Goal: Task Accomplishment & Management: Complete application form

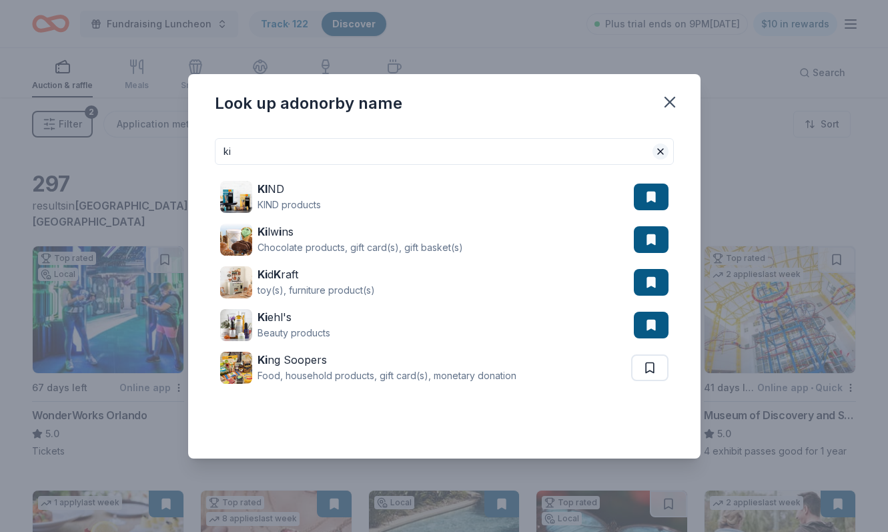
click at [659, 150] on button at bounding box center [661, 151] width 16 height 16
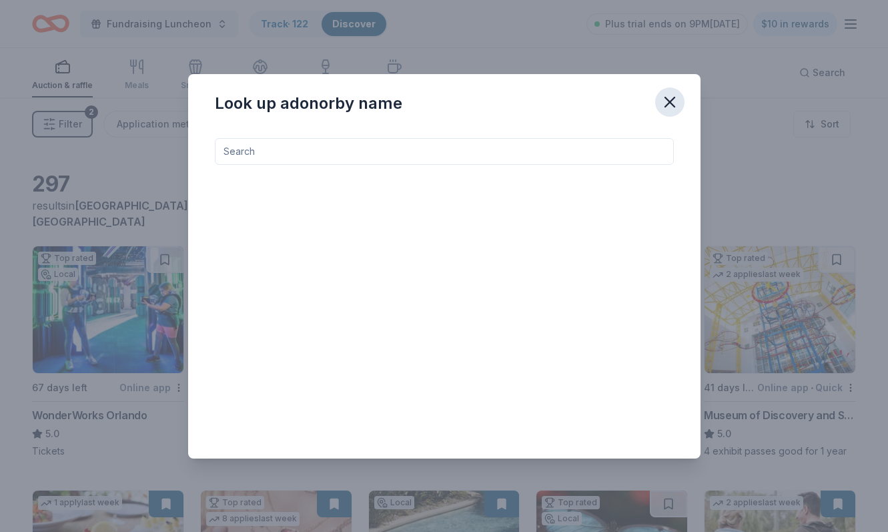
click at [669, 98] on icon "button" at bounding box center [670, 102] width 19 height 19
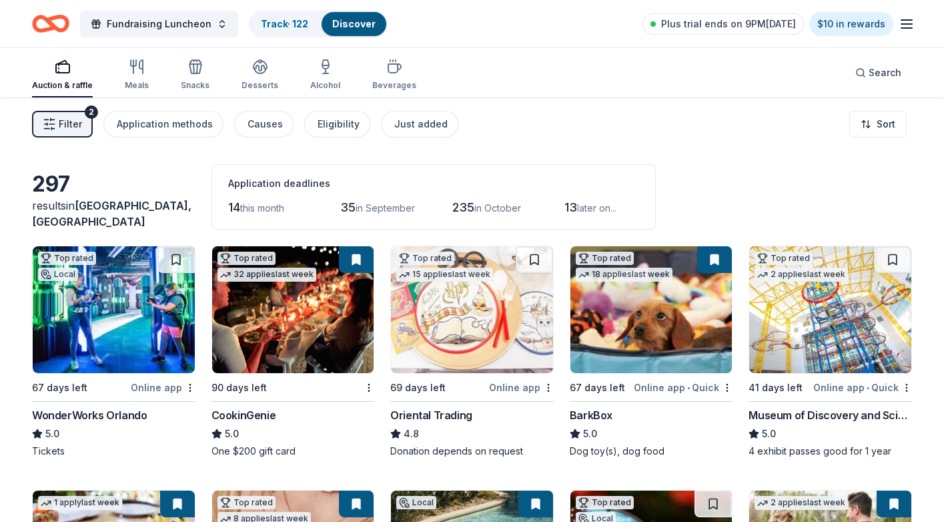
click at [236, 337] on img at bounding box center [293, 309] width 162 height 127
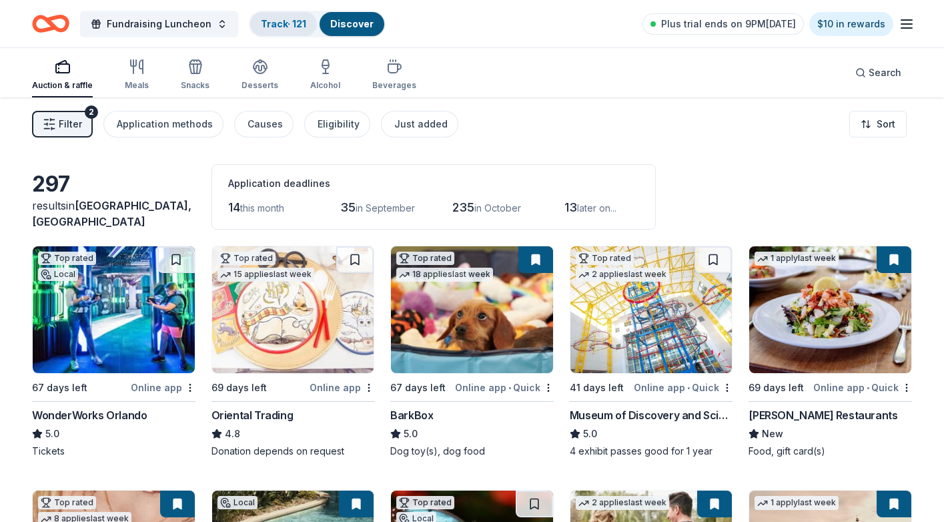
click at [271, 22] on link "Track · 121" at bounding box center [283, 23] width 45 height 11
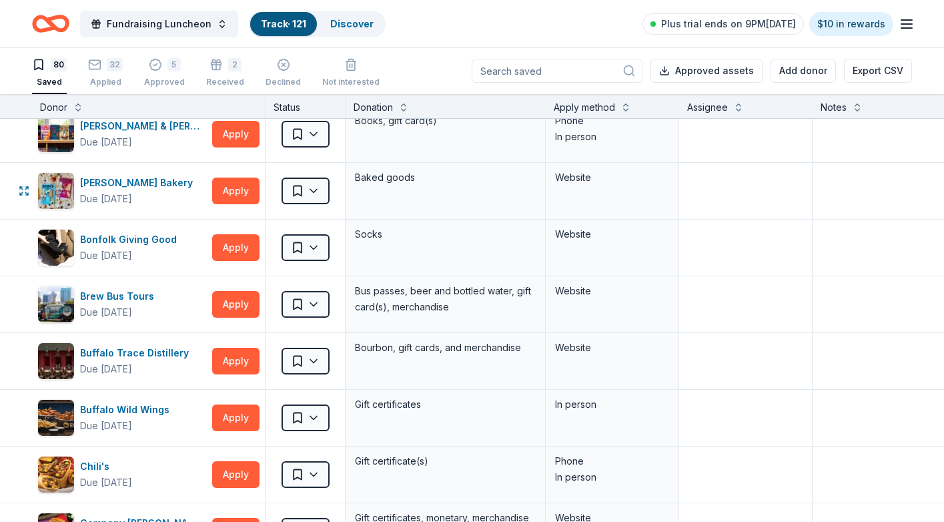
scroll to position [360, 0]
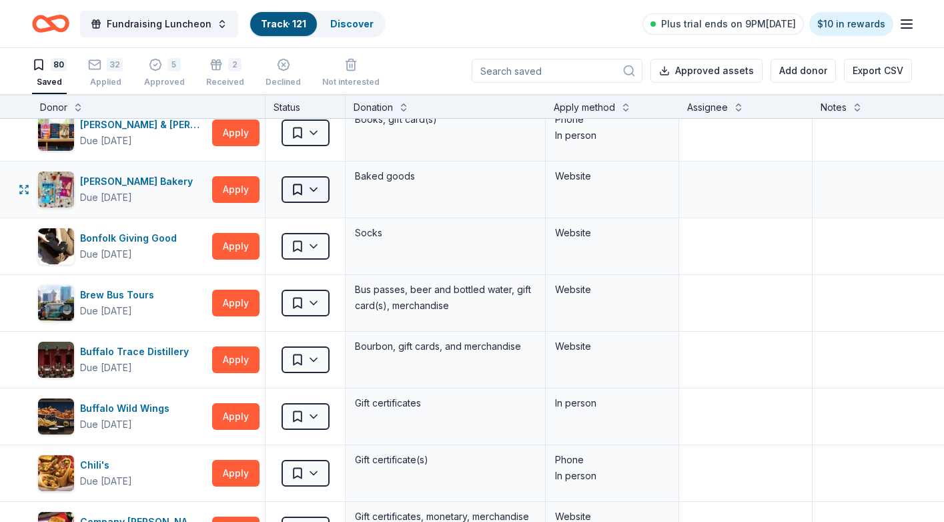
click at [312, 187] on html "Fundraising Luncheon Track · 121 Discover Plus trial ends on 9PM, 8/12 $10 in r…" at bounding box center [472, 260] width 944 height 522
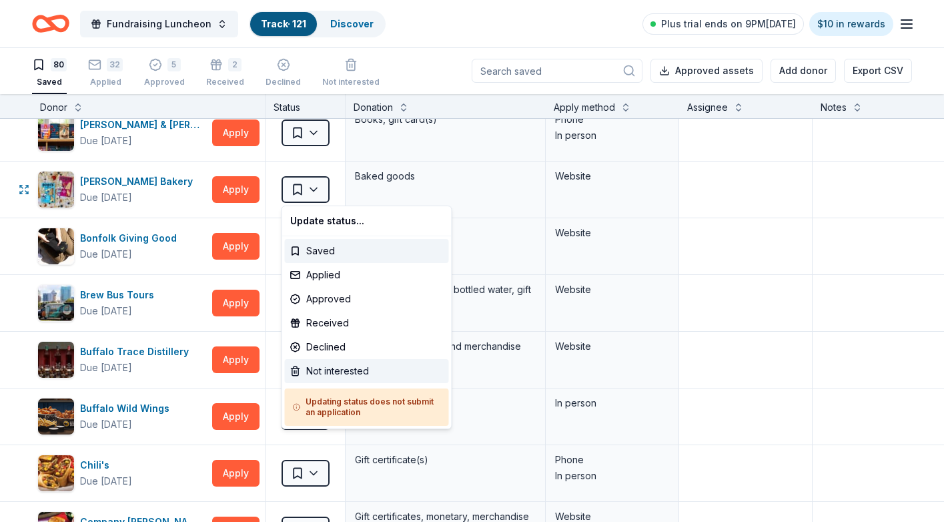
click at [334, 371] on div "Not interested" at bounding box center [367, 371] width 164 height 24
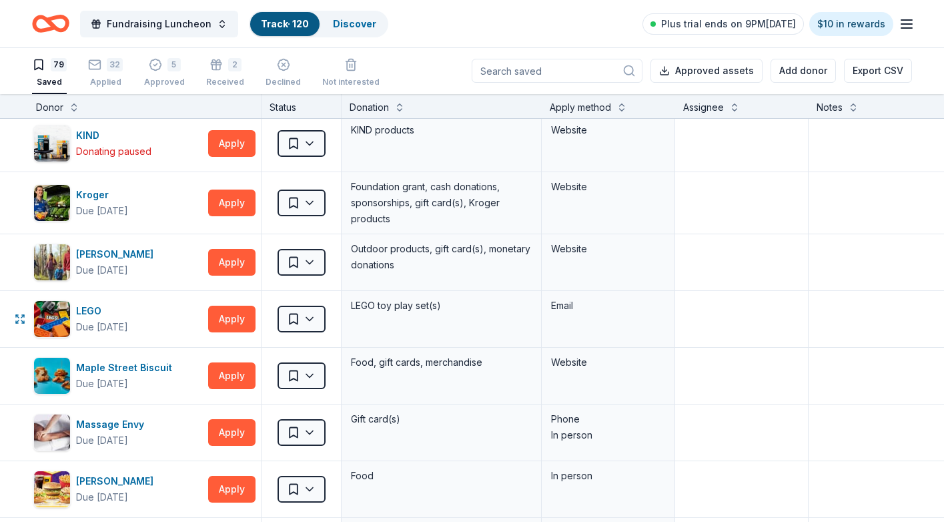
scroll to position [1717, 4]
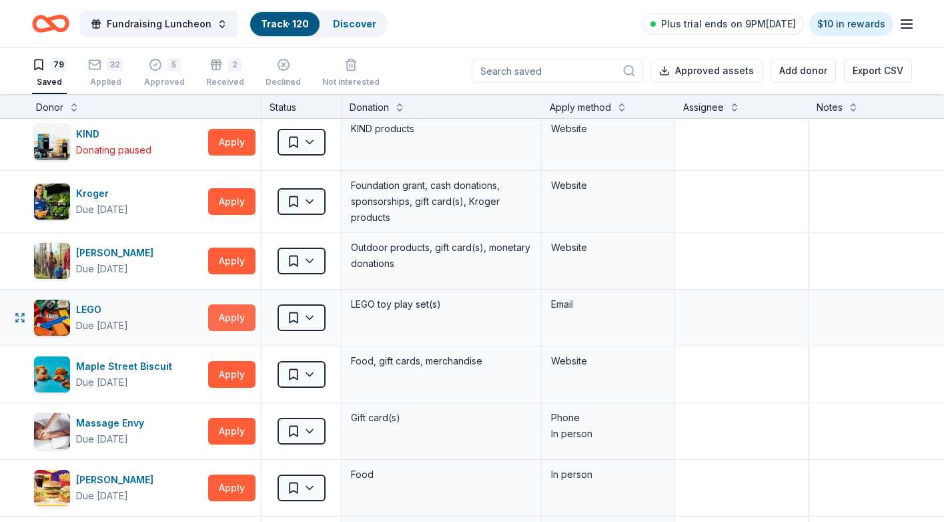
click at [246, 316] on button "Apply" at bounding box center [231, 317] width 47 height 27
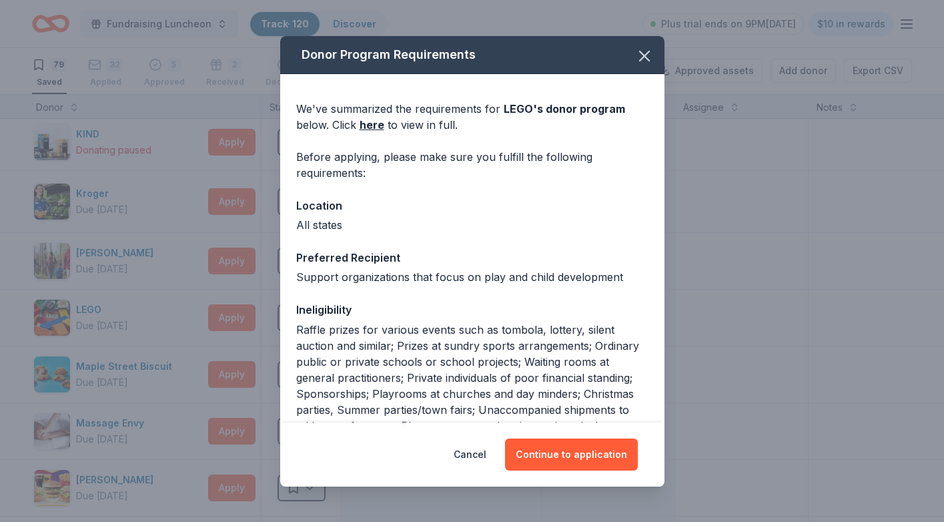
scroll to position [1, 0]
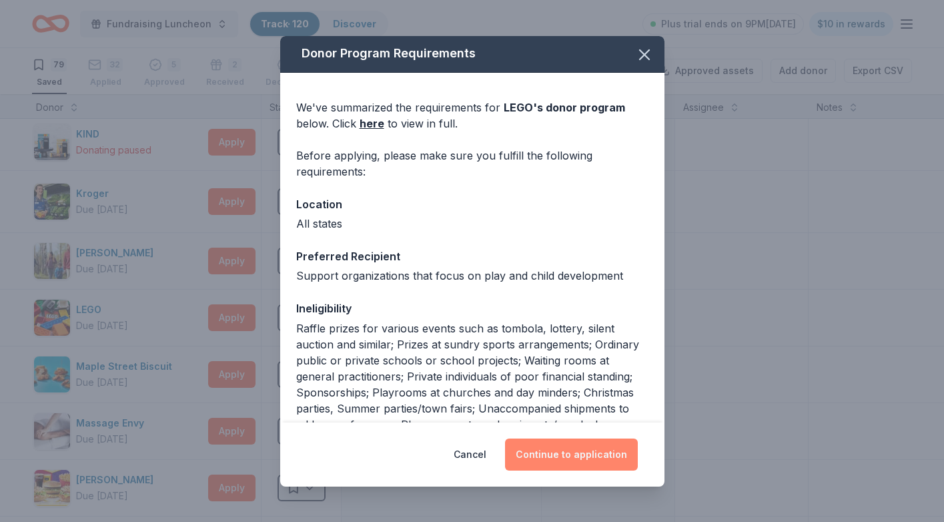
click at [561, 456] on button "Continue to application" at bounding box center [571, 454] width 133 height 32
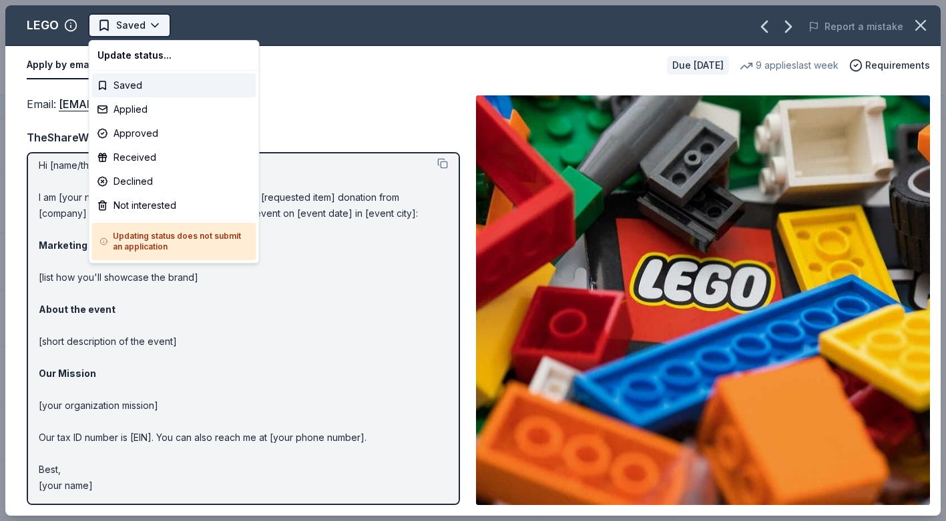
scroll to position [0, 0]
click at [105, 23] on html "Fundraising Luncheon Track · 120 Discover Plus trial ends on 9PM, 8/12 $10 in r…" at bounding box center [473, 260] width 946 height 521
click at [130, 108] on div "Applied" at bounding box center [174, 109] width 164 height 24
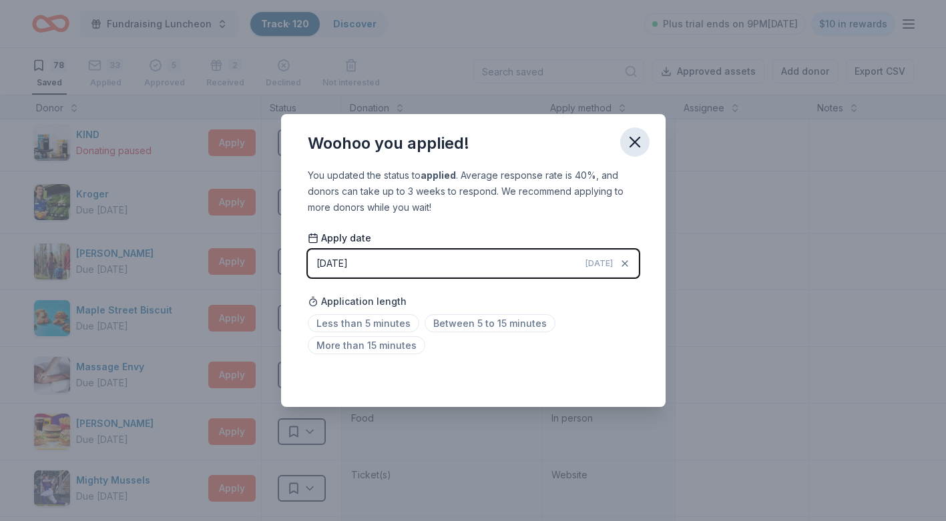
click at [639, 137] on icon "button" at bounding box center [634, 142] width 19 height 19
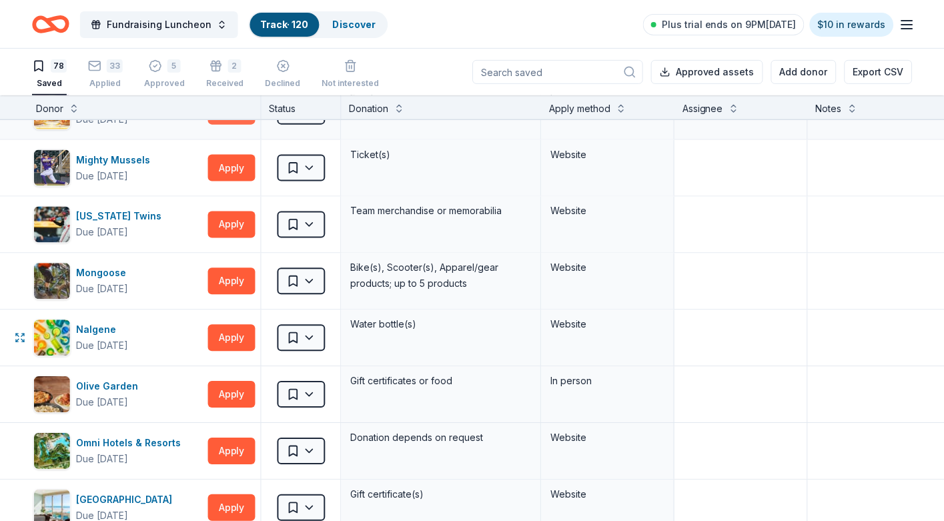
scroll to position [2039, 4]
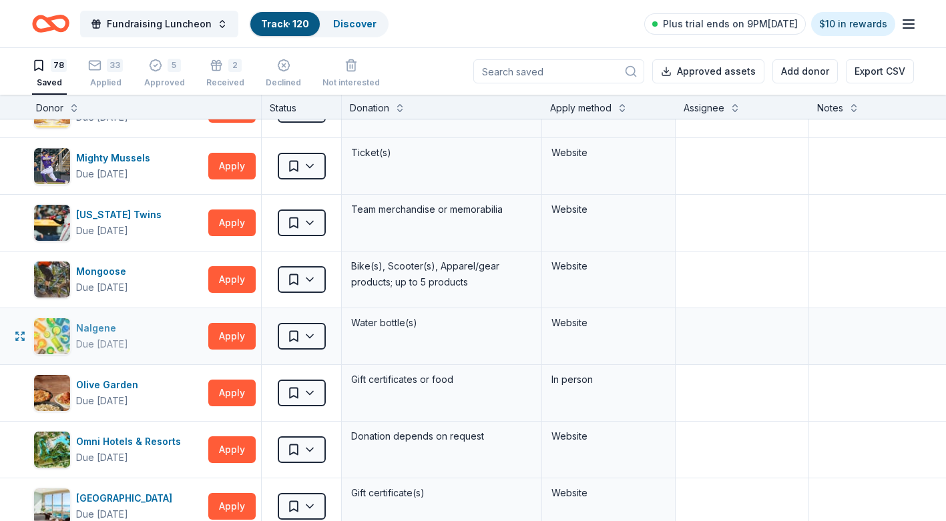
click at [147, 334] on div "Nalgene Due in 67 days" at bounding box center [118, 336] width 170 height 37
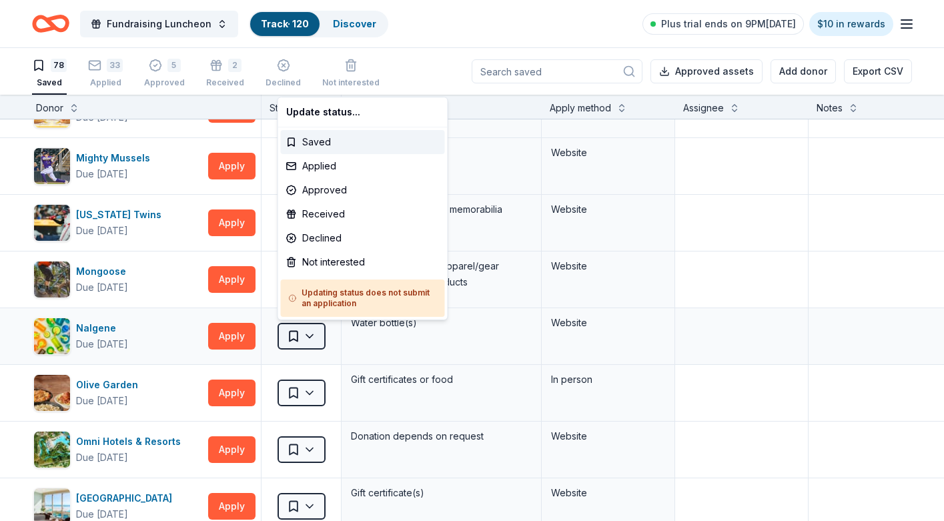
click at [309, 336] on html "Fundraising Luncheon Track · 120 Discover Plus trial ends on 9PM, 8/12 $10 in r…" at bounding box center [472, 260] width 944 height 521
click at [318, 165] on div "Applied" at bounding box center [363, 166] width 164 height 24
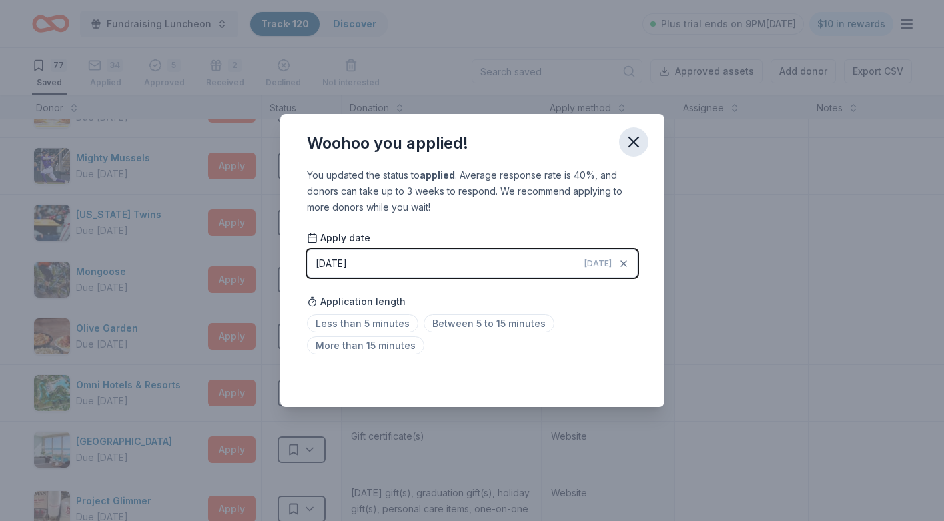
click at [634, 142] on icon "button" at bounding box center [633, 141] width 9 height 9
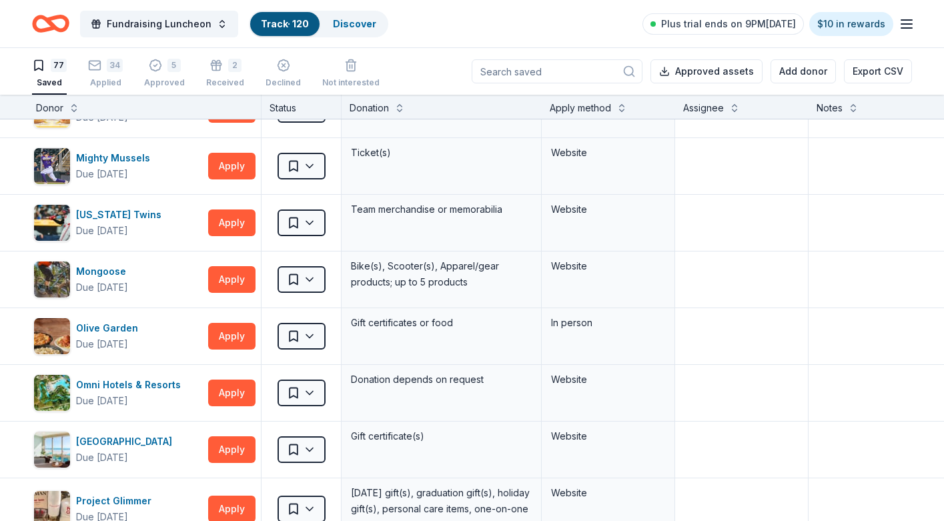
click at [621, 71] on input at bounding box center [557, 71] width 171 height 24
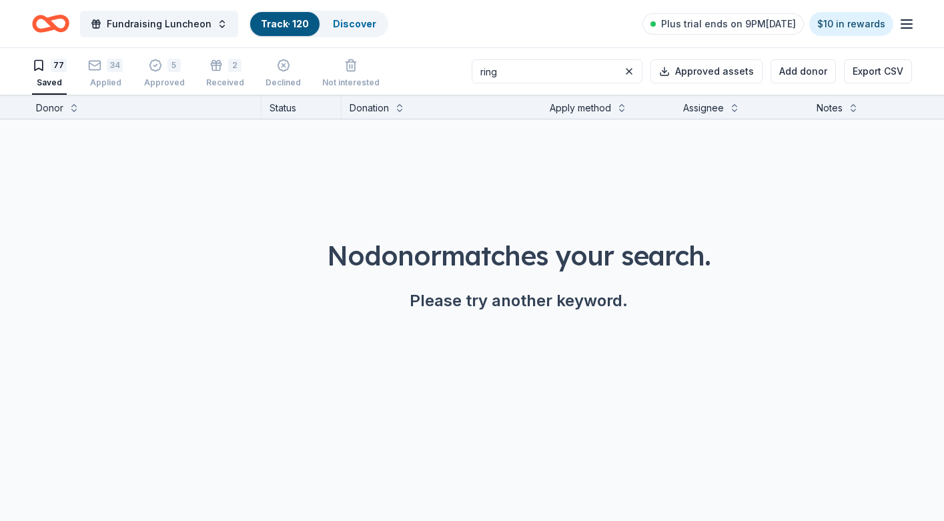
scroll to position [0, 4]
type input "ringling"
click at [634, 71] on button at bounding box center [629, 71] width 16 height 16
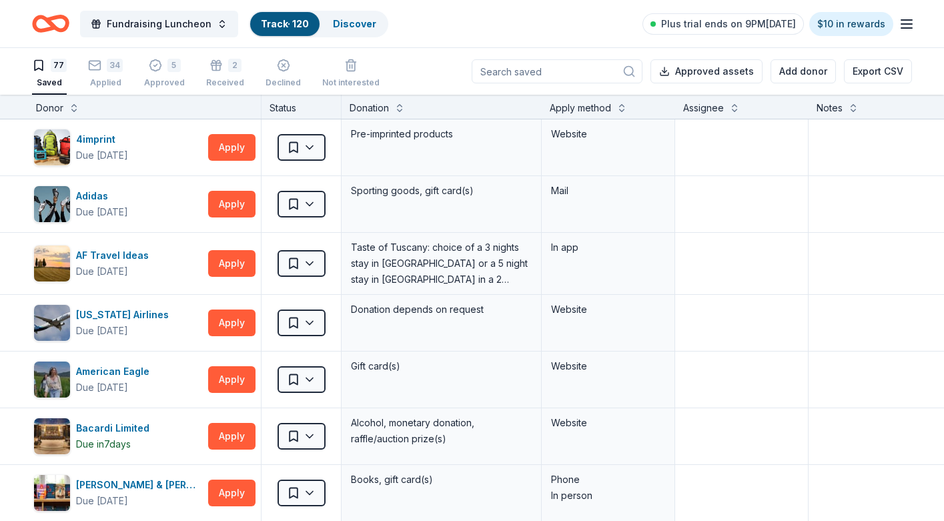
click at [282, 23] on link "Track · 120" at bounding box center [285, 23] width 48 height 11
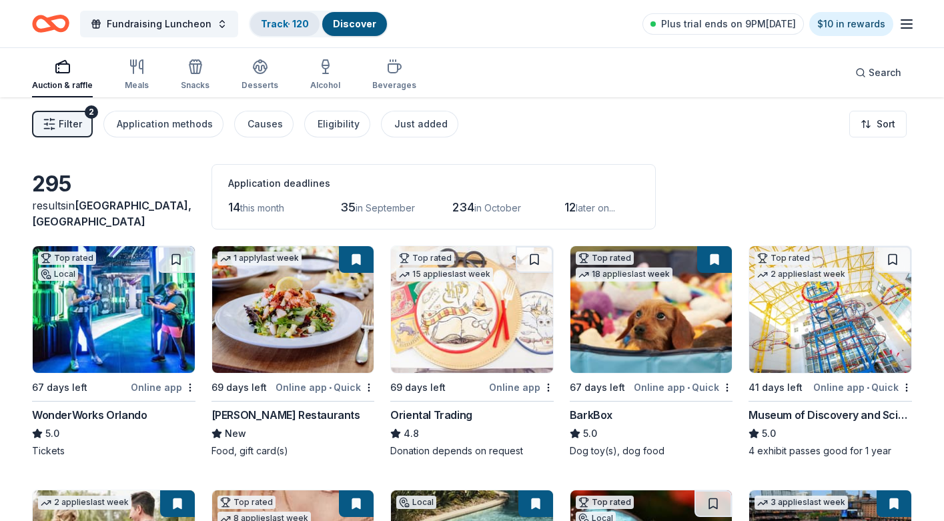
click at [277, 24] on link "Track · 120" at bounding box center [285, 23] width 48 height 11
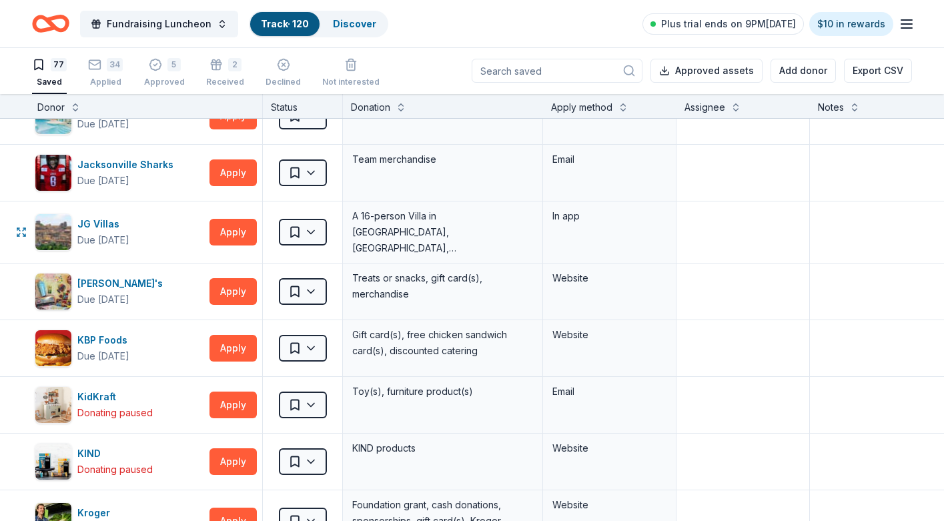
scroll to position [1399, 3]
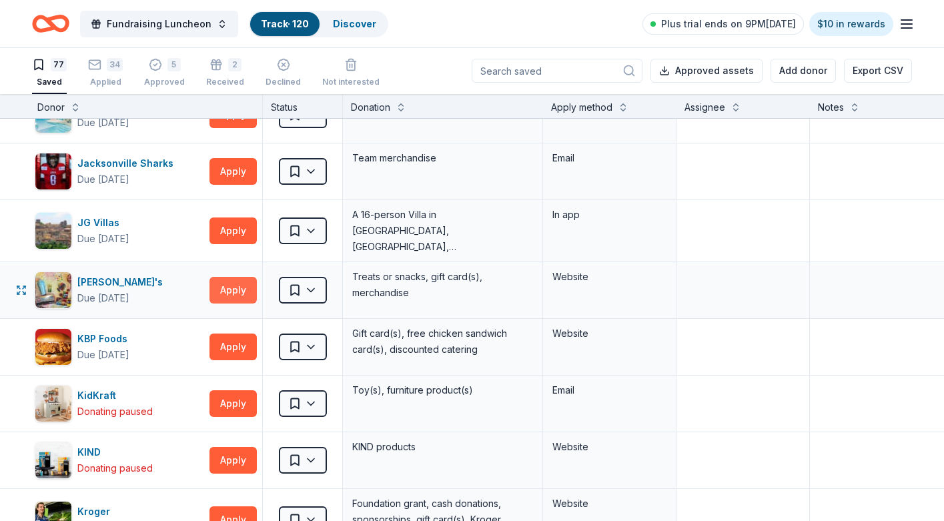
click at [236, 286] on button "Apply" at bounding box center [233, 290] width 47 height 27
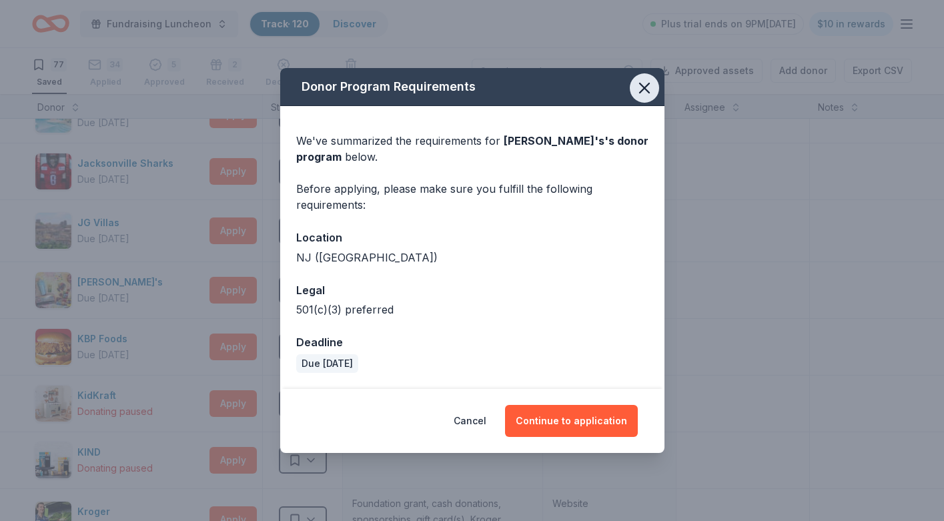
click at [642, 90] on icon "button" at bounding box center [644, 87] width 9 height 9
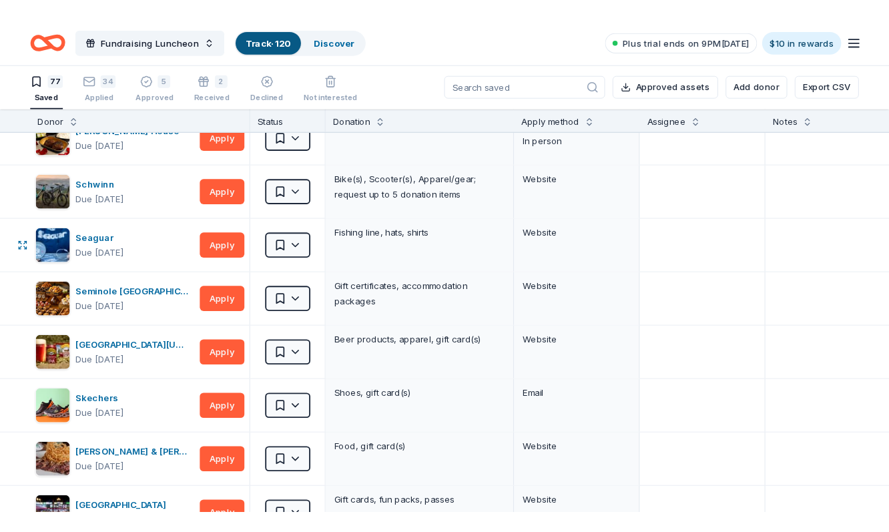
scroll to position [2713, 0]
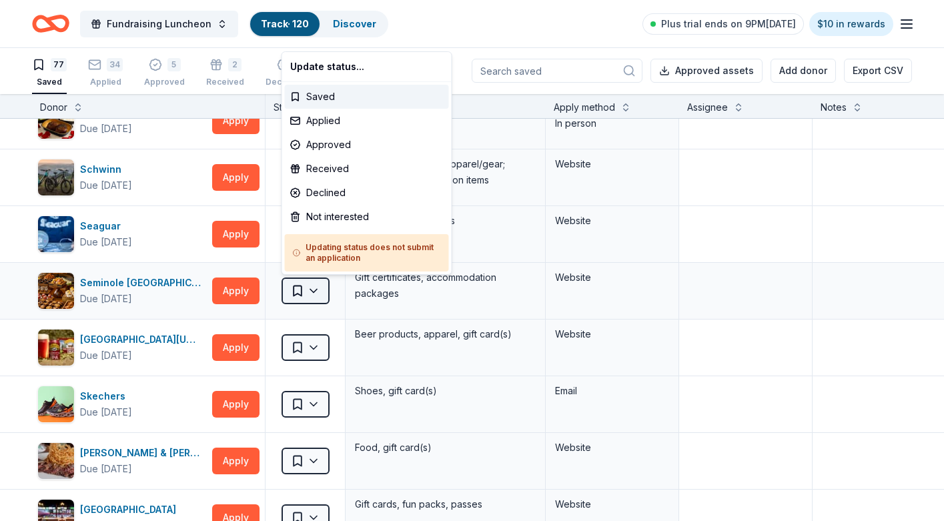
click at [296, 287] on html "Fundraising Luncheon Track · 120 Discover Plus trial ends on 9PM, 8/12 $10 in r…" at bounding box center [472, 259] width 944 height 521
click at [318, 93] on div "Saved" at bounding box center [367, 97] width 164 height 24
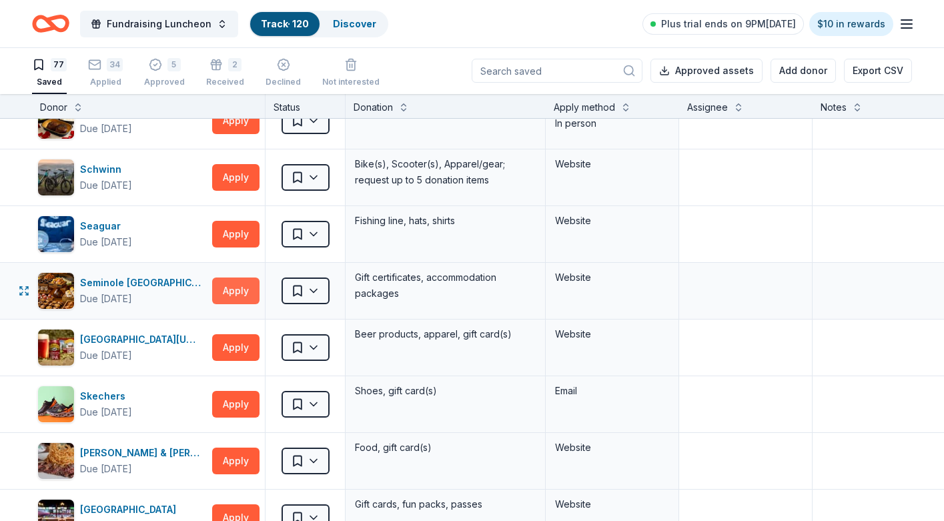
click at [240, 290] on button "Apply" at bounding box center [235, 291] width 47 height 27
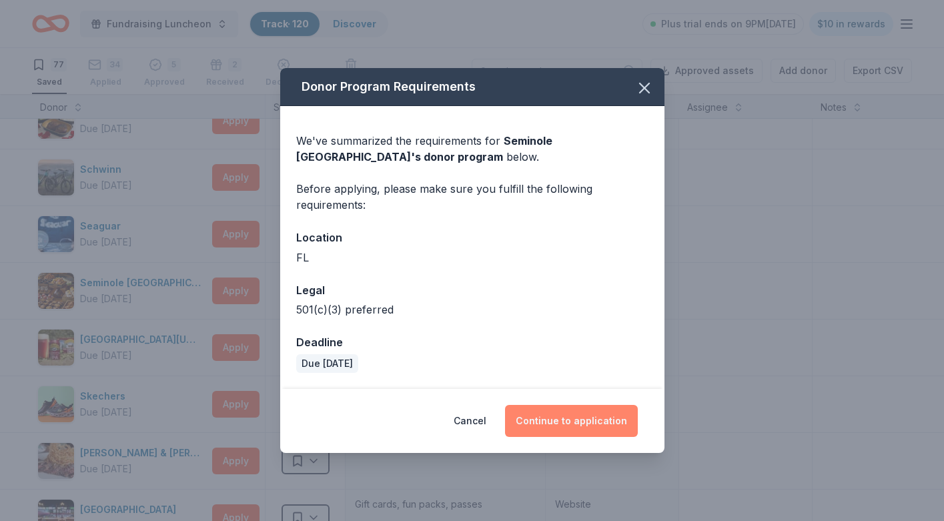
click at [554, 418] on button "Continue to application" at bounding box center [571, 421] width 133 height 32
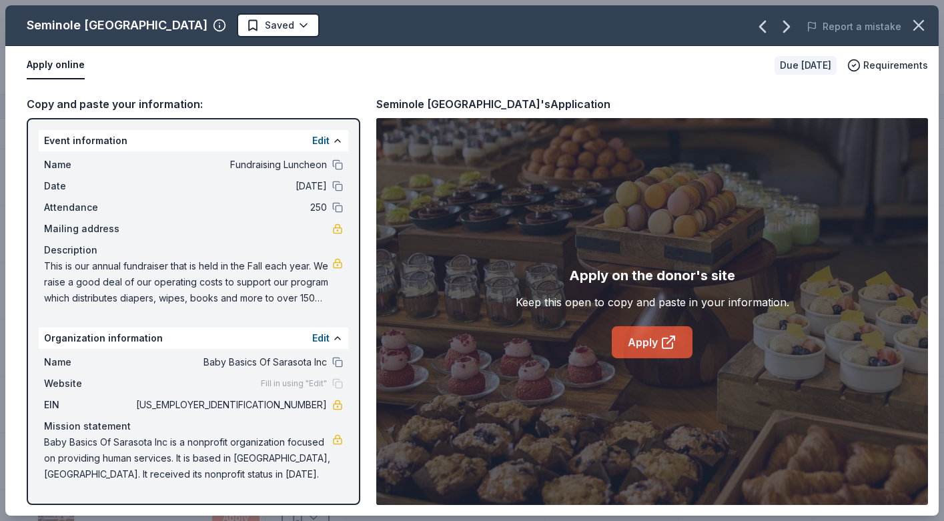
click at [634, 346] on link "Apply" at bounding box center [652, 342] width 81 height 32
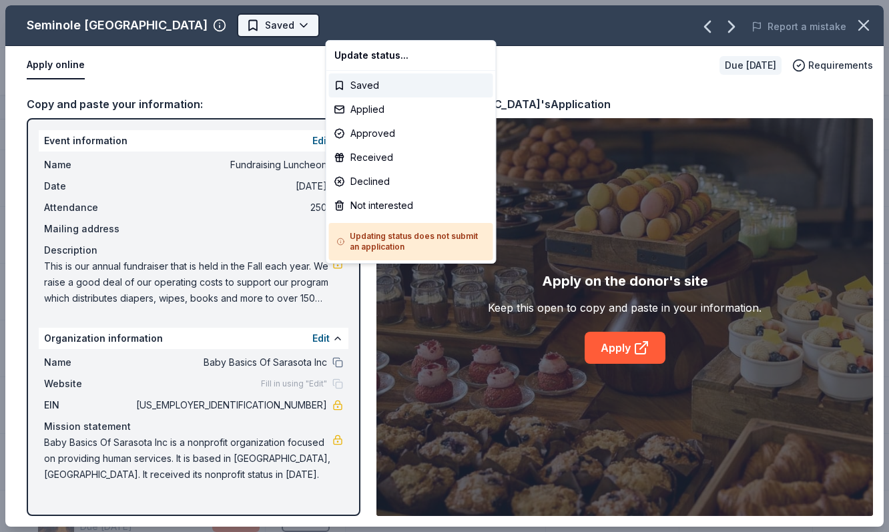
click at [362, 27] on html "Fundraising Luncheon Track · 120 Discover Plus trial ends on 9PM, 8/12 $10 in r…" at bounding box center [444, 266] width 889 height 532
click at [375, 107] on div "Applied" at bounding box center [411, 109] width 164 height 24
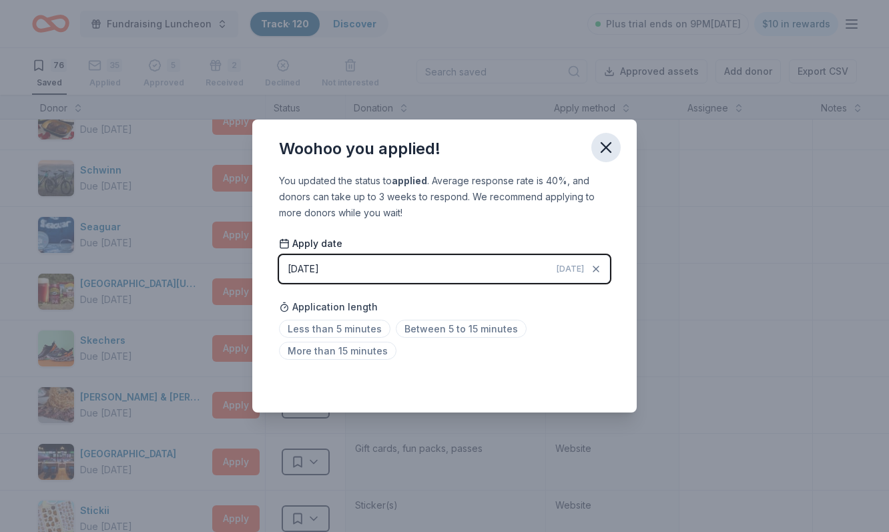
click at [605, 146] on icon "button" at bounding box center [605, 147] width 9 height 9
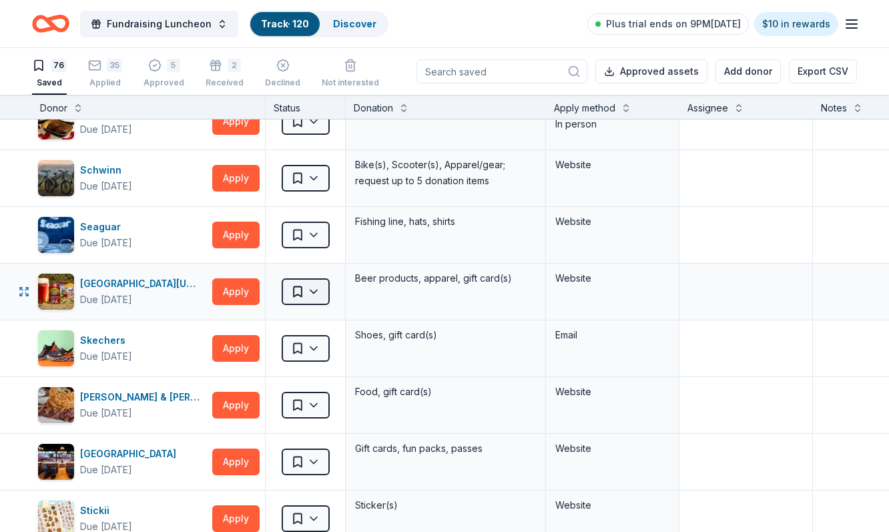
click at [302, 292] on html "Fundraising Luncheon Track · 120 Discover Plus trial ends on 9PM, 8/12 $10 in r…" at bounding box center [444, 266] width 889 height 532
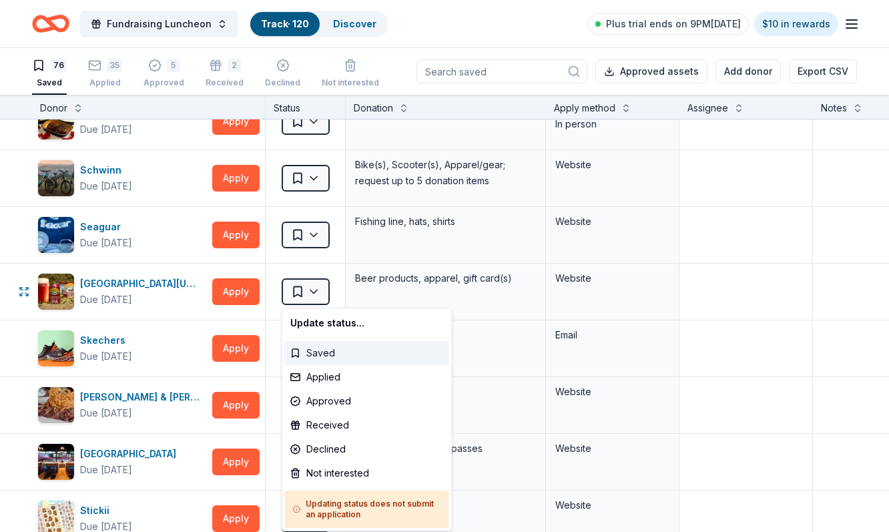
click at [311, 350] on div "Saved" at bounding box center [367, 353] width 164 height 24
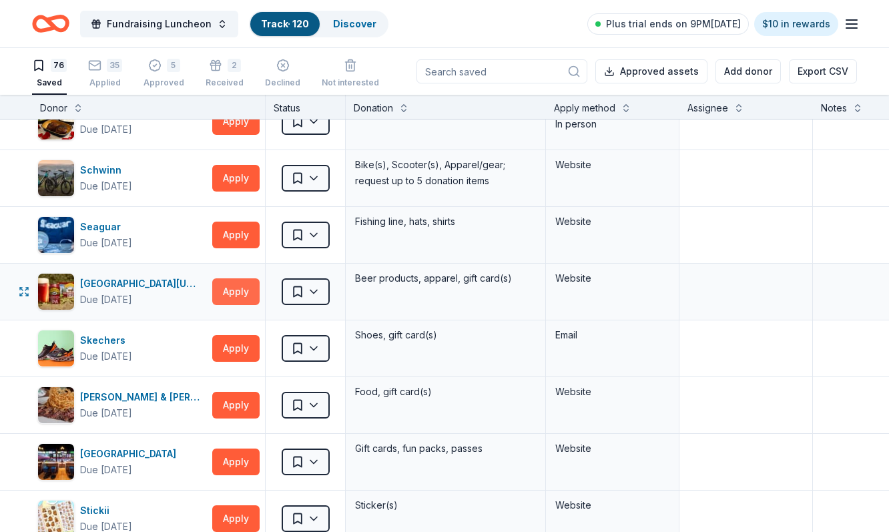
click at [241, 297] on button "Apply" at bounding box center [235, 291] width 47 height 27
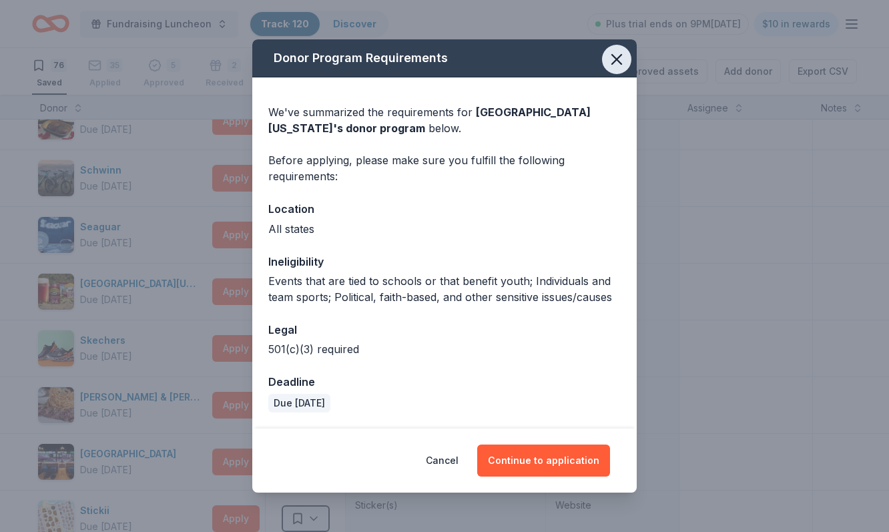
click at [617, 62] on icon "button" at bounding box center [616, 59] width 19 height 19
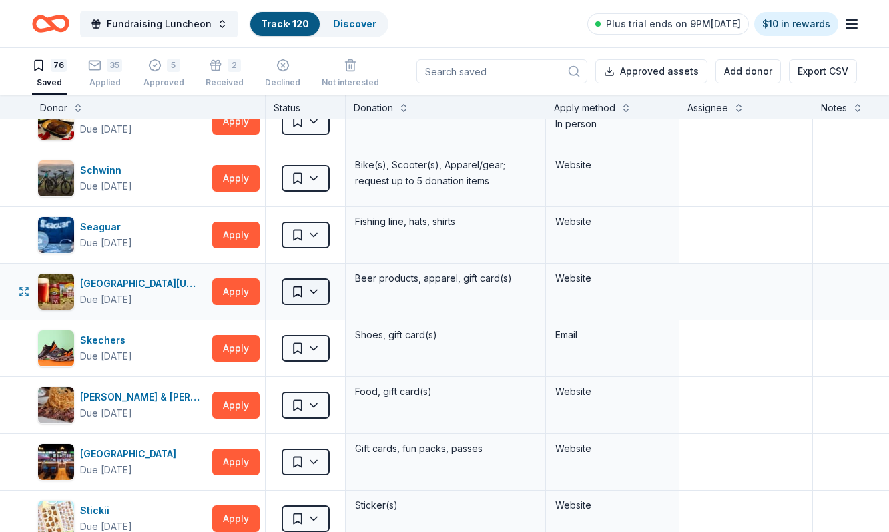
click at [312, 289] on html "Fundraising Luncheon Track · 120 Discover Plus trial ends on 9PM, 8/12 $10 in r…" at bounding box center [444, 266] width 889 height 532
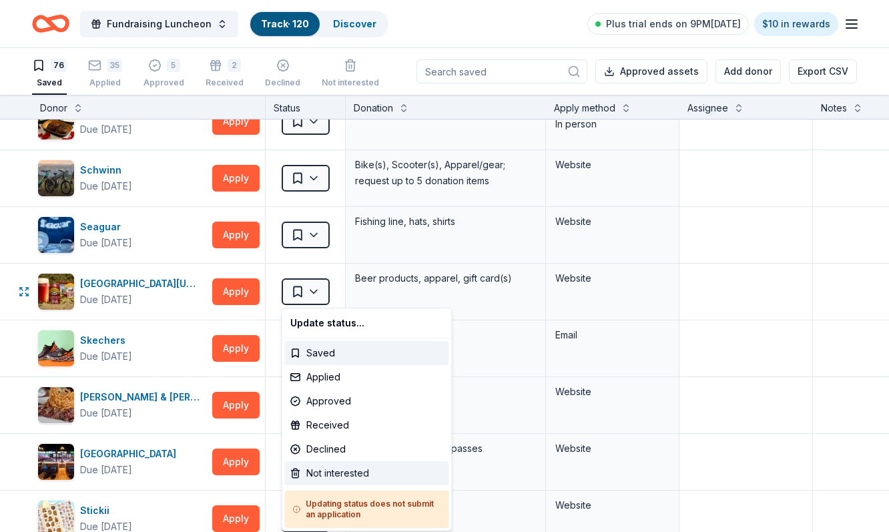
click at [325, 472] on div "Not interested" at bounding box center [367, 473] width 164 height 24
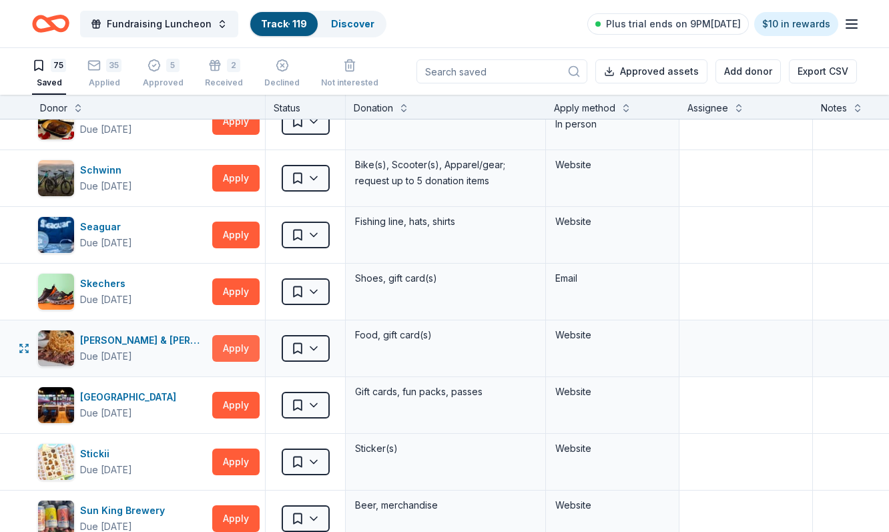
click at [243, 346] on button "Apply" at bounding box center [235, 348] width 47 height 27
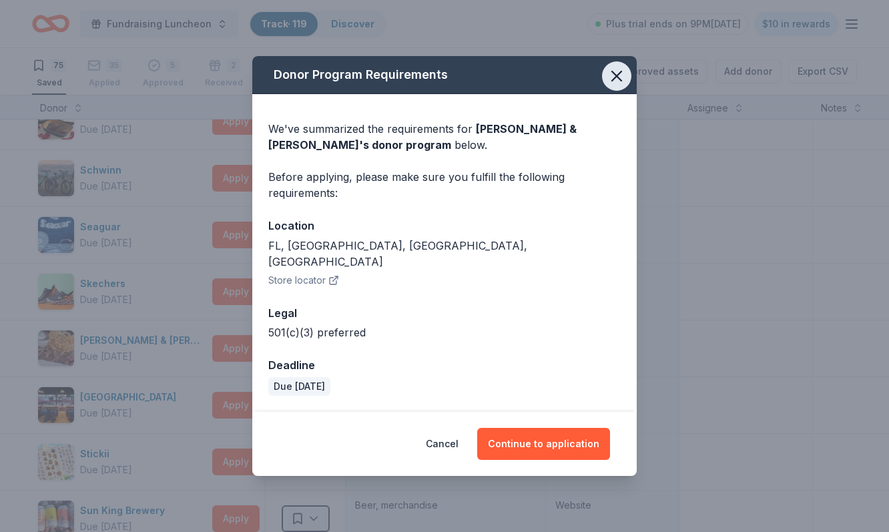
click at [617, 81] on icon "button" at bounding box center [616, 75] width 9 height 9
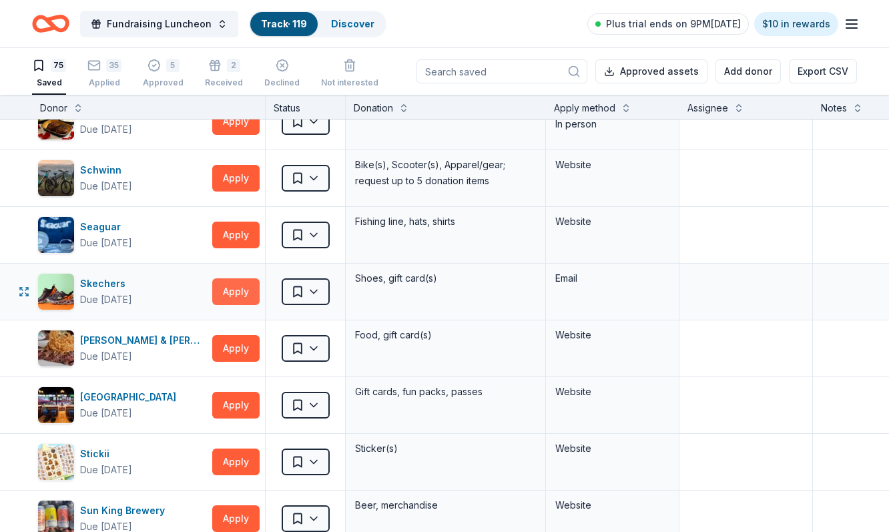
click at [240, 286] on button "Apply" at bounding box center [235, 291] width 47 height 27
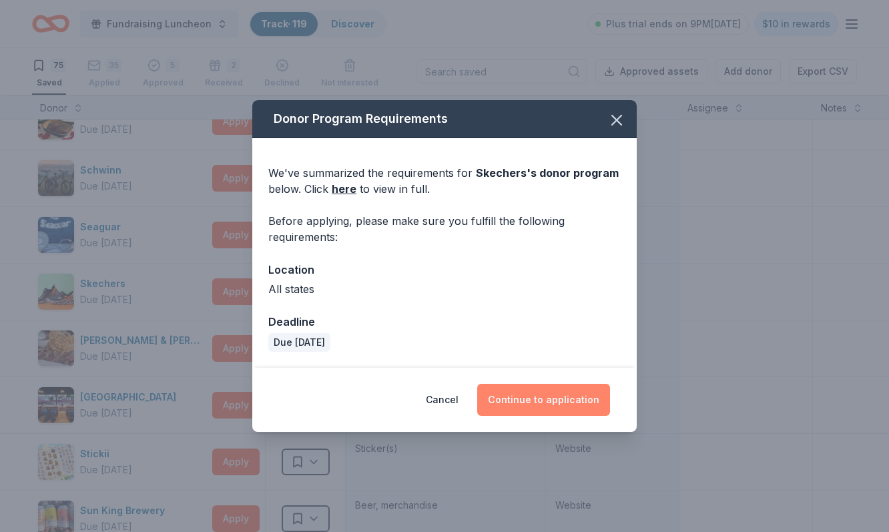
click at [539, 402] on button "Continue to application" at bounding box center [543, 400] width 133 height 32
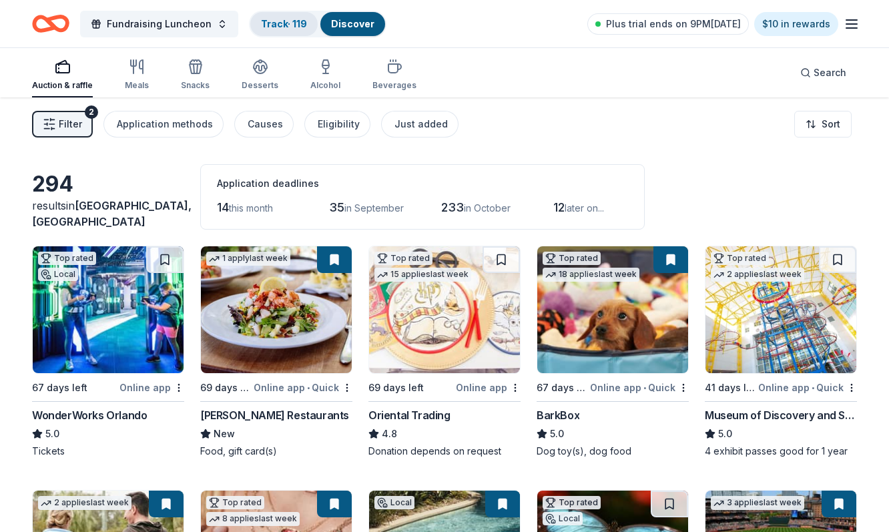
click at [274, 26] on link "Track · 119" at bounding box center [284, 23] width 46 height 11
click at [267, 26] on link "Track · 119" at bounding box center [284, 23] width 46 height 11
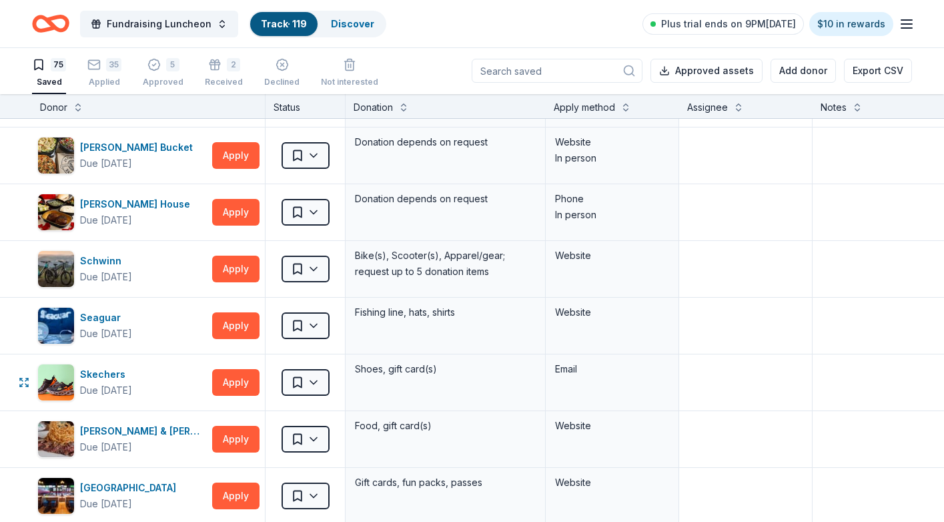
scroll to position [2628, 0]
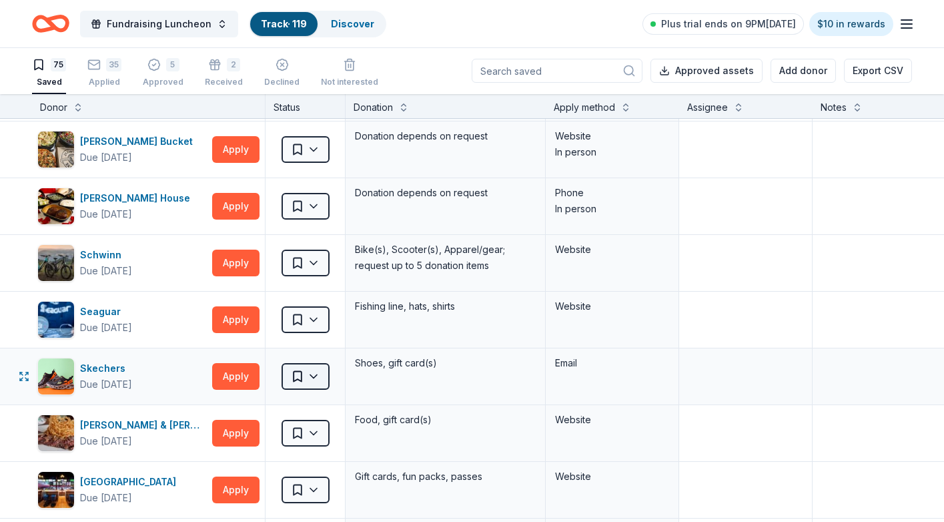
click at [300, 374] on html "Fundraising Luncheon Track · 119 Discover Plus trial ends on 9PM, 8/12 $10 in r…" at bounding box center [472, 260] width 944 height 522
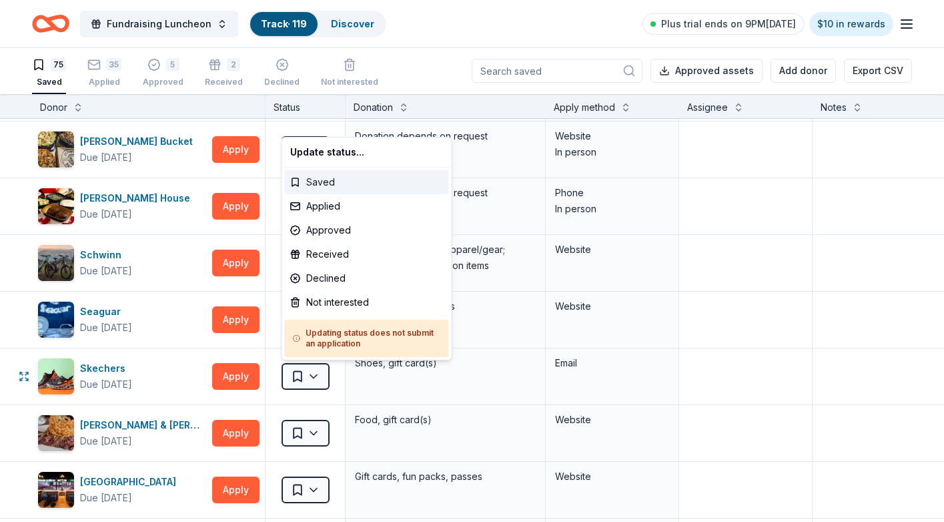
click at [328, 180] on div "Saved" at bounding box center [367, 182] width 164 height 24
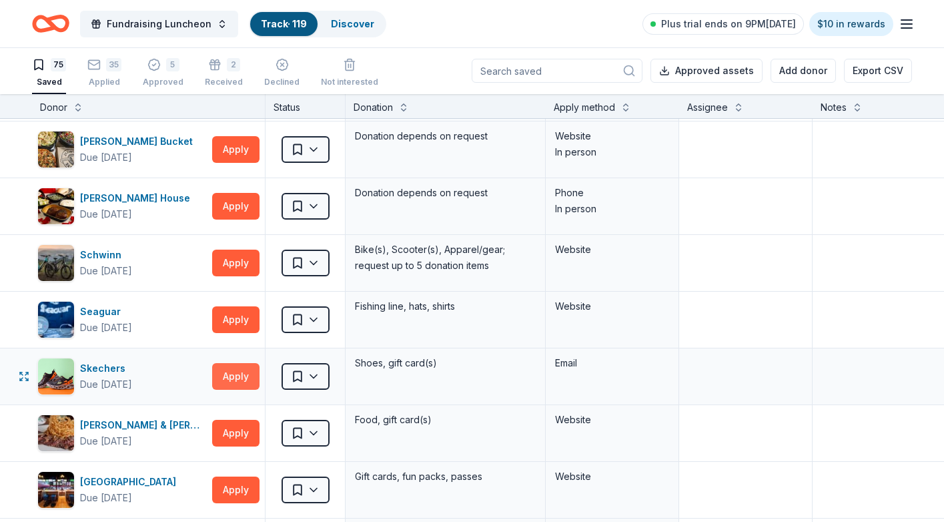
click at [240, 376] on button "Apply" at bounding box center [235, 376] width 47 height 27
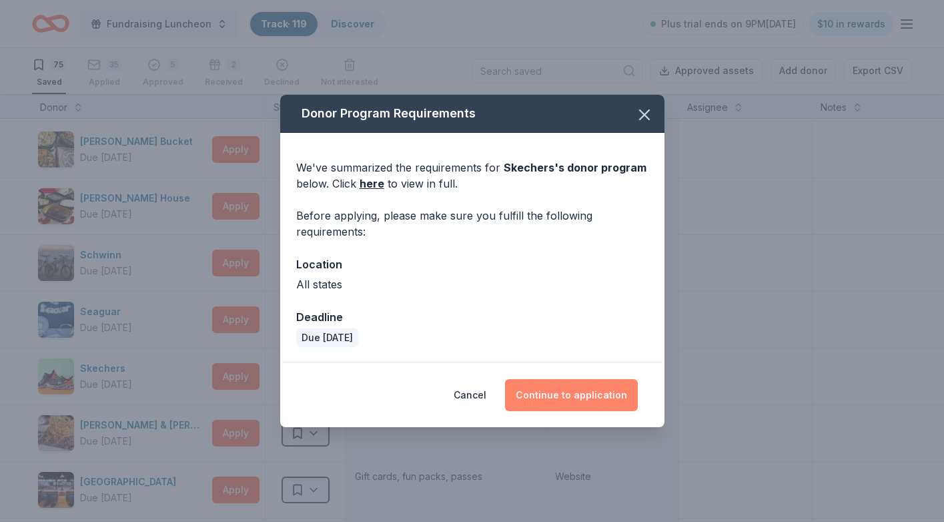
click at [555, 397] on button "Continue to application" at bounding box center [571, 395] width 133 height 32
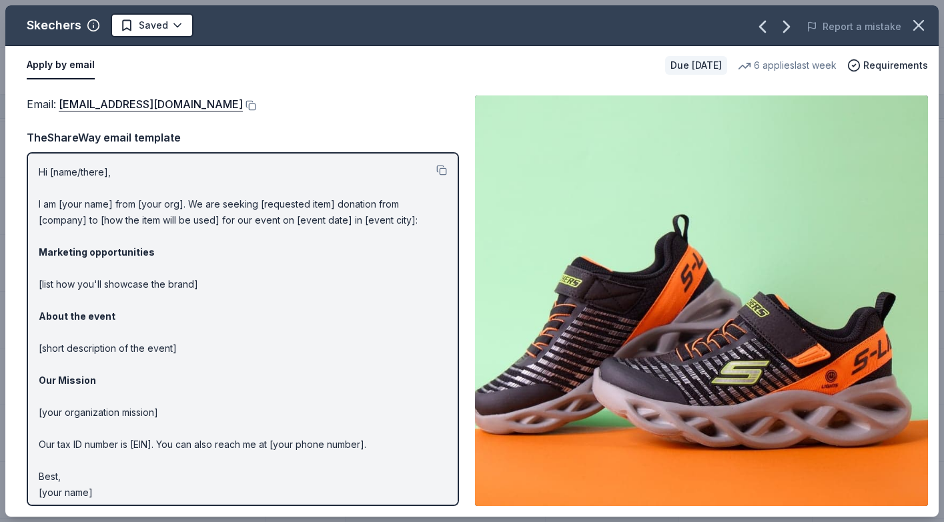
scroll to position [7, 0]
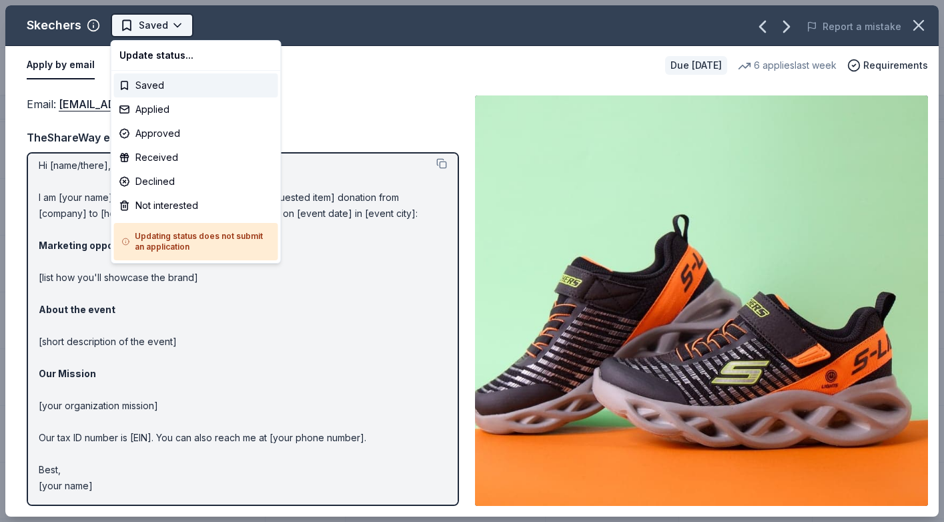
click at [160, 24] on html "Fundraising Luncheon Track · 119 Discover Plus trial ends on 9PM, 8/12 $10 in r…" at bounding box center [472, 261] width 944 height 522
click at [170, 107] on div "Applied" at bounding box center [196, 109] width 164 height 24
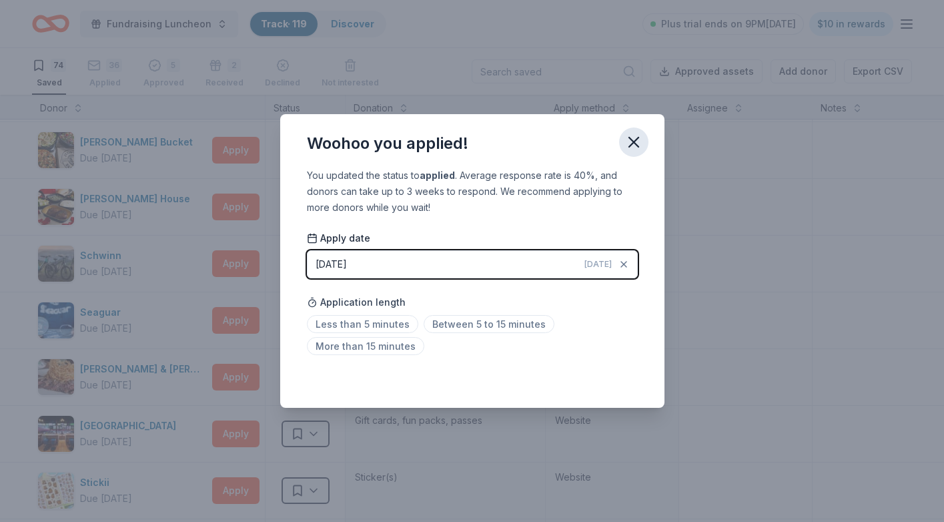
click at [634, 140] on icon "button" at bounding box center [634, 142] width 19 height 19
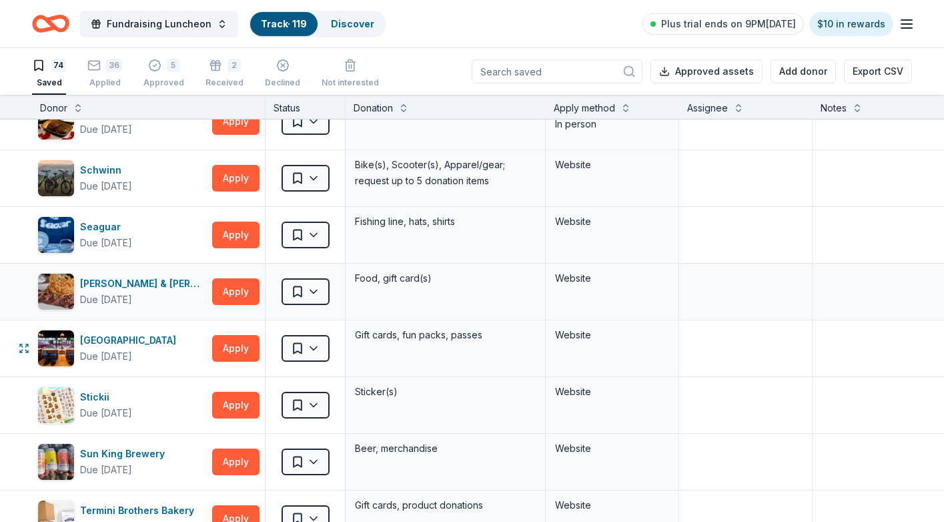
scroll to position [2719, 0]
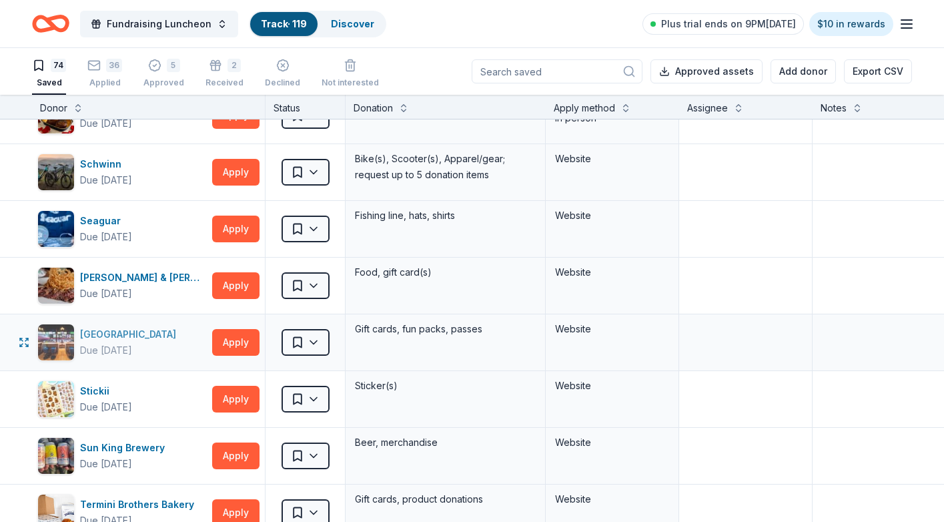
click at [146, 333] on div "[GEOGRAPHIC_DATA]" at bounding box center [130, 334] width 101 height 16
click at [312, 342] on html "Fundraising Luncheon Track · 119 Discover Plus trial ends on 9PM, 8/12 $10 in r…" at bounding box center [472, 261] width 944 height 522
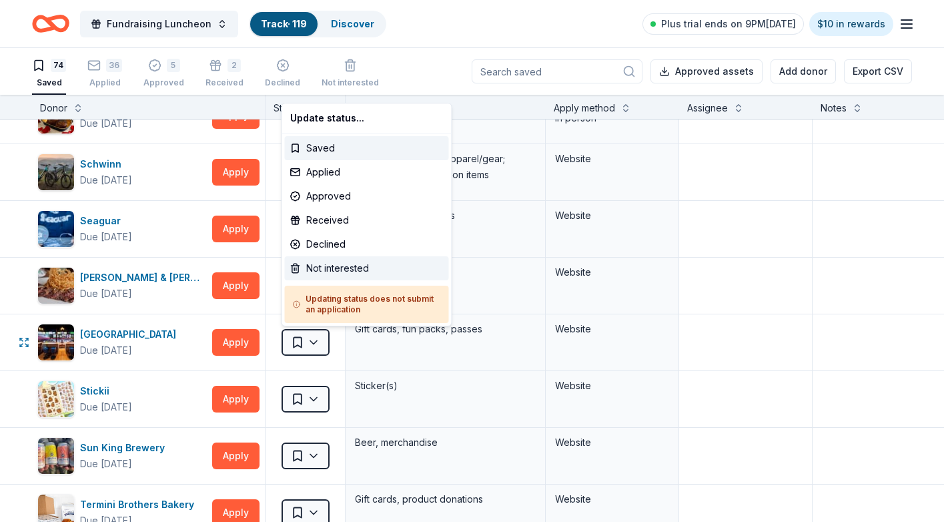
click at [324, 264] on div "Not interested" at bounding box center [367, 268] width 164 height 24
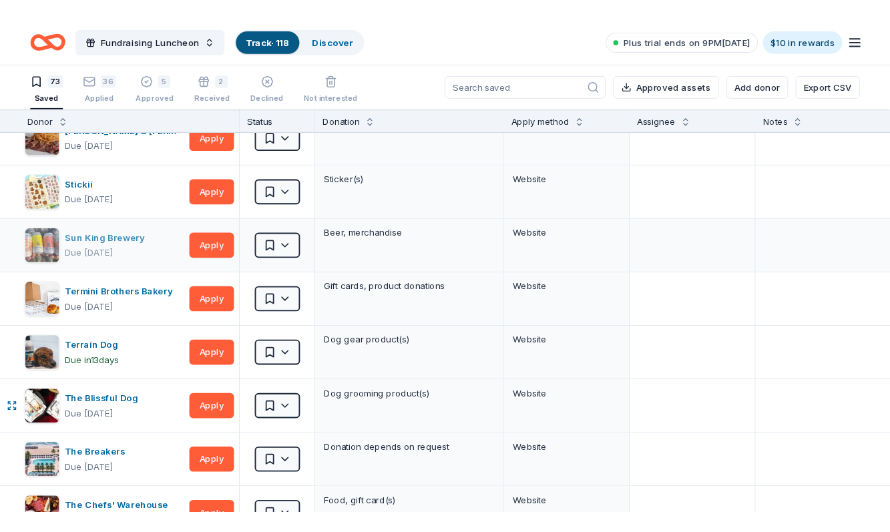
scroll to position [2880, 13]
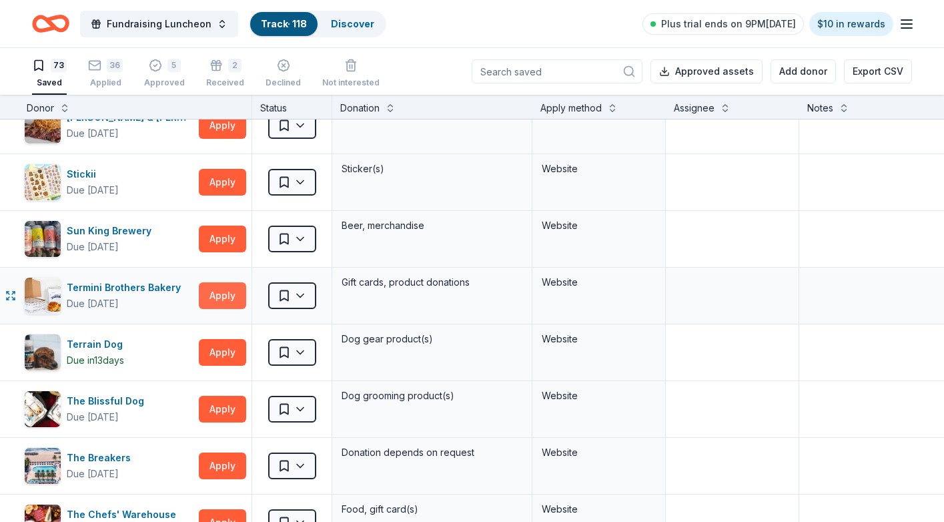
click at [226, 298] on button "Apply" at bounding box center [222, 295] width 47 height 27
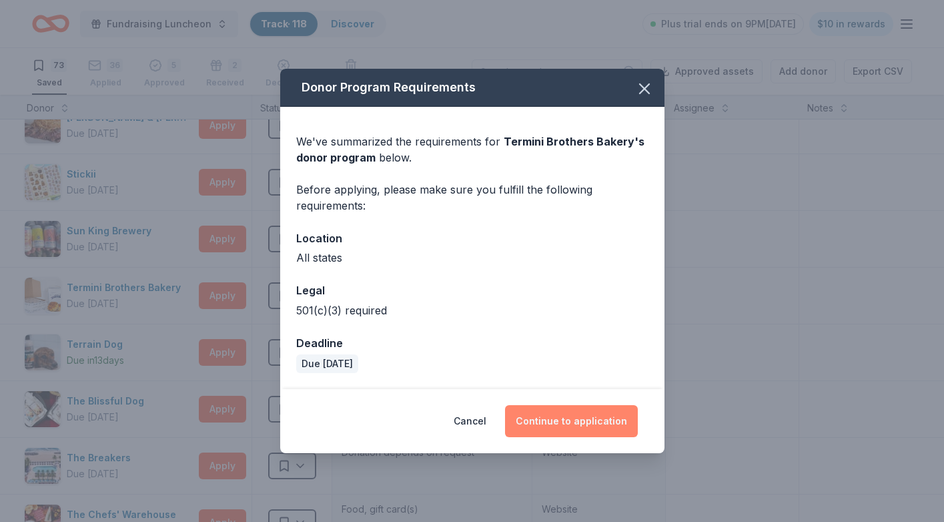
click at [565, 422] on button "Continue to application" at bounding box center [571, 421] width 133 height 32
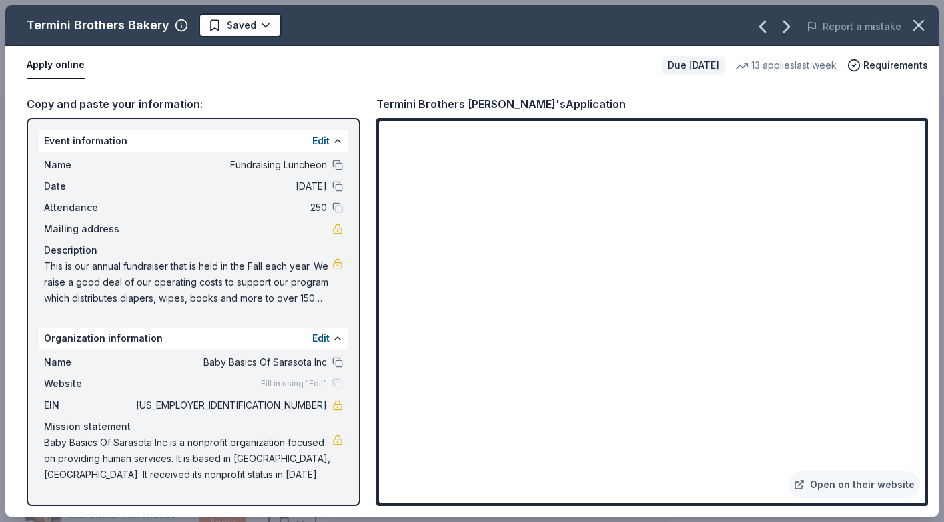
drag, startPoint x: 276, startPoint y: 403, endPoint x: 301, endPoint y: 406, distance: 24.8
click at [301, 406] on span "11-3832610" at bounding box center [230, 405] width 194 height 16
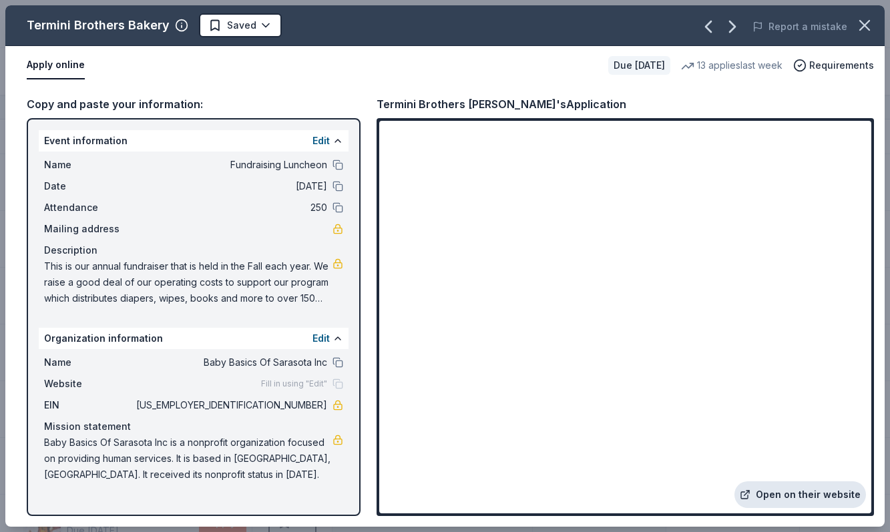
click at [801, 494] on link "Open on their website" at bounding box center [799, 494] width 131 height 27
click at [258, 22] on html "Fundraising Luncheon Track · 118 Discover Plus trial ends on 9PM, 8/12 $10 in r…" at bounding box center [445, 266] width 890 height 532
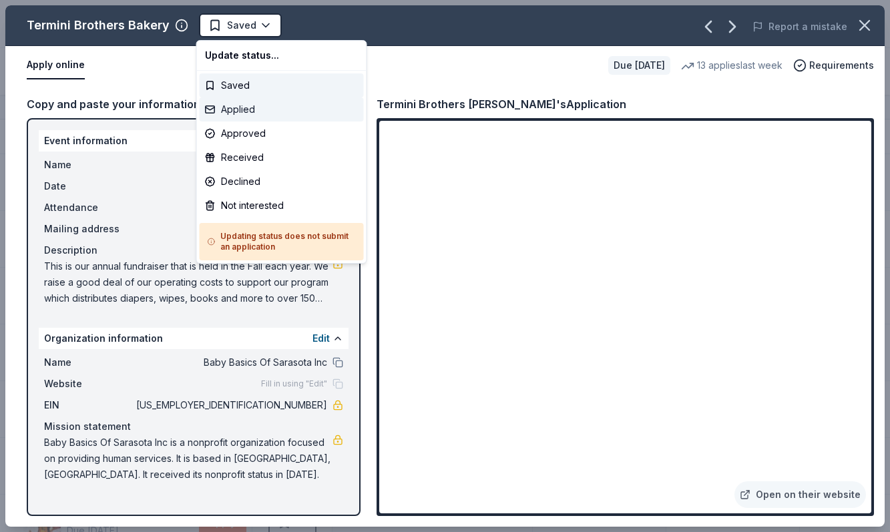
click at [242, 109] on div "Applied" at bounding box center [282, 109] width 164 height 24
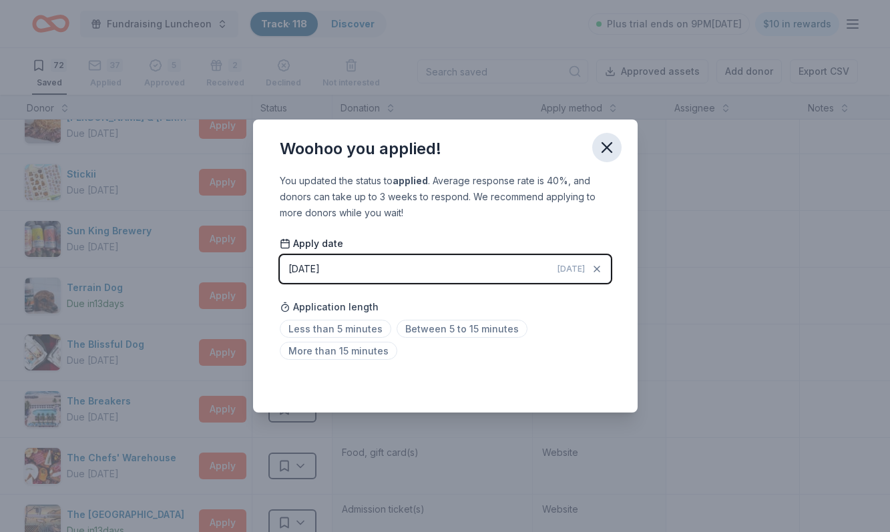
click at [606, 145] on icon "button" at bounding box center [606, 147] width 19 height 19
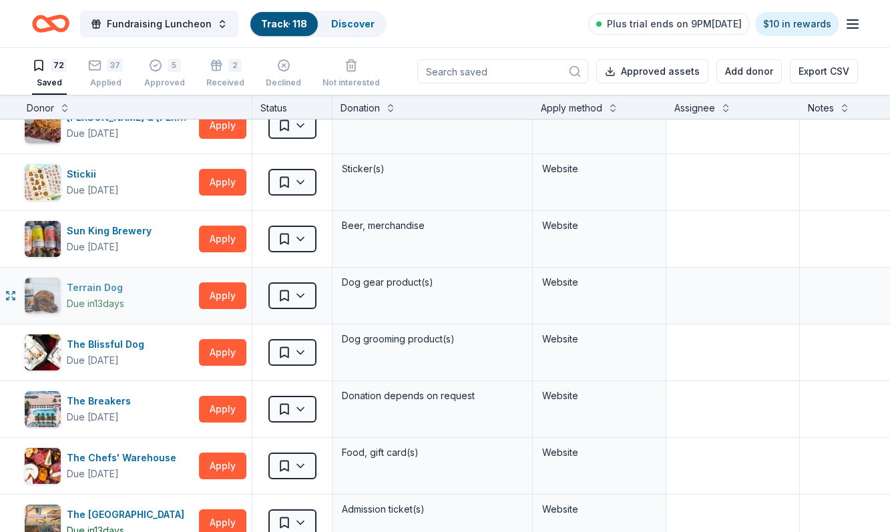
click at [162, 290] on div "Terrain Dog Due in 13 days" at bounding box center [109, 295] width 170 height 37
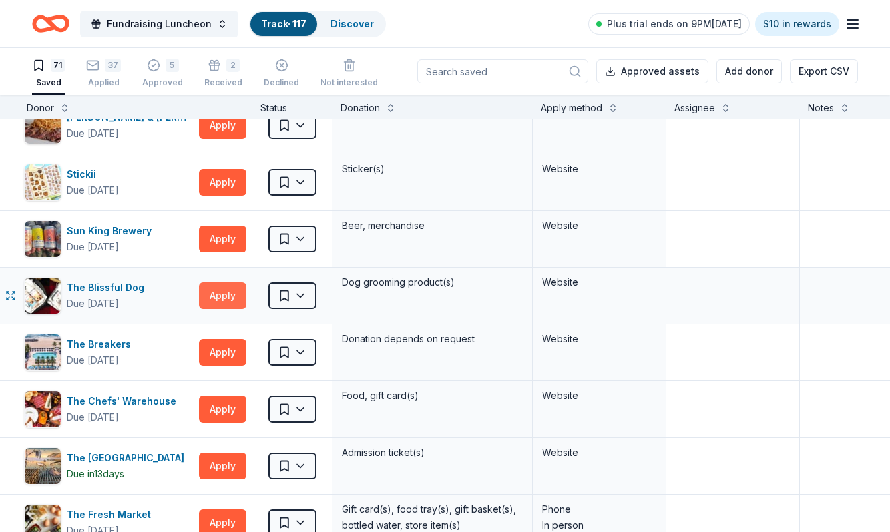
click at [224, 298] on button "Apply" at bounding box center [222, 295] width 47 height 27
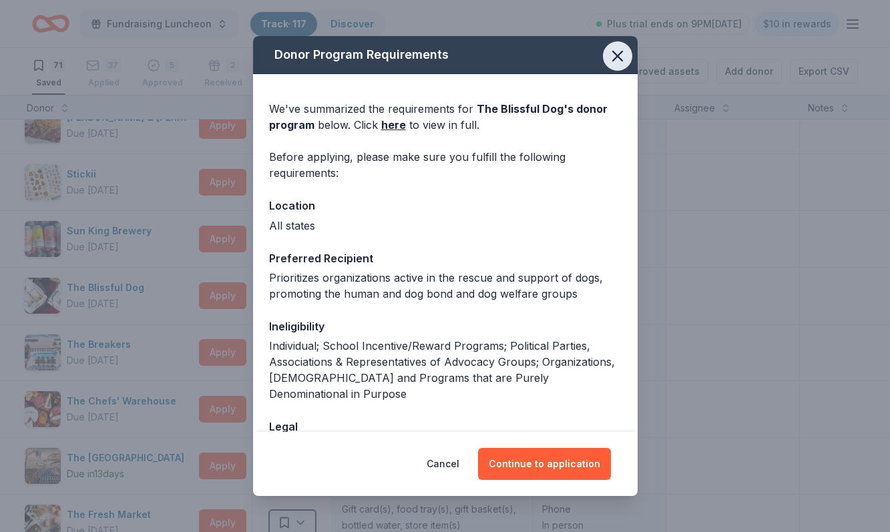
click at [619, 54] on icon "button" at bounding box center [617, 55] width 9 height 9
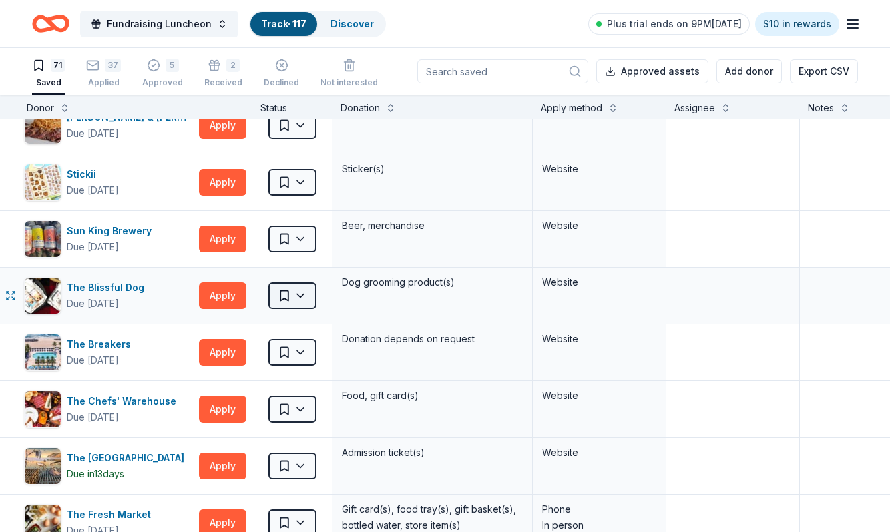
click at [299, 296] on html "Fundraising Luncheon Track · 117 Discover Plus trial ends on 9PM, 8/12 $10 in r…" at bounding box center [445, 266] width 890 height 532
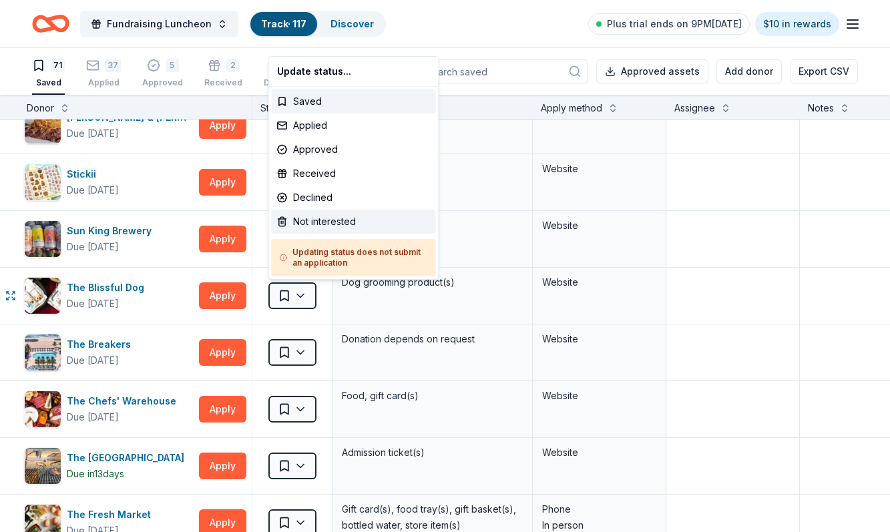
click at [324, 220] on div "Not interested" at bounding box center [354, 222] width 164 height 24
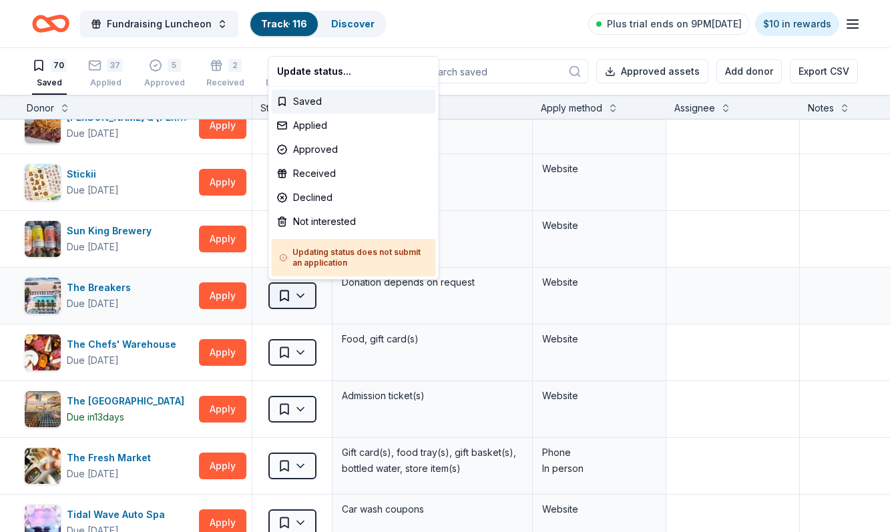
click at [301, 294] on html "Fundraising Luncheon Track · 116 Discover Plus trial ends on 9PM, 8/12 $10 in r…" at bounding box center [445, 266] width 890 height 532
click at [325, 196] on div "Declined" at bounding box center [354, 198] width 164 height 24
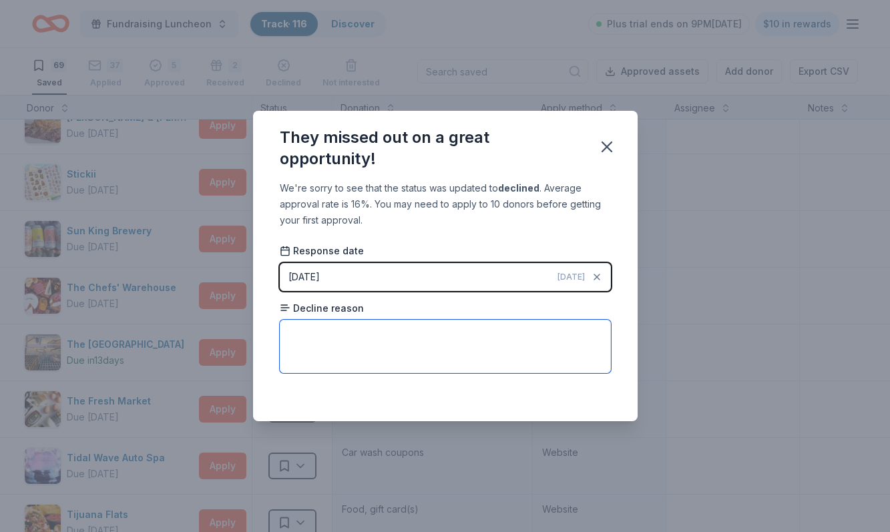
click at [301, 329] on textarea at bounding box center [445, 346] width 331 height 53
type textarea "too many applicants"
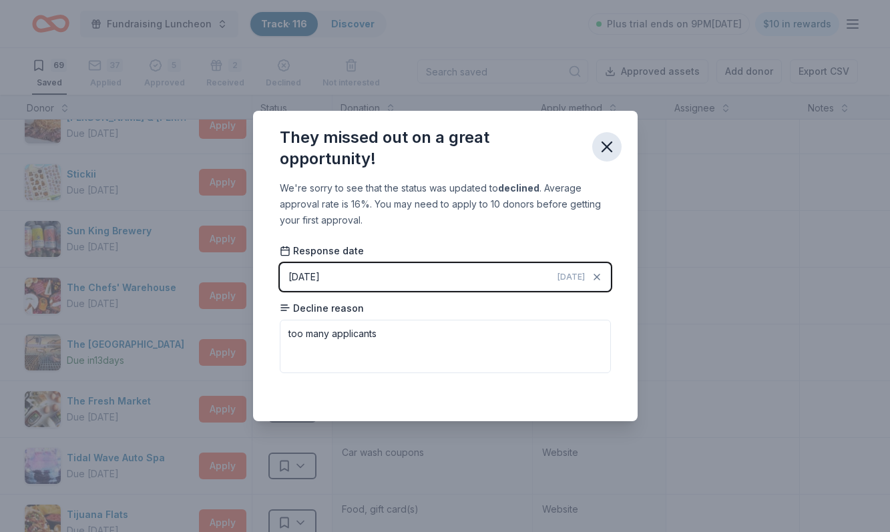
click at [603, 146] on icon "button" at bounding box center [606, 146] width 19 height 19
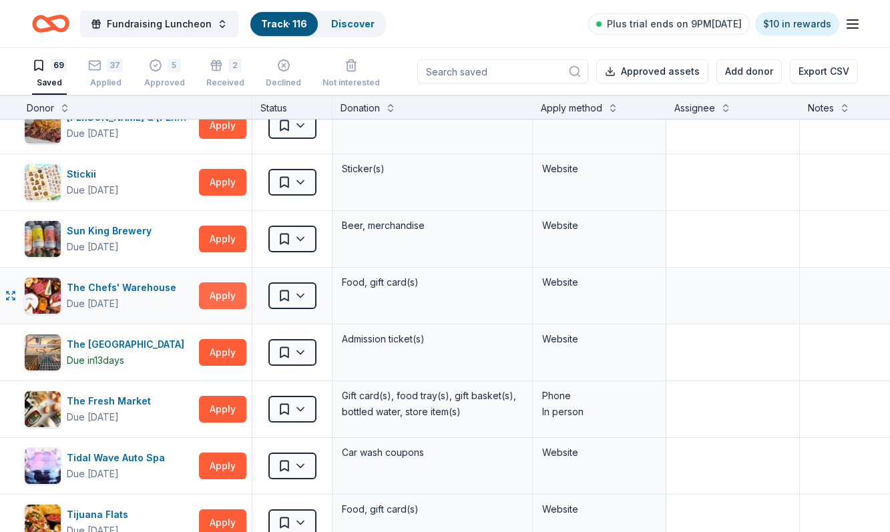
click at [222, 295] on button "Apply" at bounding box center [222, 295] width 47 height 27
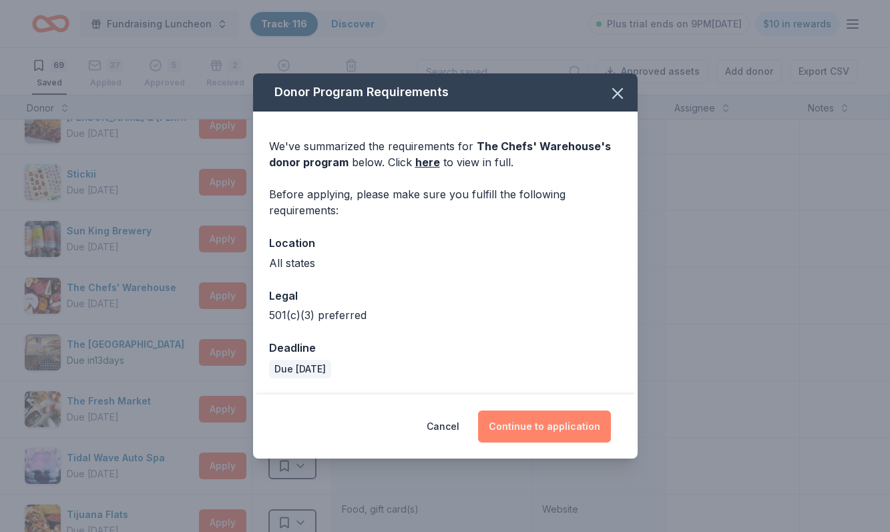
click at [531, 427] on button "Continue to application" at bounding box center [544, 426] width 133 height 32
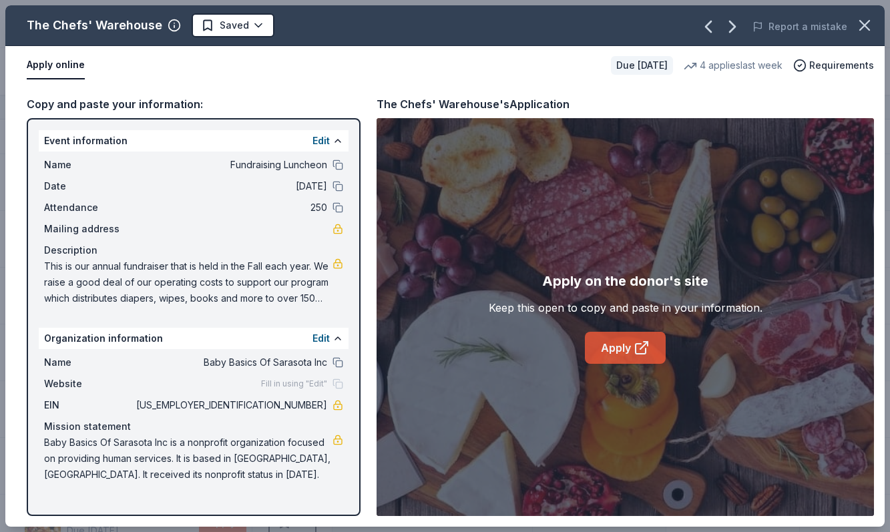
click at [617, 347] on link "Apply" at bounding box center [625, 348] width 81 height 32
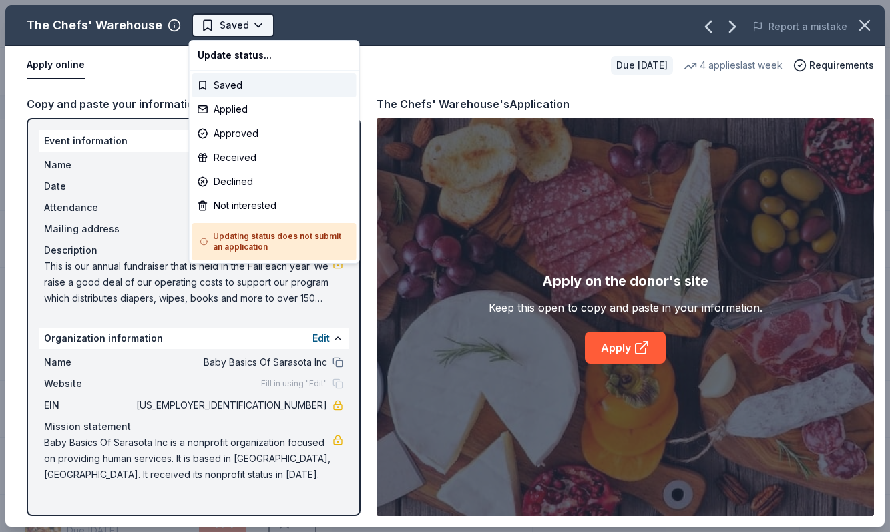
click at [224, 24] on html "Fundraising Luncheon Track · 116 Discover Plus trial ends on 9PM, 8/12 $10 in r…" at bounding box center [445, 266] width 890 height 532
click at [238, 109] on div "Applied" at bounding box center [274, 109] width 164 height 24
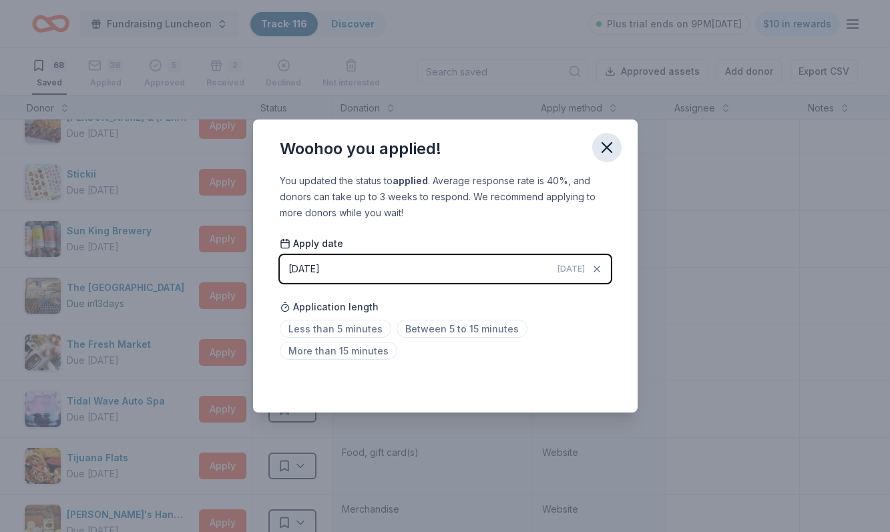
click at [606, 146] on icon "button" at bounding box center [606, 147] width 19 height 19
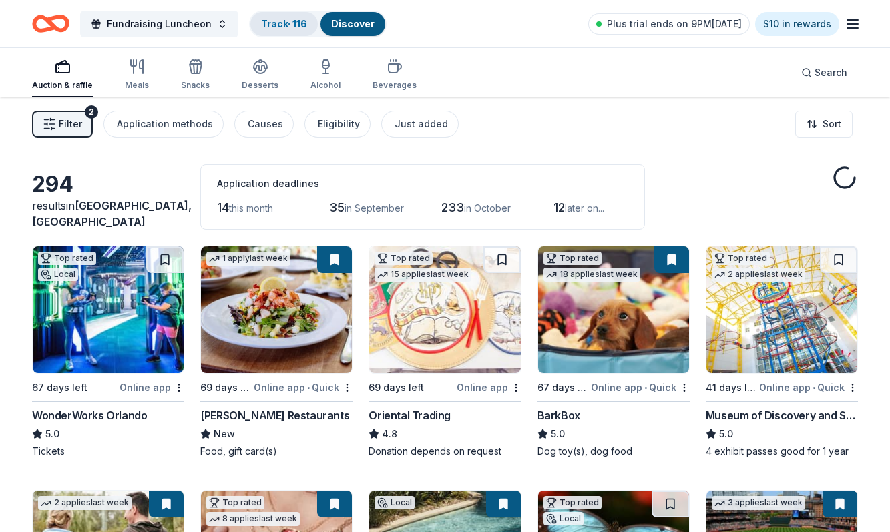
click at [271, 23] on link "Track · 116" at bounding box center [284, 23] width 46 height 11
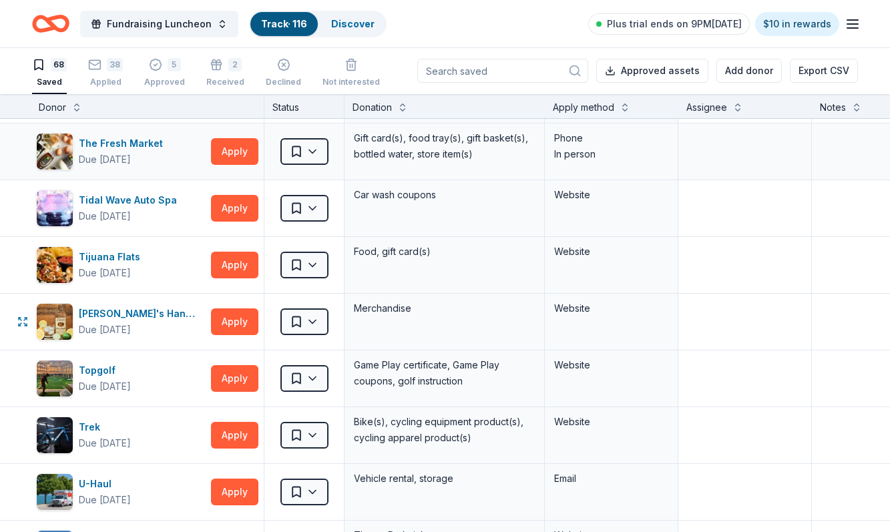
scroll to position [3086, 1]
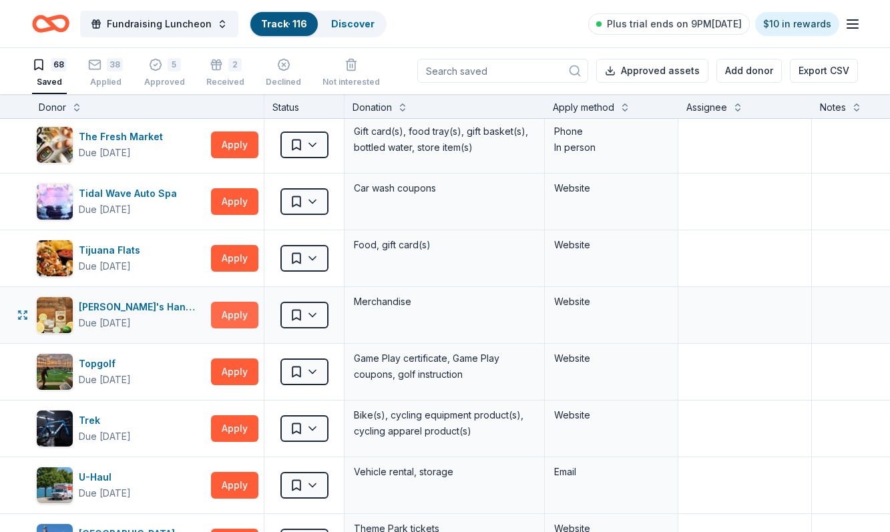
click at [236, 315] on button "Apply" at bounding box center [234, 315] width 47 height 27
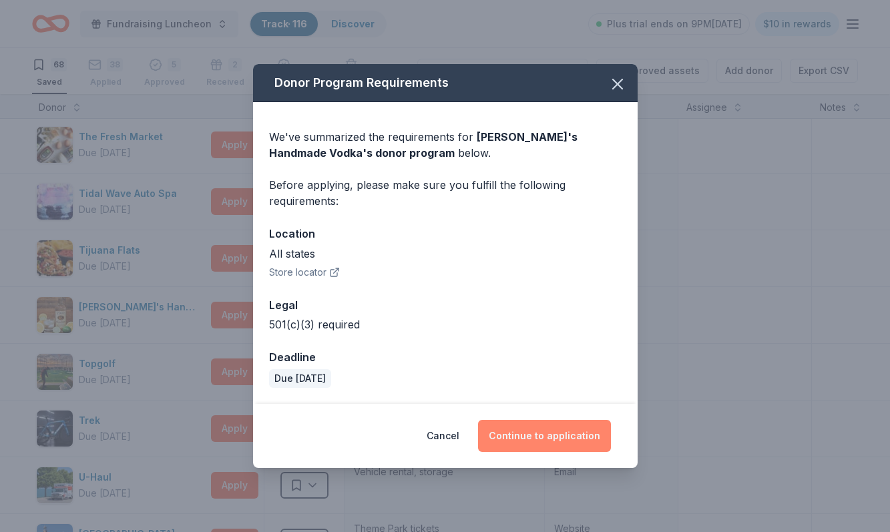
click at [512, 430] on button "Continue to application" at bounding box center [544, 436] width 133 height 32
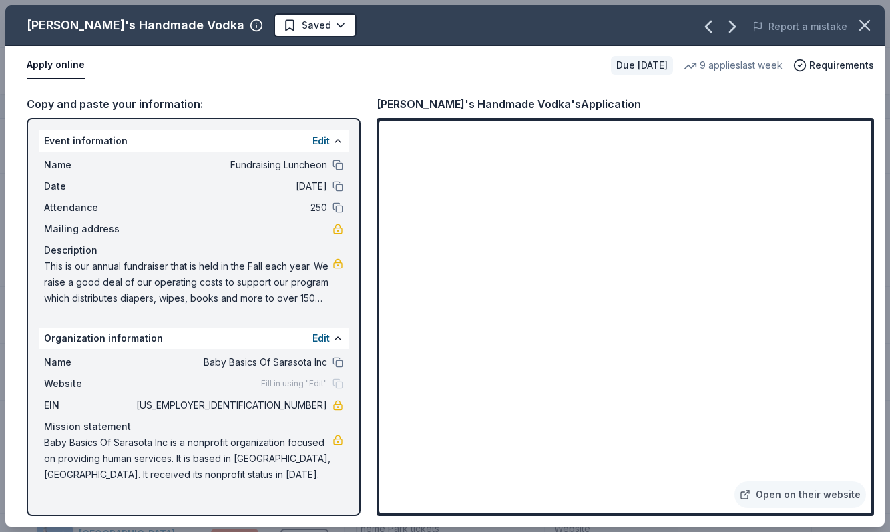
click at [39, 133] on div "Event information Edit" at bounding box center [194, 140] width 310 height 21
drag, startPoint x: 37, startPoint y: 163, endPoint x: 57, endPoint y: 160, distance: 20.2
click at [57, 160] on div "Event information Edit Name Fundraising Luncheon Date 11/17/25 Attendance 250 M…" at bounding box center [194, 317] width 334 height 398
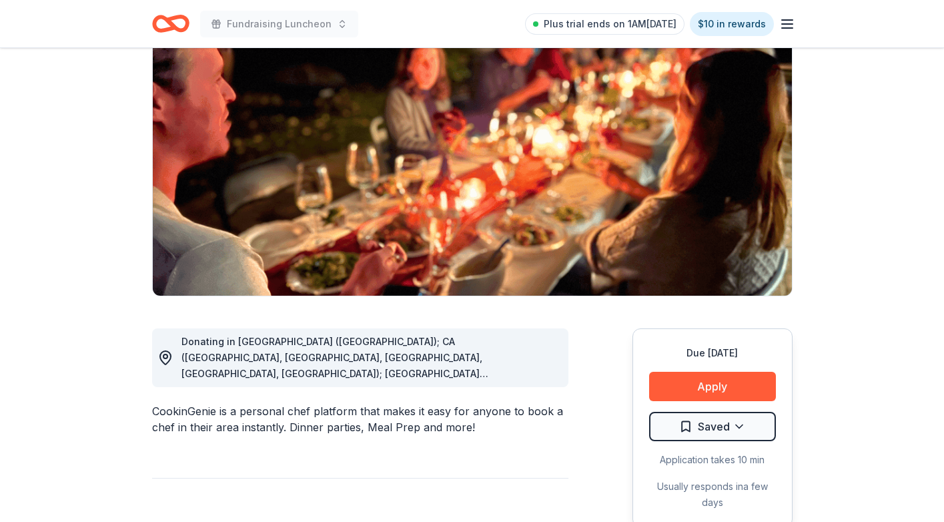
scroll to position [107, 0]
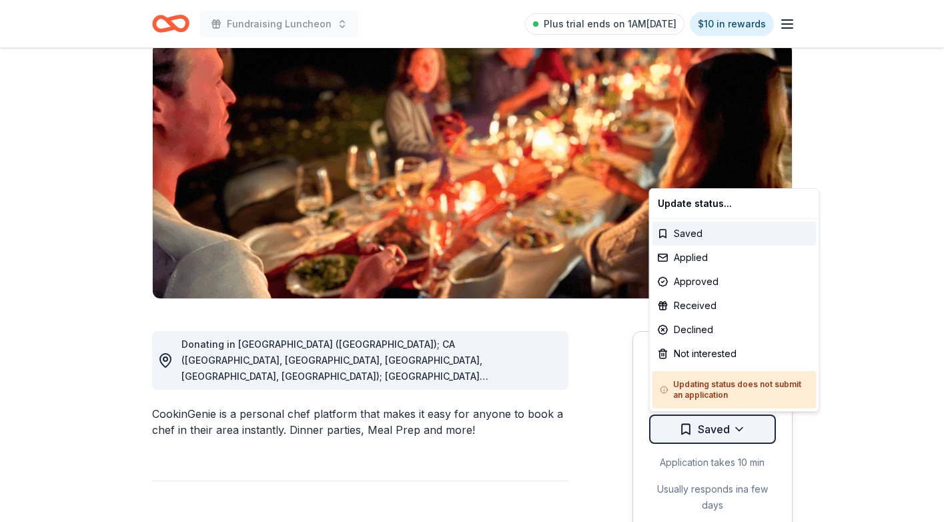
click at [733, 415] on html "Fundraising Luncheon Plus trial ends on 1AM, 8/13 $10 in rewards Due in 90 days…" at bounding box center [472, 154] width 944 height 522
click at [705, 352] on div "Not interested" at bounding box center [735, 354] width 164 height 24
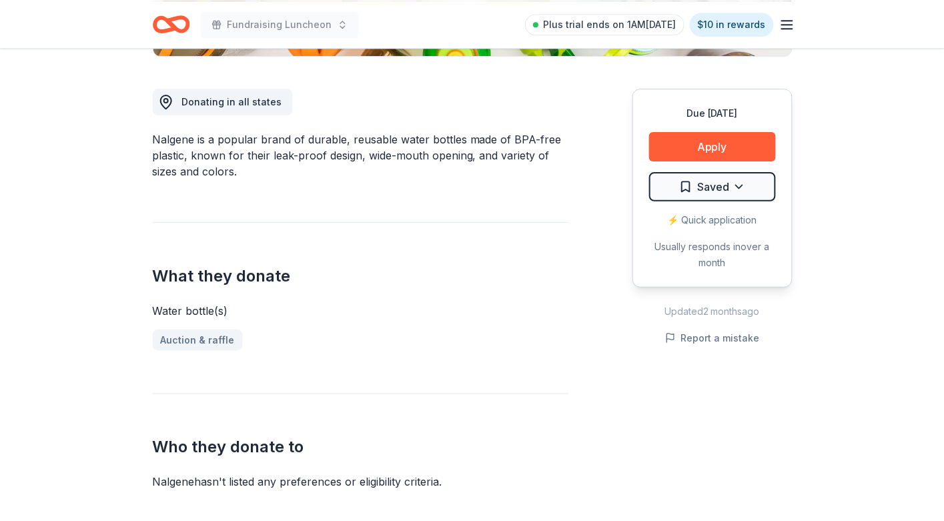
scroll to position [345, 0]
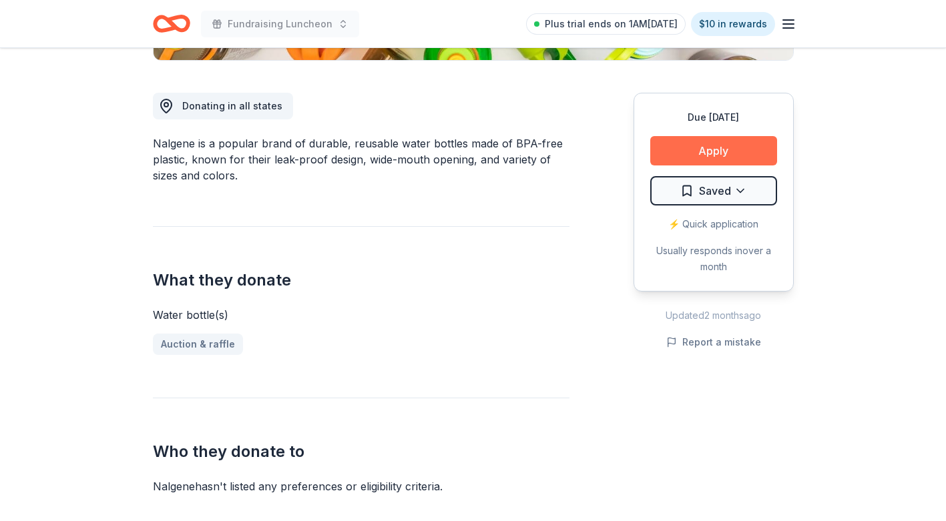
click at [719, 151] on button "Apply" at bounding box center [713, 150] width 127 height 29
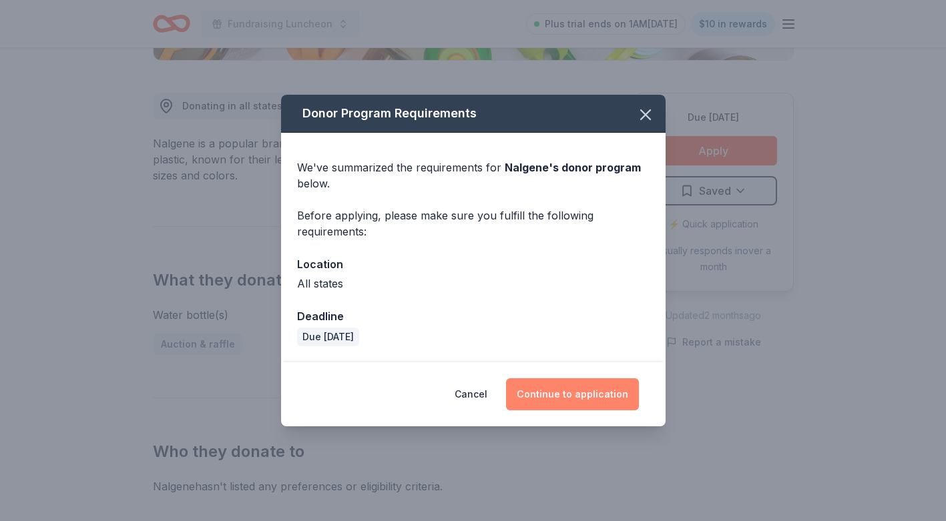
click at [545, 395] on button "Continue to application" at bounding box center [572, 394] width 133 height 32
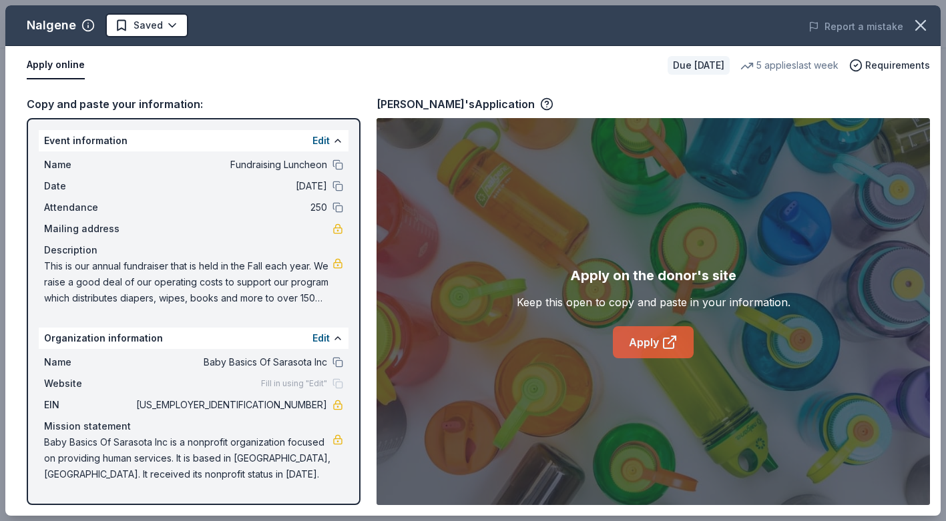
click at [635, 339] on link "Apply" at bounding box center [653, 342] width 81 height 32
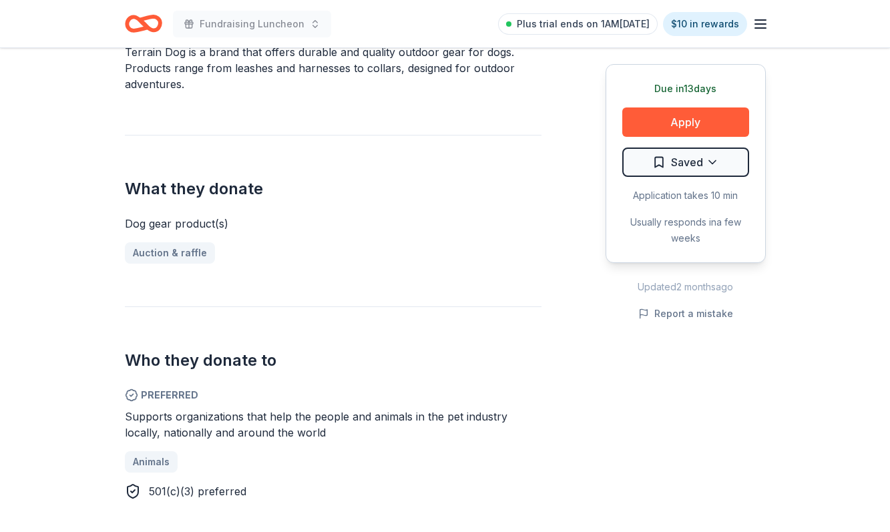
scroll to position [441, 0]
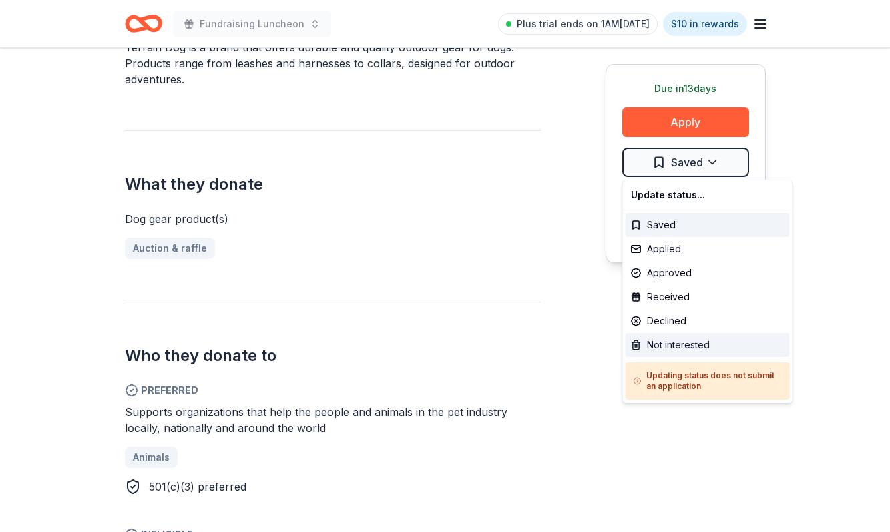
click at [681, 344] on div "Not interested" at bounding box center [707, 345] width 164 height 24
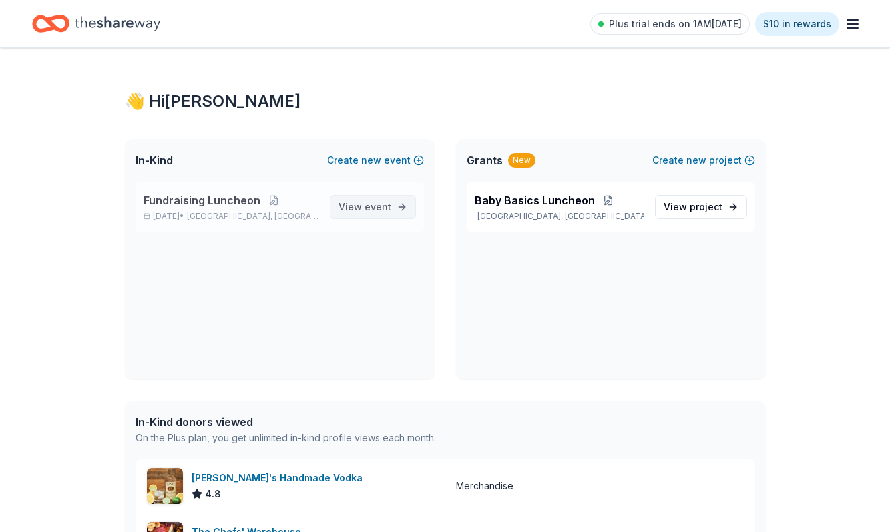
click at [370, 208] on span "event" at bounding box center [377, 206] width 27 height 11
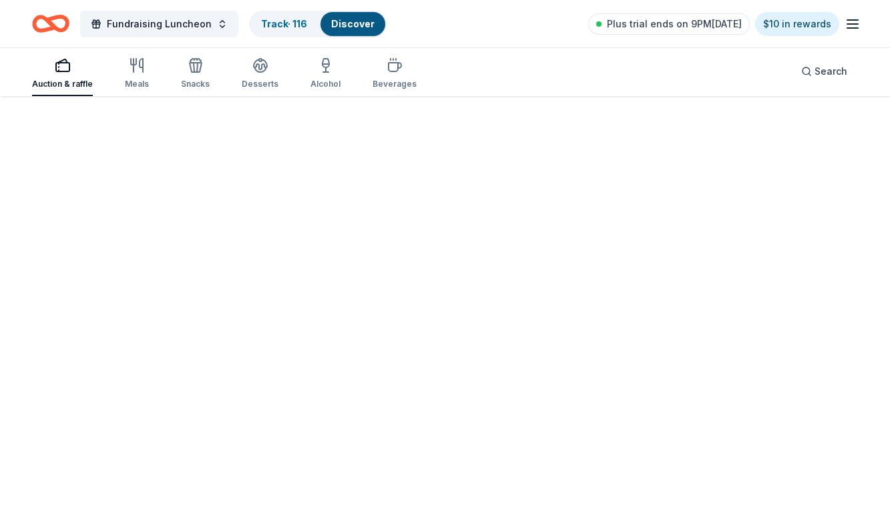
scroll to position [97, 0]
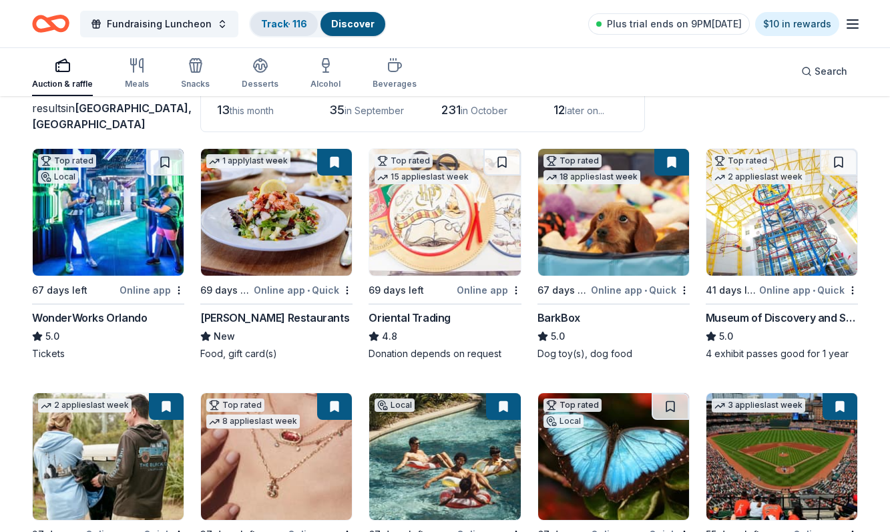
click at [277, 23] on link "Track · 116" at bounding box center [284, 23] width 46 height 11
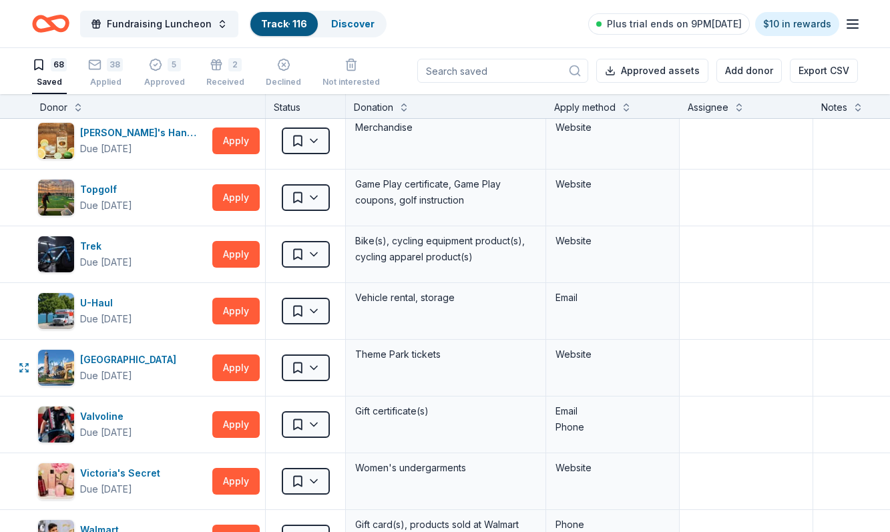
scroll to position [3263, 0]
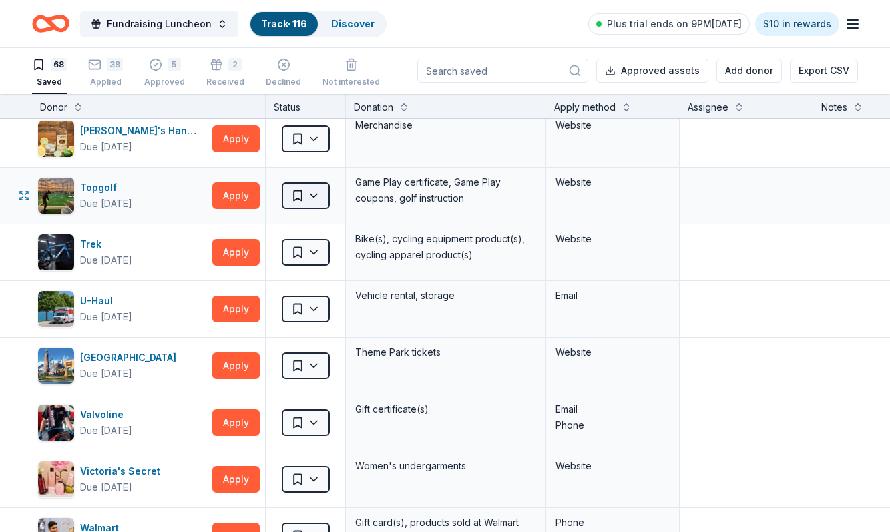
click at [298, 194] on html "Fundraising Luncheon Track · 116 Discover Plus trial ends on 9PM, 8/12 $10 in r…" at bounding box center [445, 265] width 890 height 532
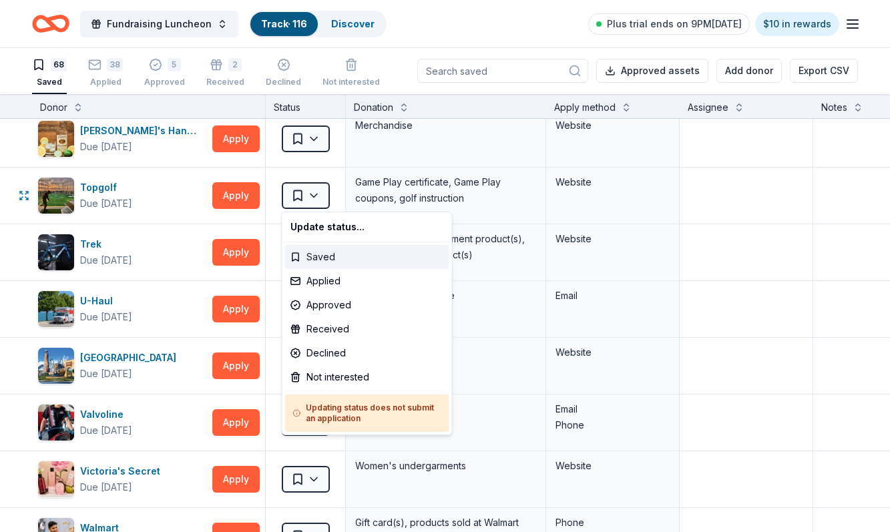
click at [326, 256] on div "Saved" at bounding box center [367, 257] width 164 height 24
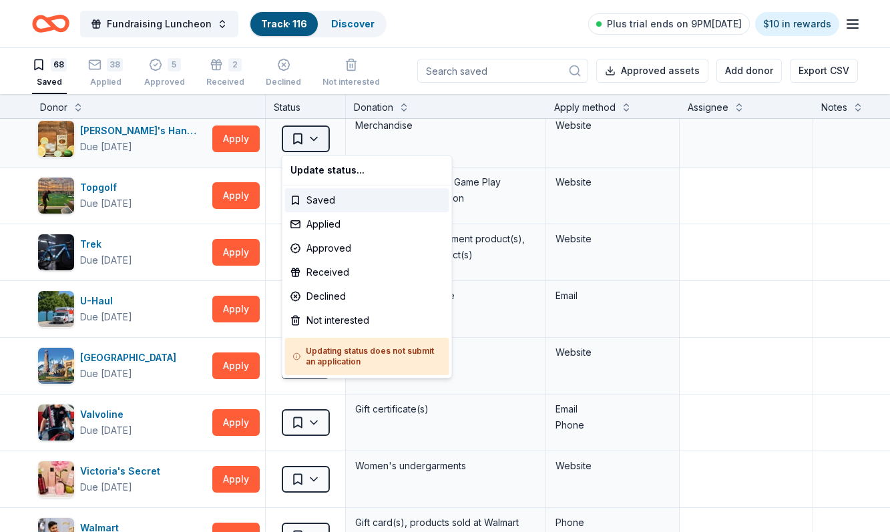
click at [302, 135] on html "Fundraising Luncheon Track · 116 Discover Plus trial ends on 9PM, 8/12 $10 in r…" at bounding box center [445, 265] width 890 height 532
click at [322, 200] on div "Saved" at bounding box center [367, 200] width 164 height 24
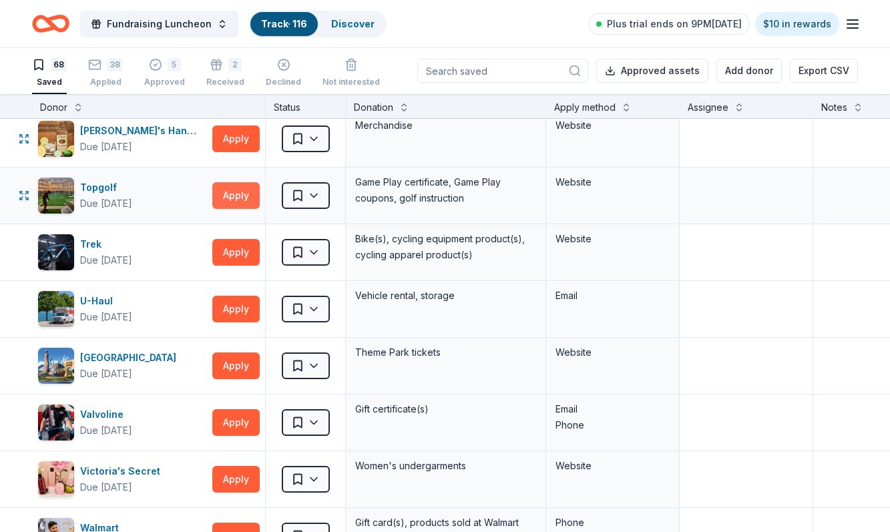
click at [242, 197] on button "Apply" at bounding box center [235, 195] width 47 height 27
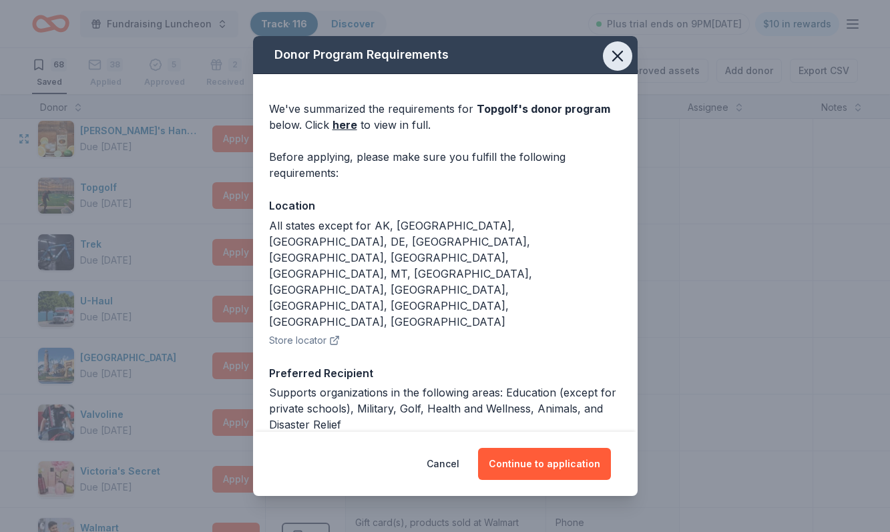
click at [618, 58] on icon "button" at bounding box center [617, 55] width 9 height 9
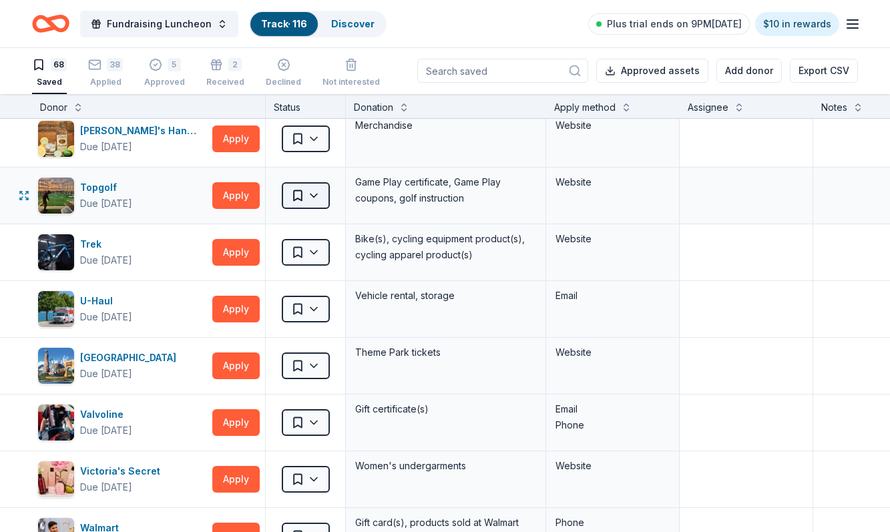
click at [313, 195] on html "Fundraising Luncheon Track · 116 Discover Plus trial ends on 9PM, 8/12 $10 in r…" at bounding box center [445, 265] width 890 height 532
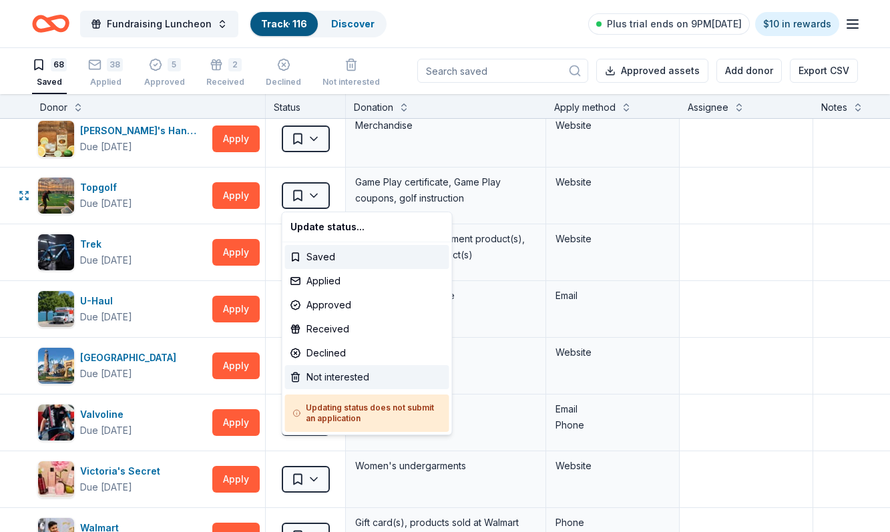
click at [319, 374] on div "Not interested" at bounding box center [367, 377] width 164 height 24
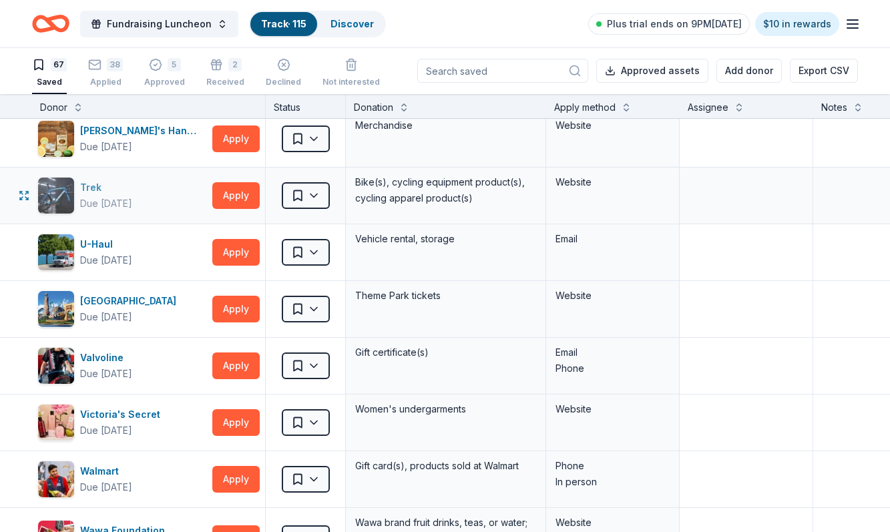
click at [123, 194] on div "Trek" at bounding box center [106, 188] width 52 height 16
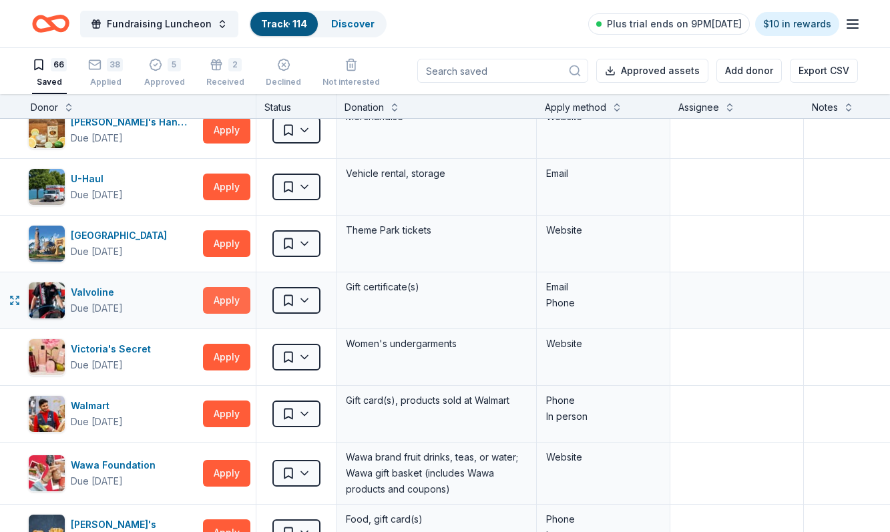
scroll to position [3271, 12]
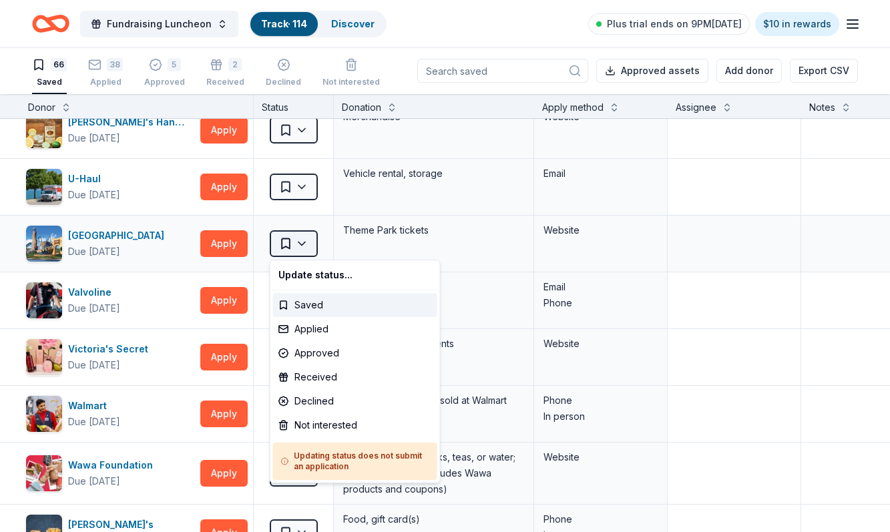
click at [294, 241] on html "Fundraising Luncheon Track · 114 Discover Plus trial ends on 9PM, 8/12 $10 in r…" at bounding box center [445, 265] width 890 height 532
click at [226, 246] on html "Fundraising Luncheon Track · 114 Discover Plus trial ends on 9PM, 8/12 $10 in r…" at bounding box center [445, 265] width 890 height 532
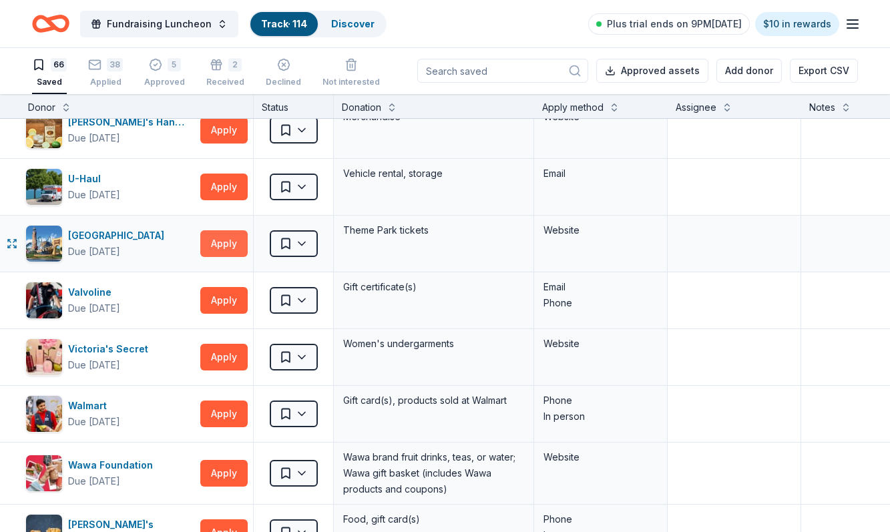
click at [225, 244] on button "Apply" at bounding box center [223, 243] width 47 height 27
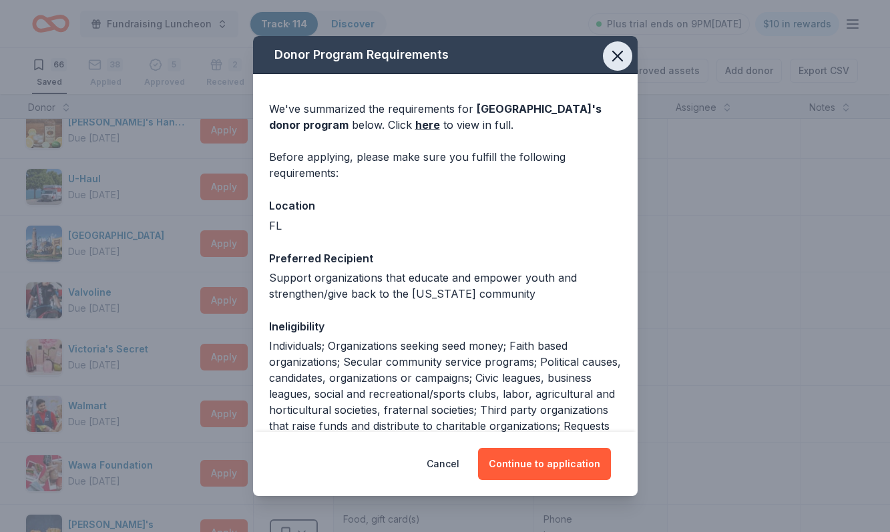
click at [617, 52] on icon "button" at bounding box center [617, 56] width 19 height 19
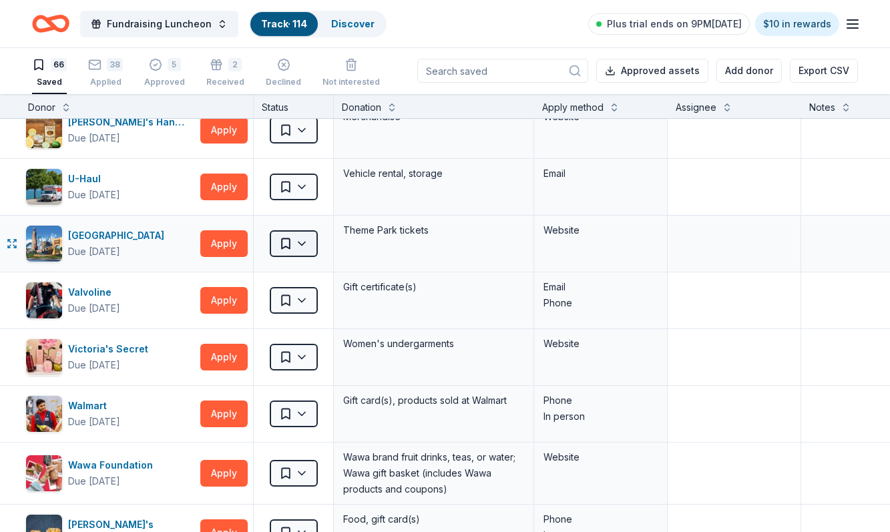
click at [300, 241] on html "Fundraising Luncheon Track · 114 Discover Plus trial ends on 9PM, 8/12 $10 in r…" at bounding box center [445, 265] width 890 height 532
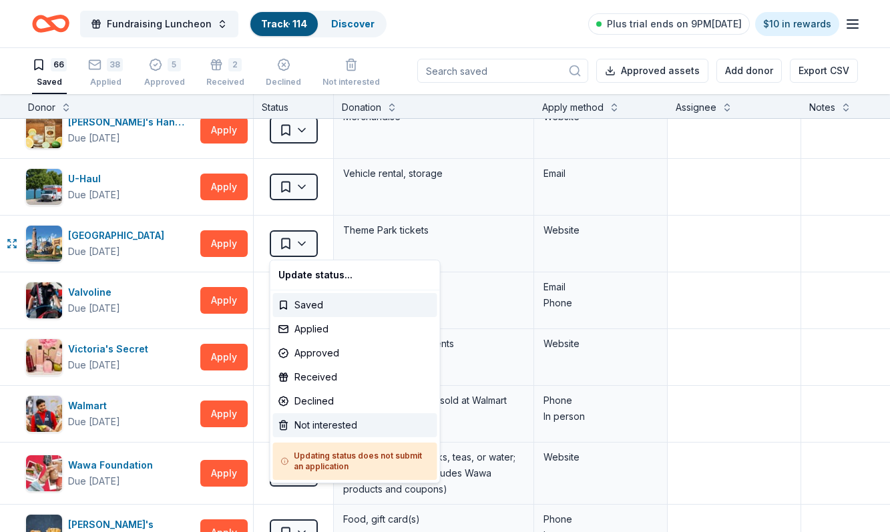
click at [316, 424] on div "Not interested" at bounding box center [355, 425] width 164 height 24
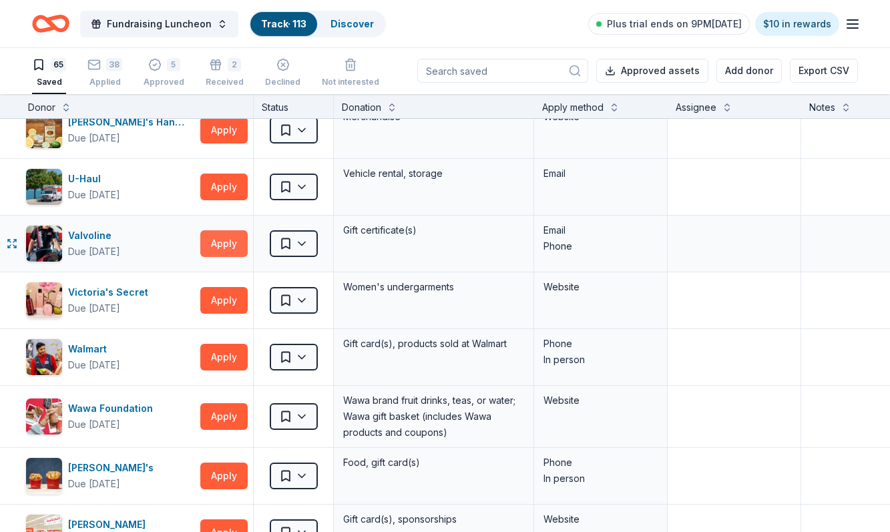
click at [226, 244] on button "Apply" at bounding box center [223, 243] width 47 height 27
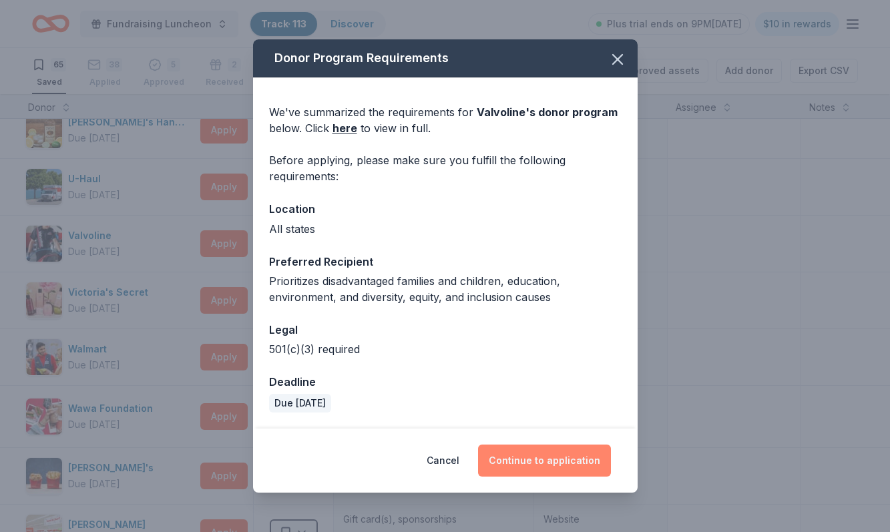
click at [522, 457] on button "Continue to application" at bounding box center [544, 460] width 133 height 32
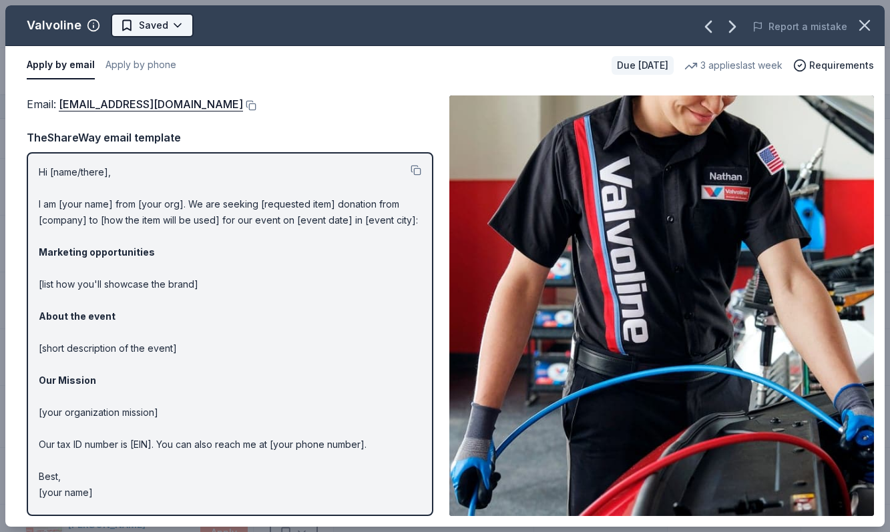
scroll to position [0, 0]
click at [142, 25] on html "Fundraising Luncheon Track · 113 Discover Plus trial ends on 9PM, 8/12 $10 in r…" at bounding box center [445, 266] width 890 height 532
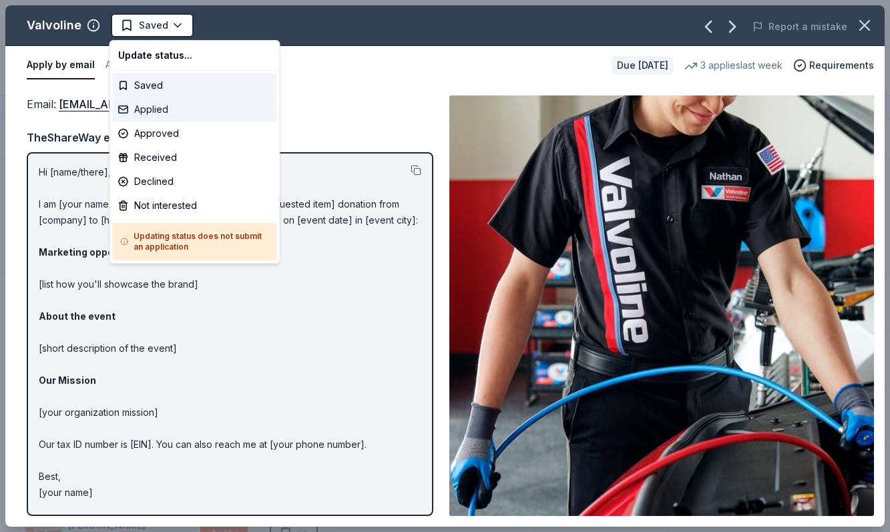
click at [155, 111] on div "Applied" at bounding box center [195, 109] width 164 height 24
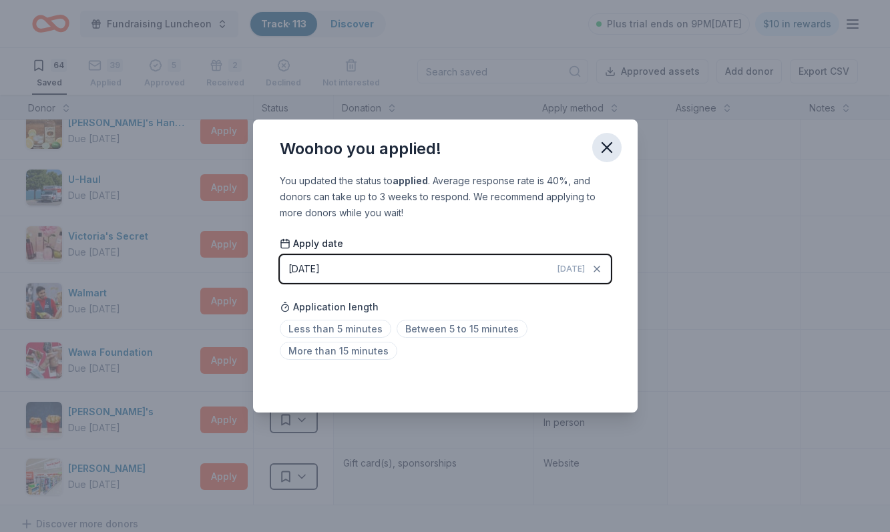
click at [607, 145] on icon "button" at bounding box center [606, 147] width 9 height 9
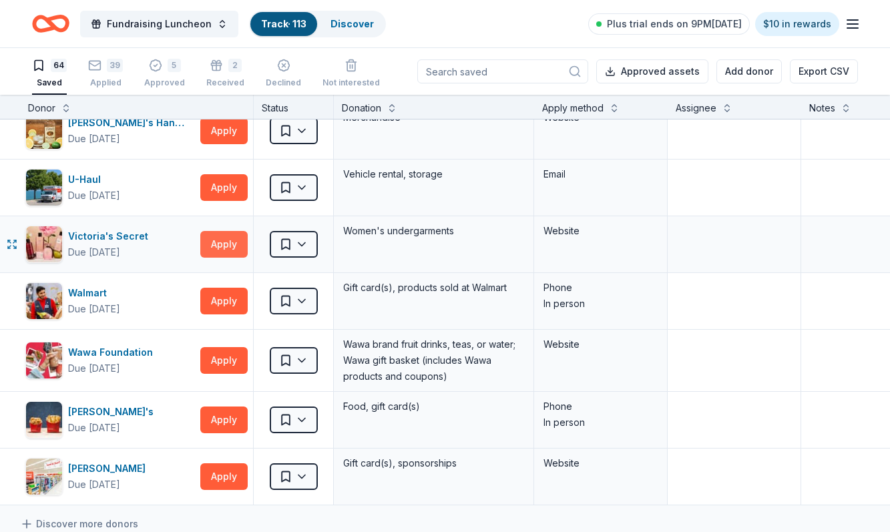
click at [223, 247] on button "Apply" at bounding box center [223, 244] width 47 height 27
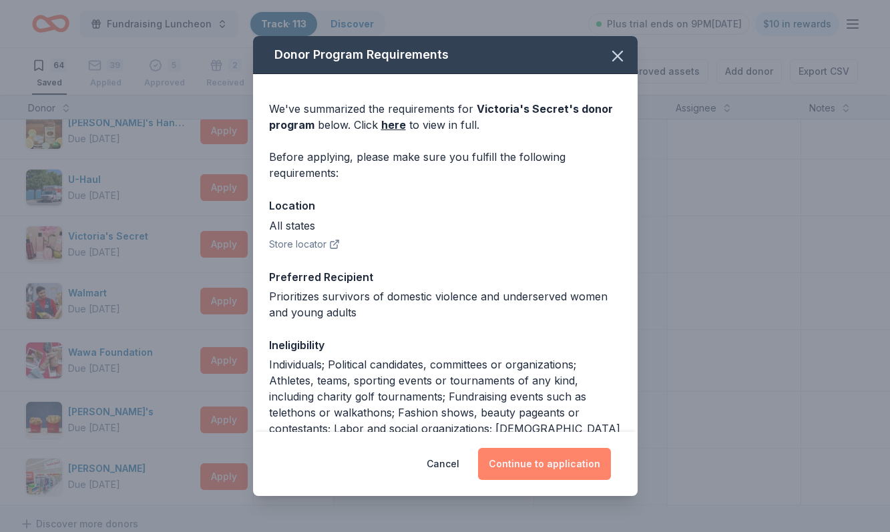
click at [517, 465] on button "Continue to application" at bounding box center [544, 464] width 133 height 32
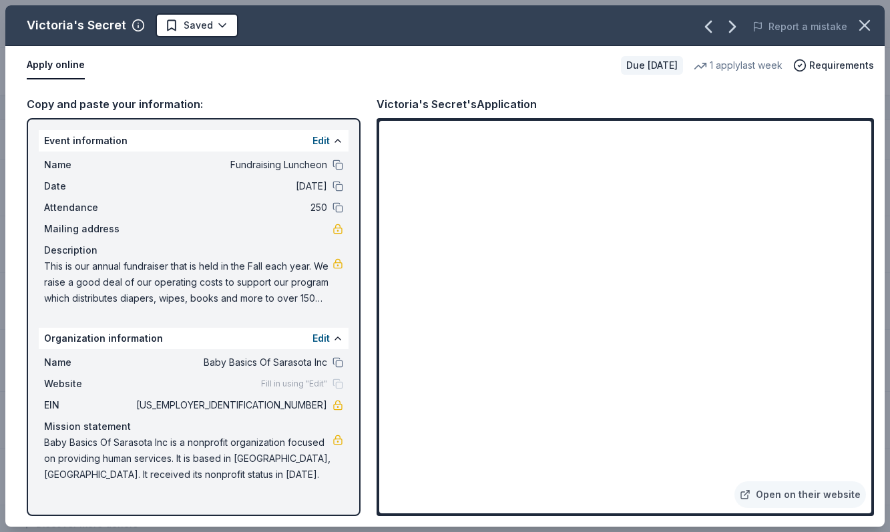
scroll to position [97, 0]
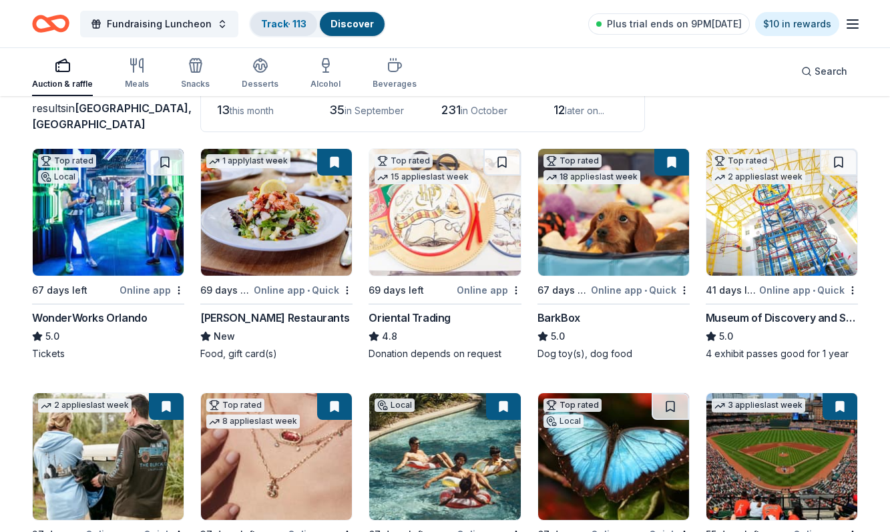
click at [278, 25] on link "Track · 113" at bounding box center [283, 23] width 45 height 11
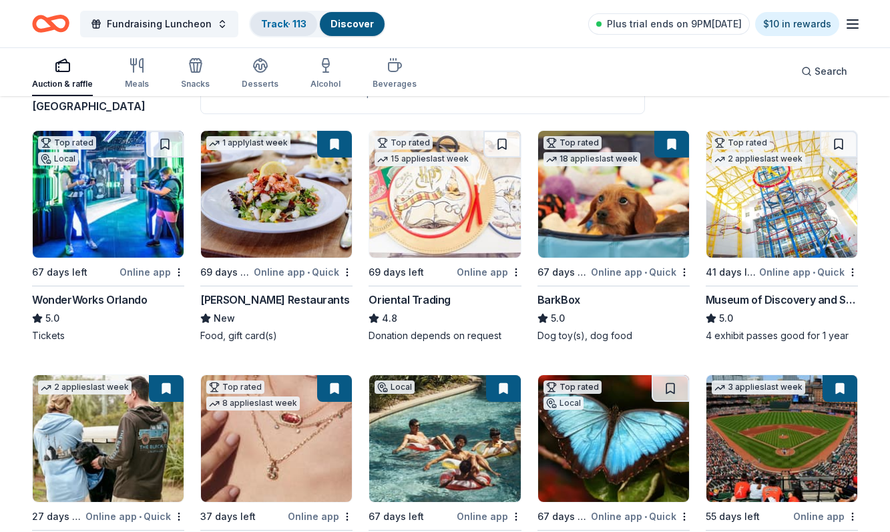
scroll to position [113, 0]
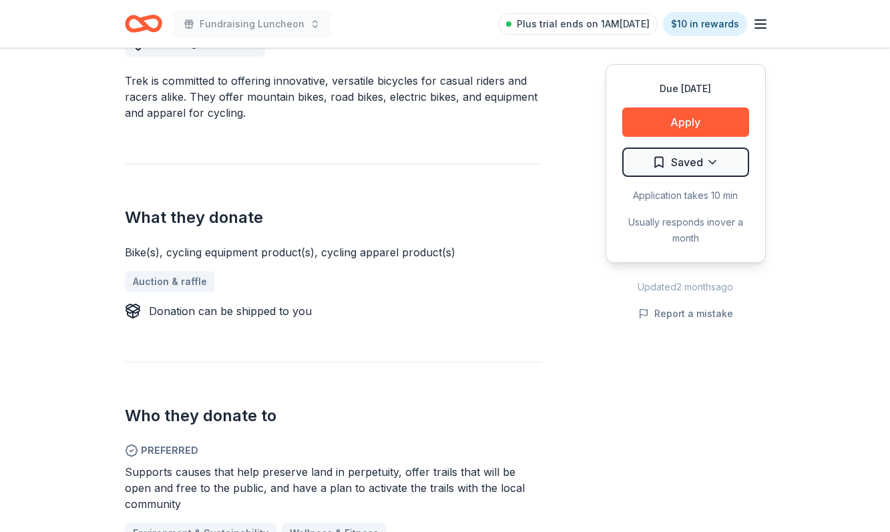
scroll to position [190, 0]
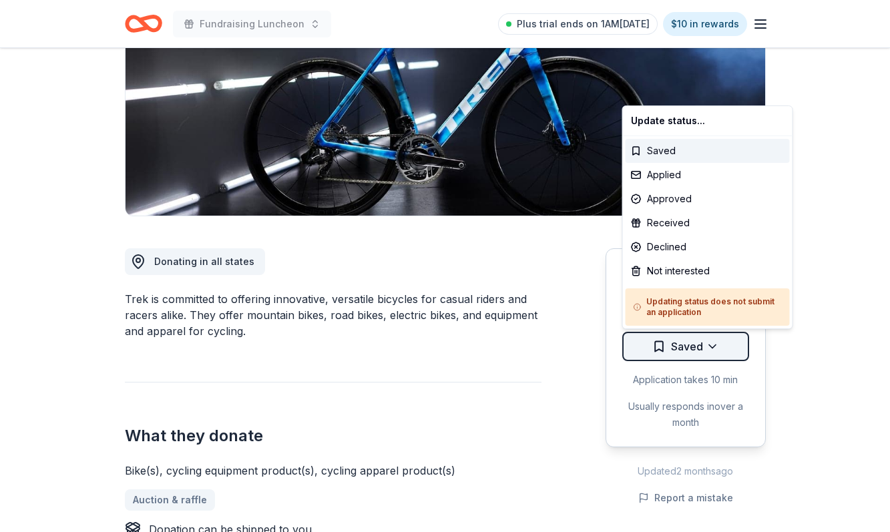
click at [673, 342] on html "Fundraising Luncheon Plus trial ends on 1AM[DATE] $10 in rewards Due [DATE] Sha…" at bounding box center [445, 76] width 890 height 532
click at [677, 267] on div "Not interested" at bounding box center [707, 271] width 164 height 24
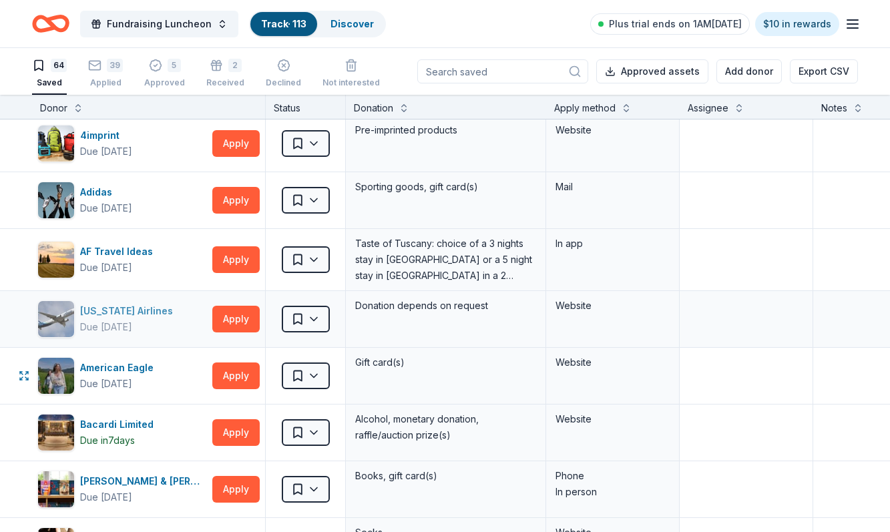
scroll to position [3, 0]
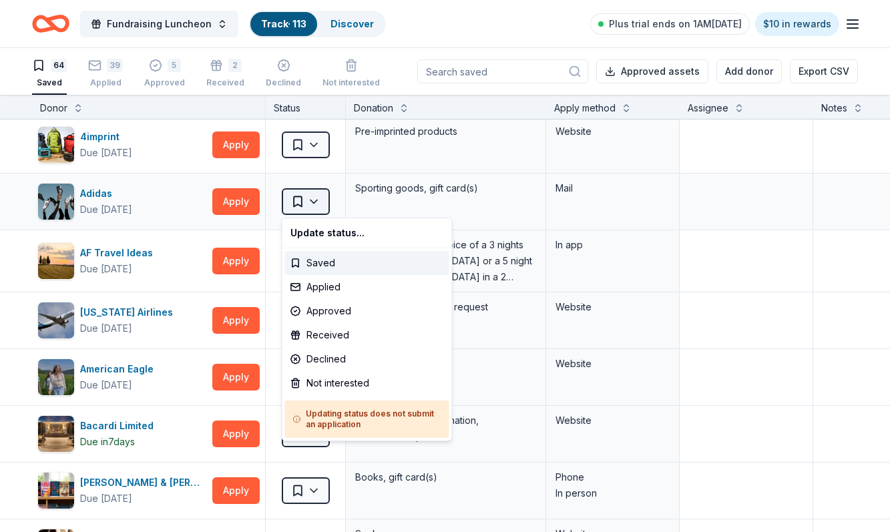
click at [316, 201] on html "Fundraising Luncheon Track · 113 Discover Plus trial ends on 1AM[DATE] $10 in r…" at bounding box center [445, 266] width 890 height 532
click at [316, 262] on div "Saved" at bounding box center [367, 263] width 164 height 24
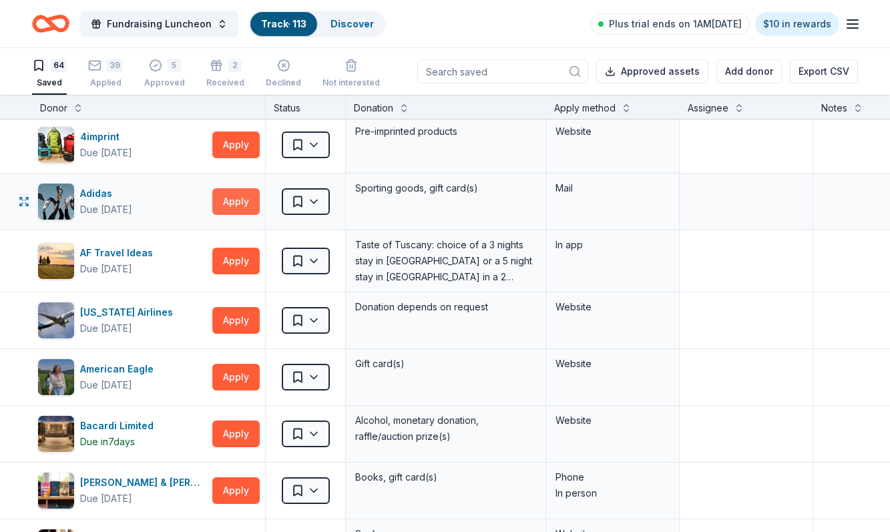
click at [232, 201] on button "Apply" at bounding box center [235, 201] width 47 height 27
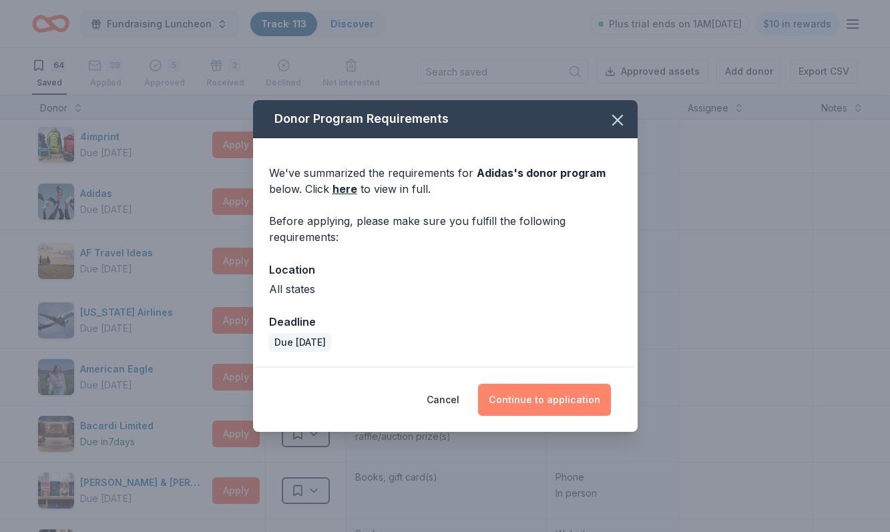
click at [535, 402] on button "Continue to application" at bounding box center [544, 400] width 133 height 32
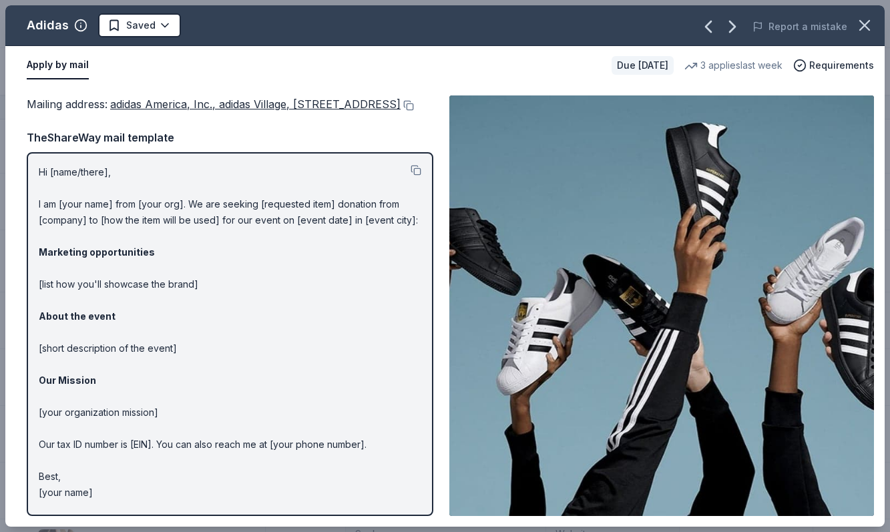
scroll to position [0, 0]
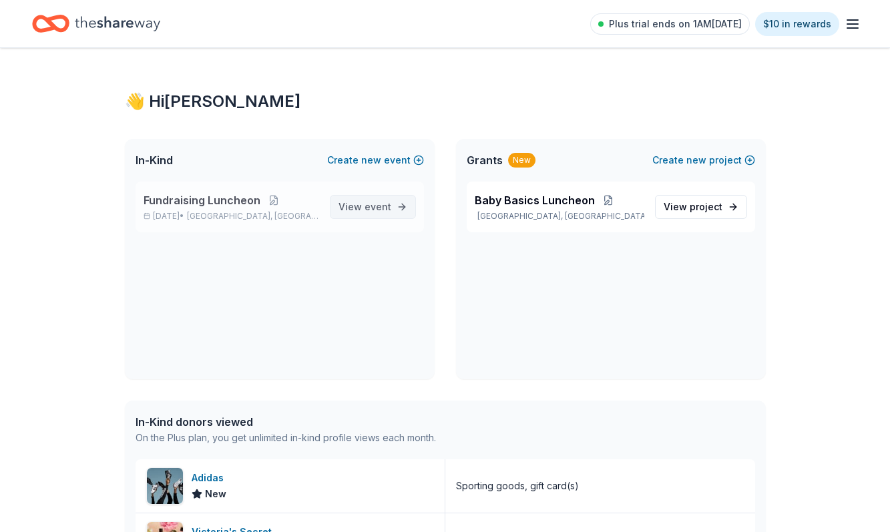
click at [372, 208] on span "event" at bounding box center [377, 206] width 27 height 11
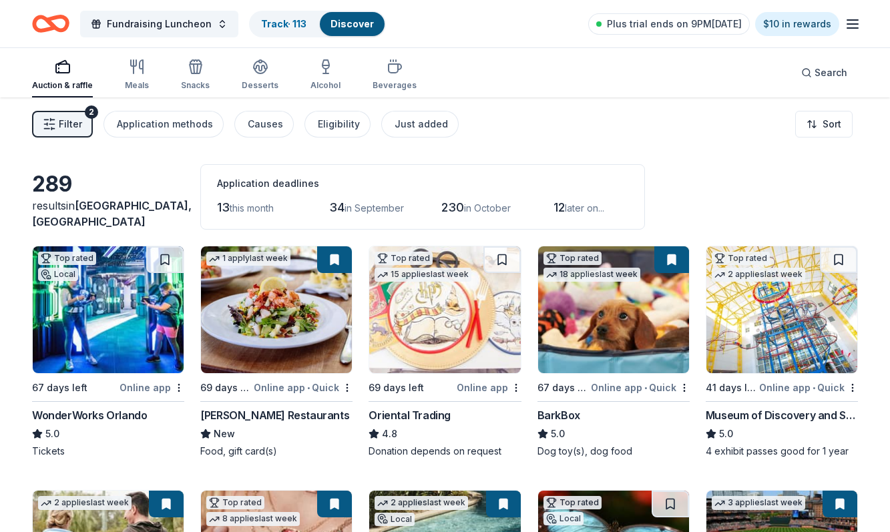
scroll to position [1, 0]
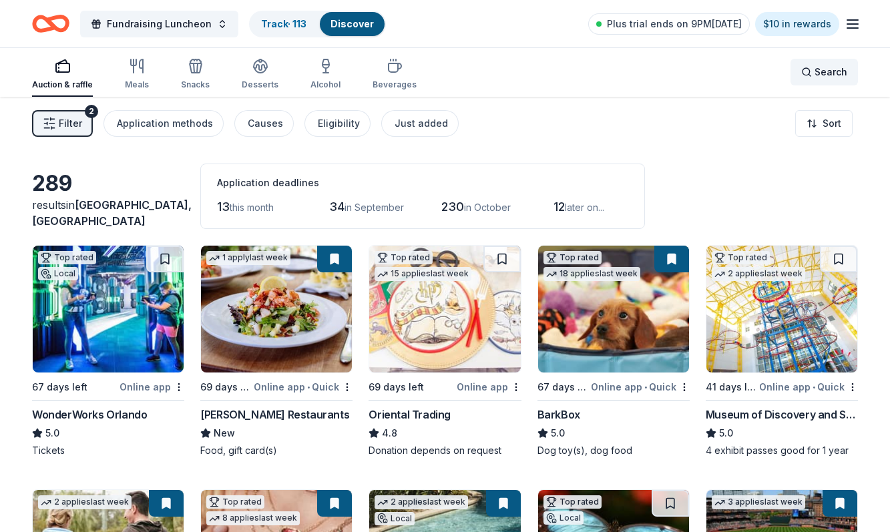
click at [806, 69] on div "Search" at bounding box center [824, 72] width 46 height 16
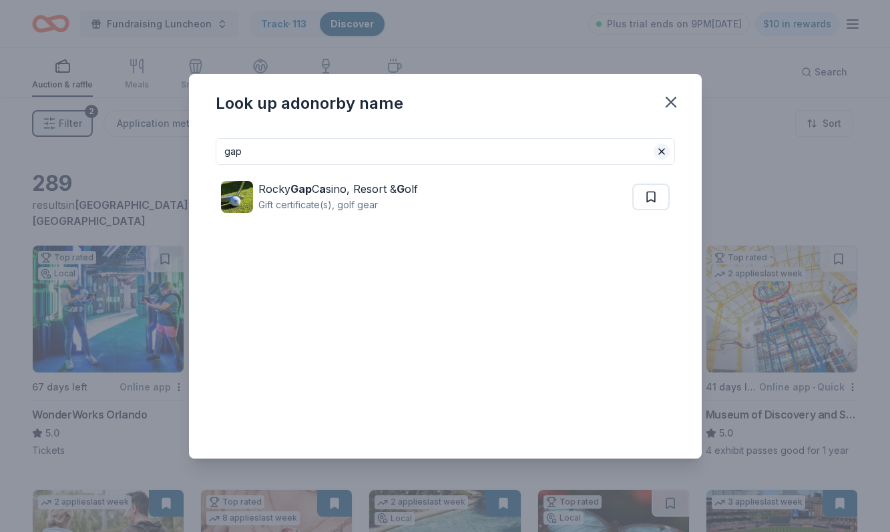
type input "gap"
click at [661, 150] on button at bounding box center [661, 151] width 16 height 16
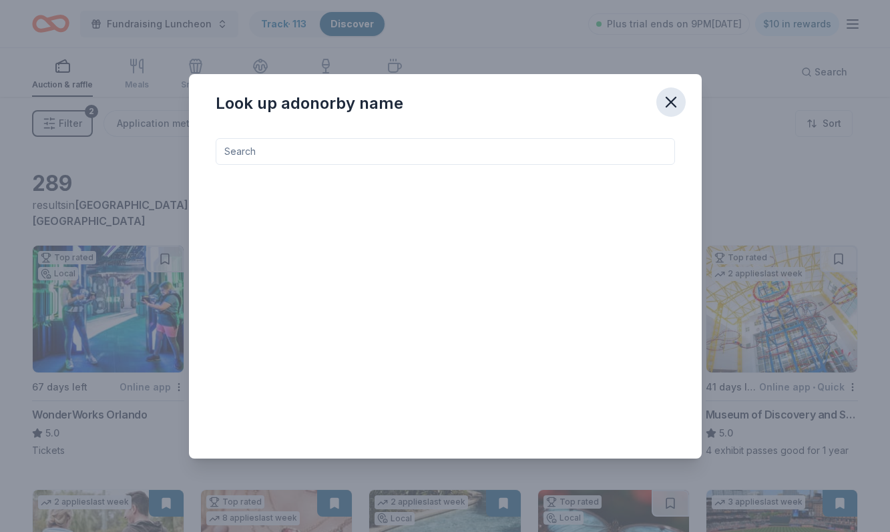
click at [672, 98] on icon "button" at bounding box center [670, 102] width 19 height 19
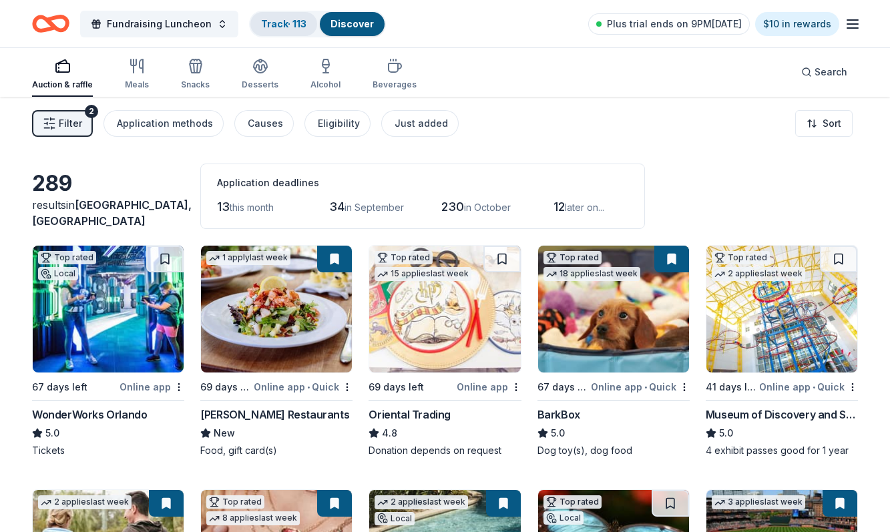
click at [271, 21] on link "Track · 113" at bounding box center [283, 23] width 45 height 11
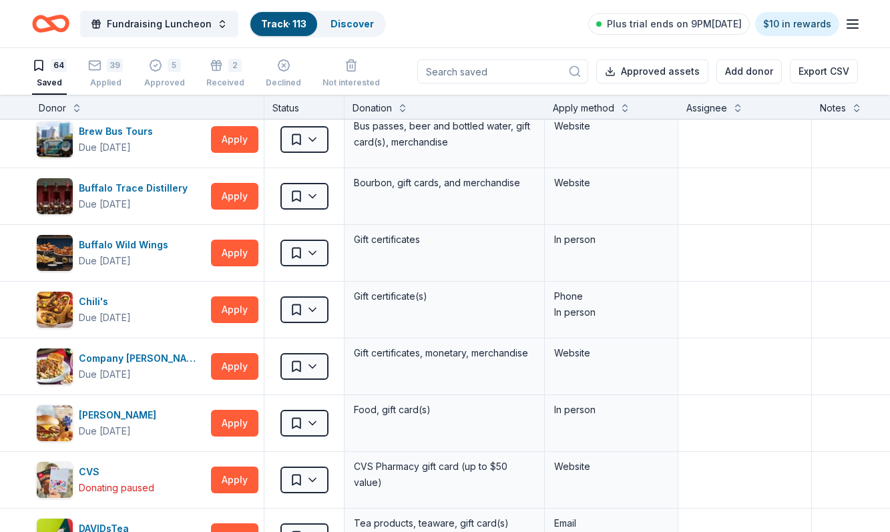
scroll to position [0, 1]
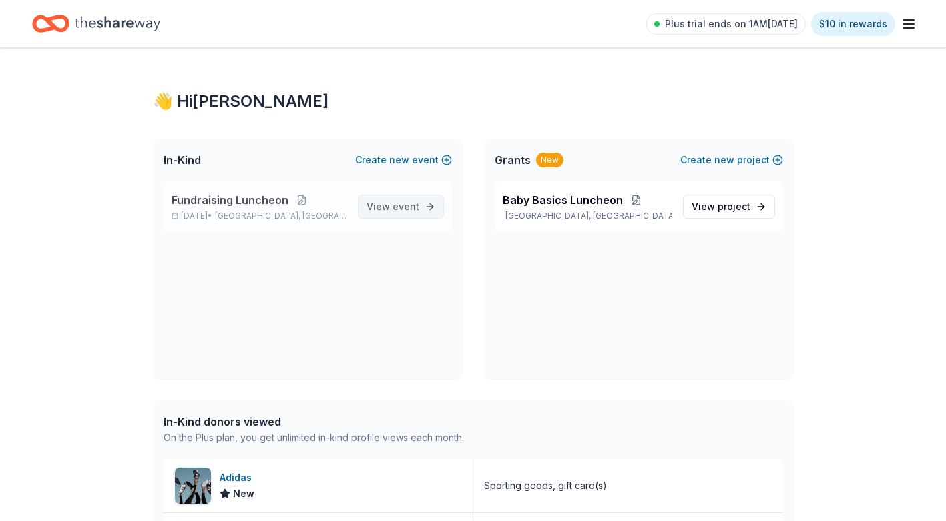
click at [396, 208] on span "event" at bounding box center [405, 206] width 27 height 11
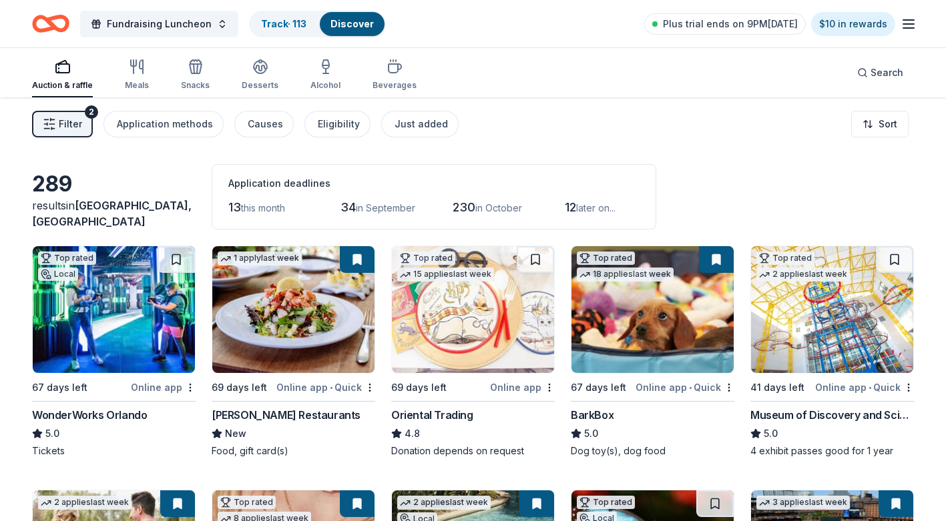
click at [346, 23] on link "Discover" at bounding box center [351, 23] width 43 height 11
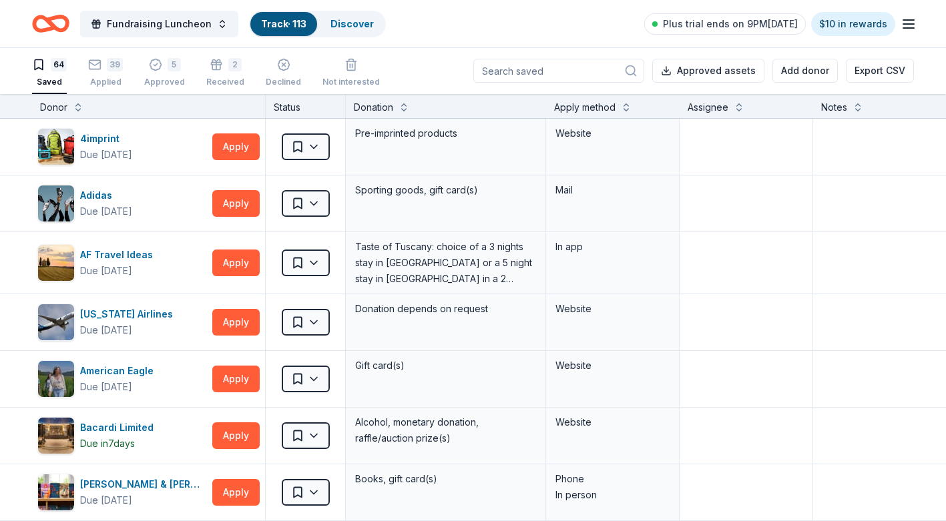
click at [601, 75] on input at bounding box center [558, 71] width 171 height 24
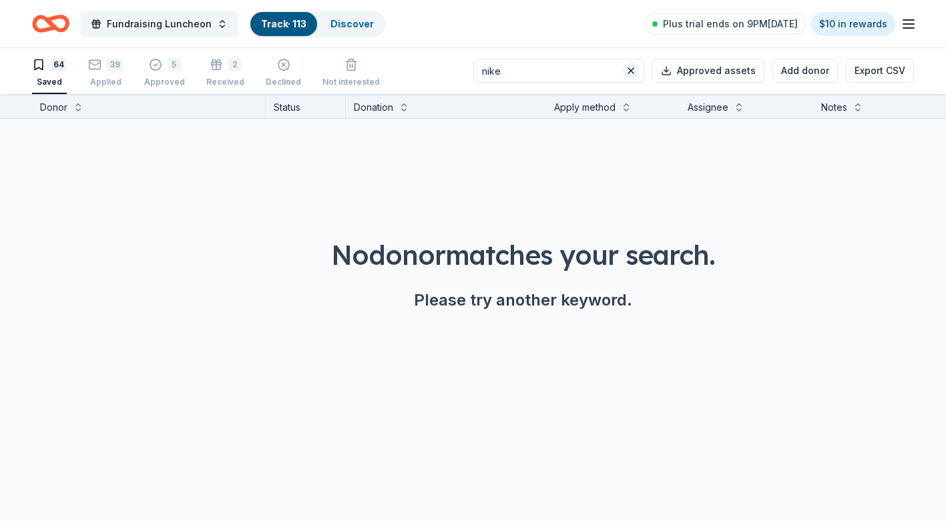
type input "nike"
click at [633, 71] on button at bounding box center [631, 71] width 16 height 16
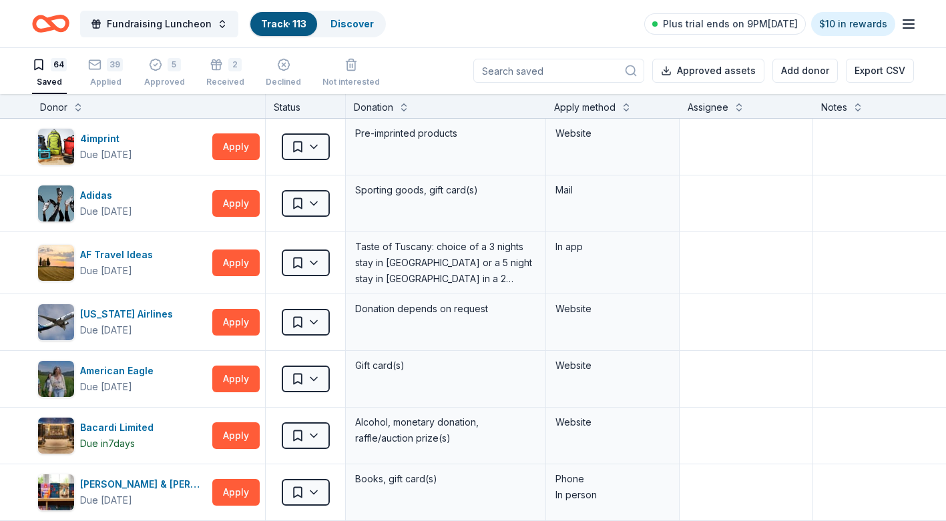
click at [545, 74] on input at bounding box center [558, 71] width 171 height 24
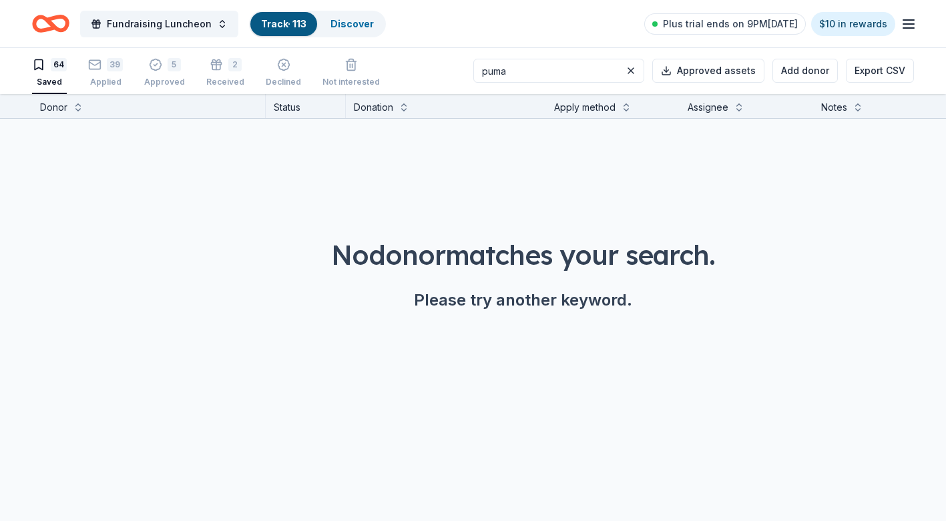
type input "puma"
click at [358, 21] on link "Discover" at bounding box center [351, 23] width 43 height 11
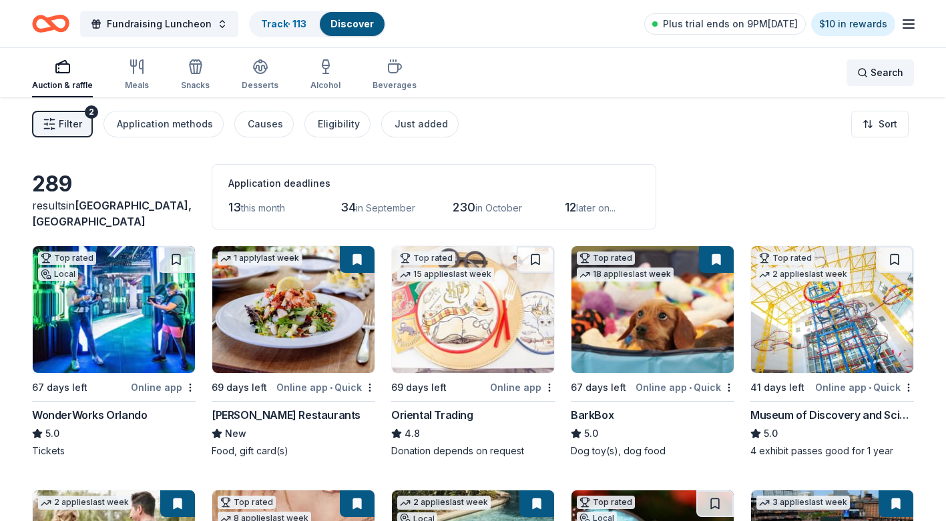
click at [862, 72] on div "Search" at bounding box center [880, 73] width 46 height 16
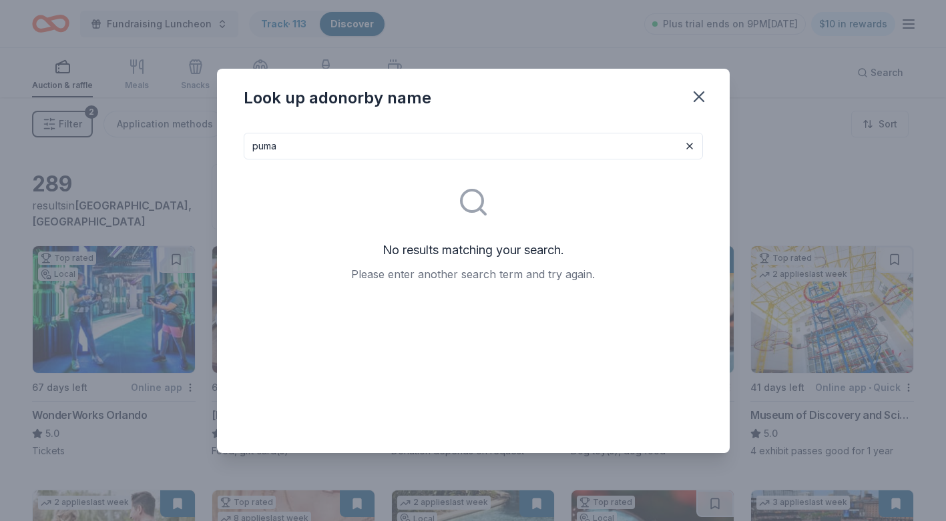
drag, startPoint x: 287, startPoint y: 147, endPoint x: 240, endPoint y: 149, distance: 47.4
click at [240, 149] on div "puma No results matching your search. Please enter another search term and try …" at bounding box center [473, 287] width 513 height 331
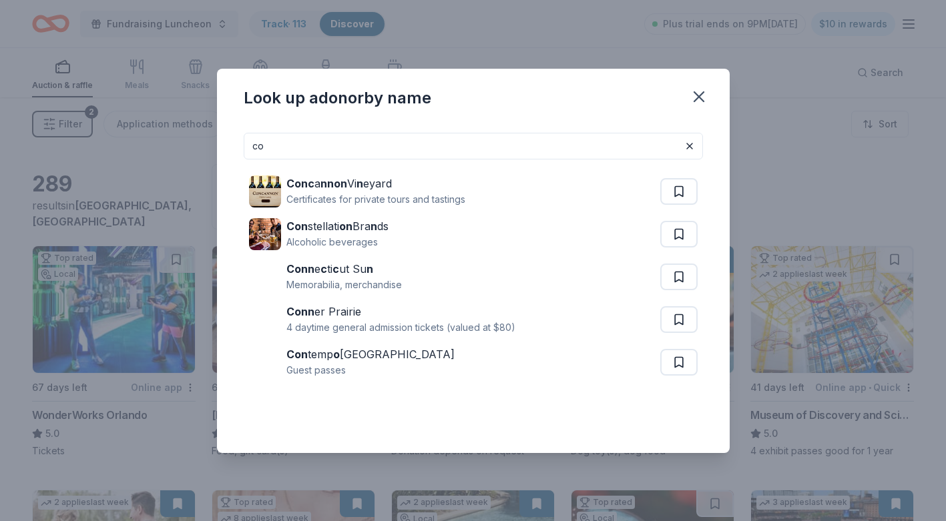
type input "c"
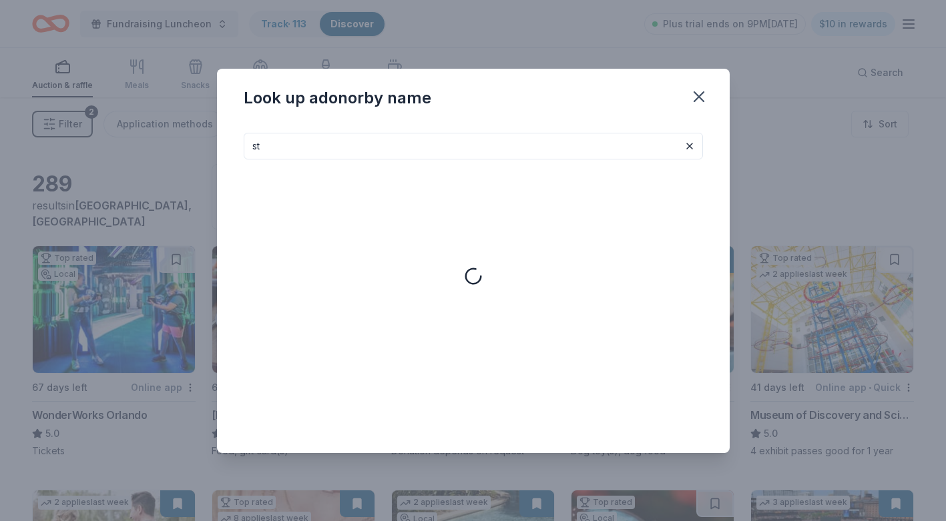
type input "s"
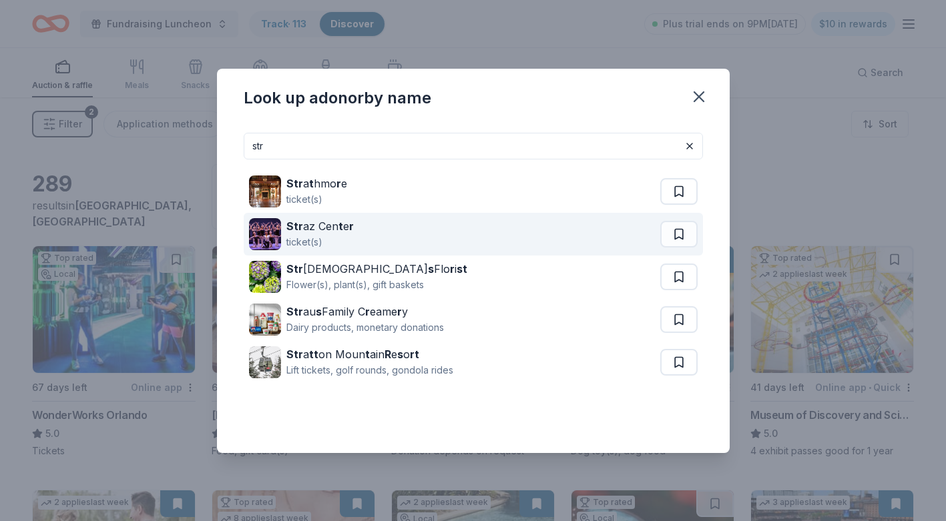
click at [313, 231] on div "Str az Cen t e r" at bounding box center [319, 226] width 67 height 16
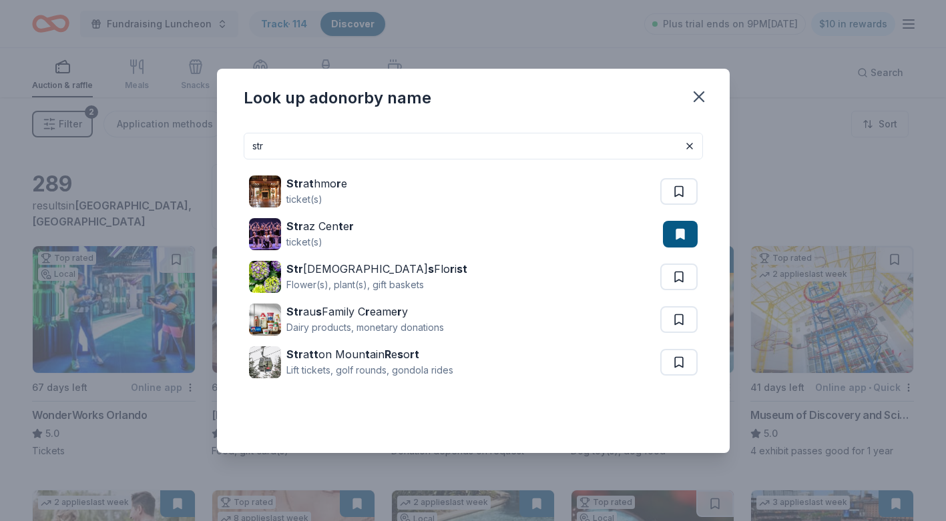
drag, startPoint x: 273, startPoint y: 148, endPoint x: 248, endPoint y: 147, distance: 25.4
click at [248, 148] on input "str" at bounding box center [473, 146] width 459 height 27
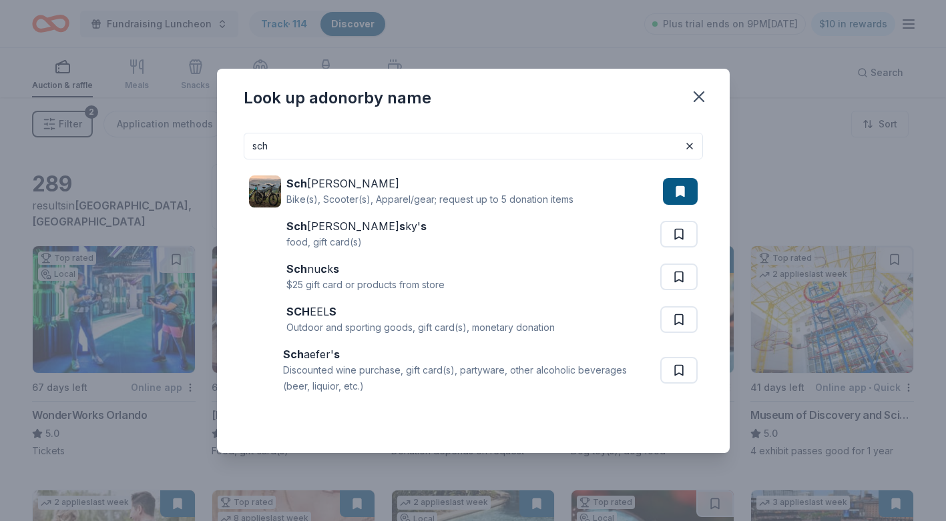
type input "scho"
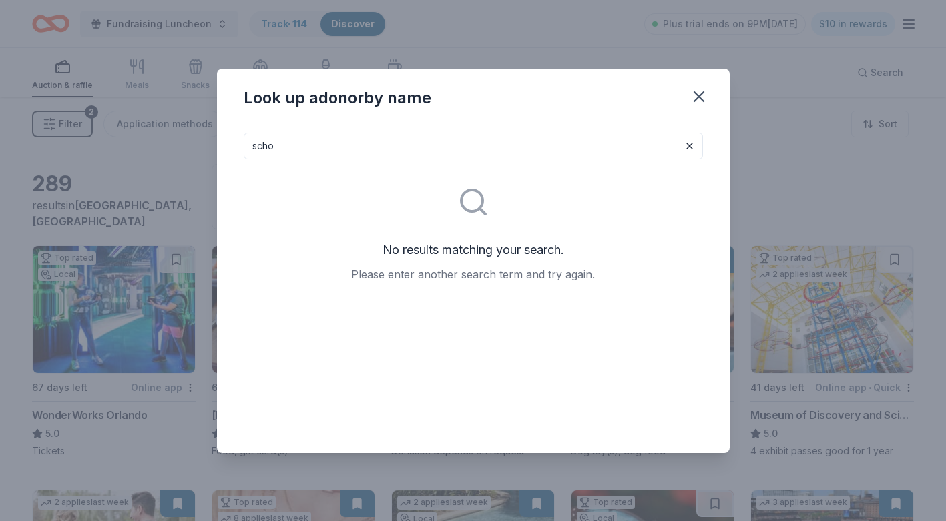
drag, startPoint x: 282, startPoint y: 147, endPoint x: 248, endPoint y: 145, distance: 34.1
click at [248, 145] on input "scho" at bounding box center [473, 146] width 459 height 27
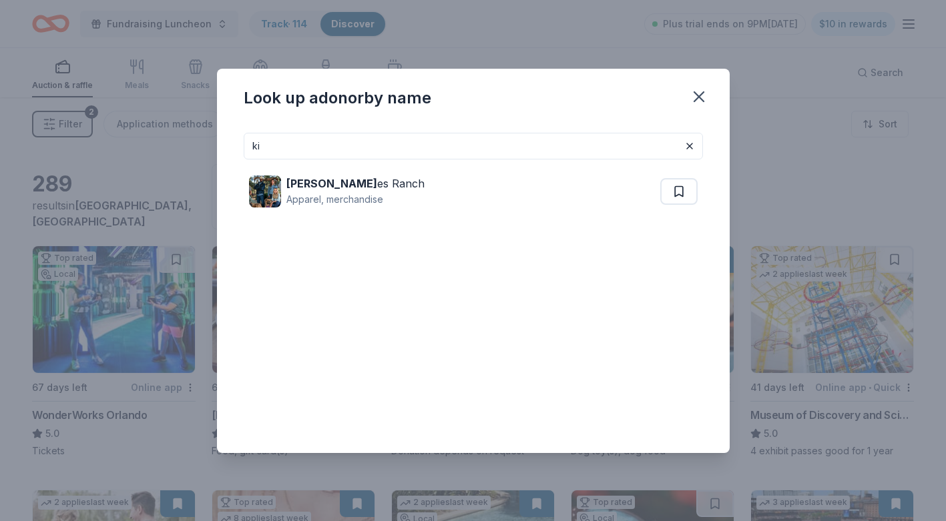
type input "k"
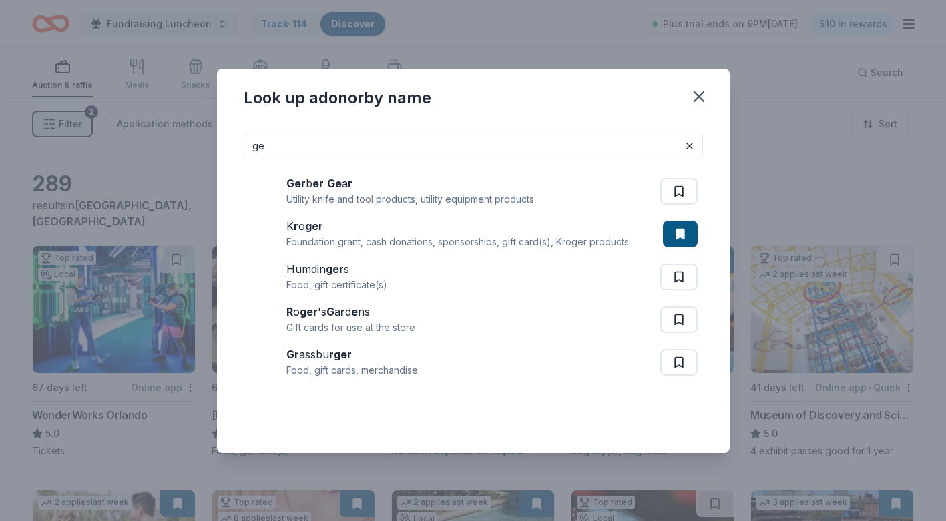
type input "g"
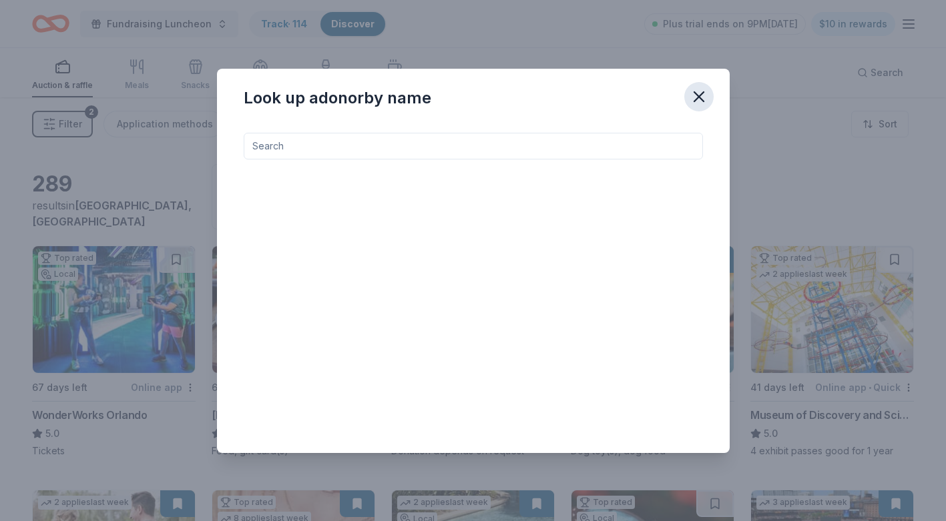
click at [696, 95] on icon "button" at bounding box center [698, 96] width 9 height 9
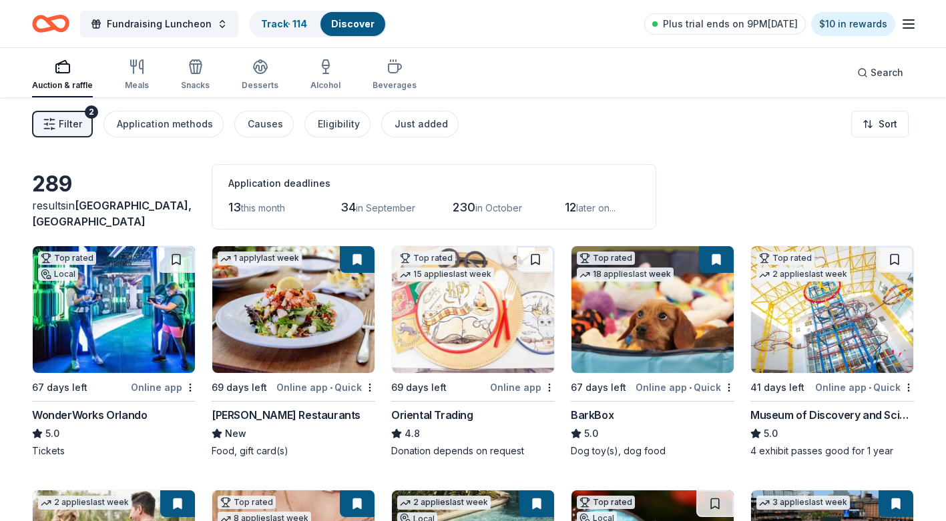
click at [359, 264] on button at bounding box center [357, 259] width 35 height 27
click at [356, 259] on button at bounding box center [357, 259] width 35 height 27
click at [320, 267] on img at bounding box center [293, 309] width 162 height 127
click at [864, 73] on div "Search" at bounding box center [880, 73] width 46 height 16
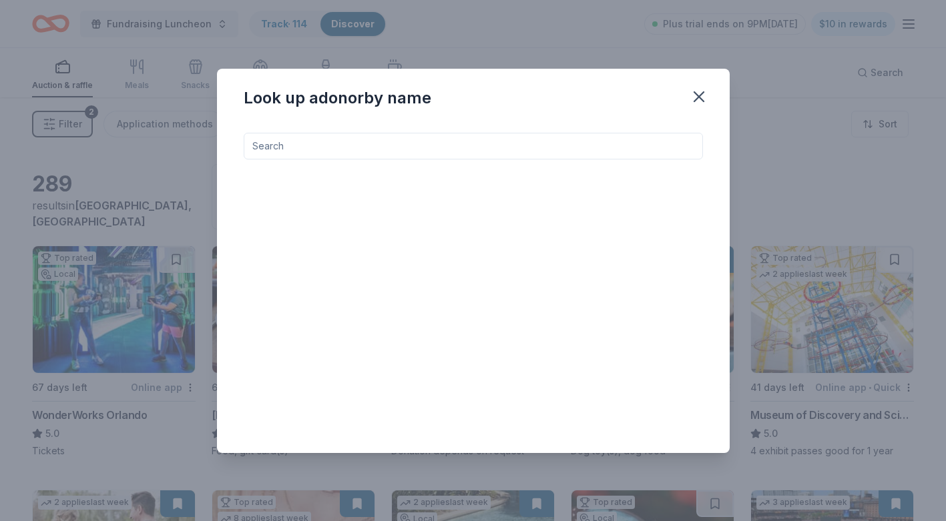
click at [465, 147] on input at bounding box center [473, 146] width 459 height 27
drag, startPoint x: 279, startPoint y: 143, endPoint x: 237, endPoint y: 140, distance: 42.1
click at [237, 141] on div "kore M O G O Kore an Fusi o n Tac o s Food, gift card(s), merchandise" at bounding box center [473, 287] width 513 height 331
type input "jpan"
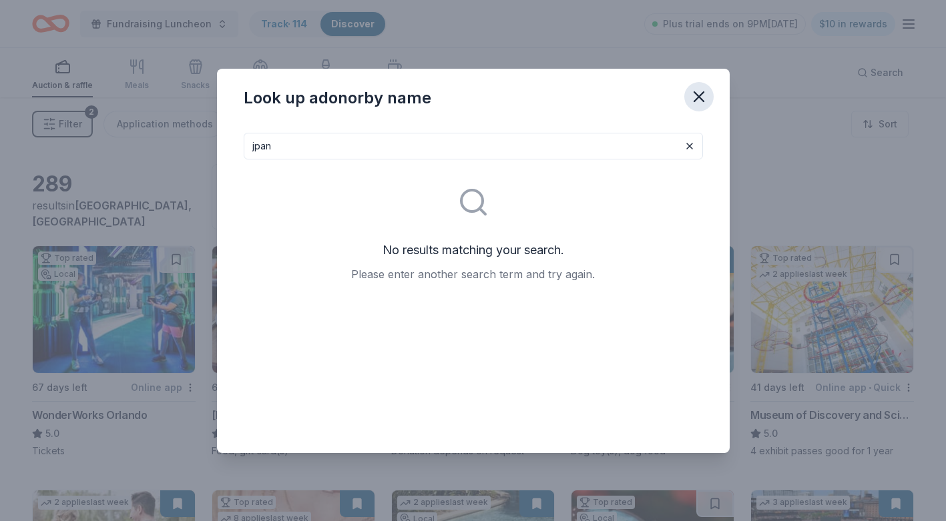
click at [697, 97] on icon "button" at bounding box center [698, 96] width 9 height 9
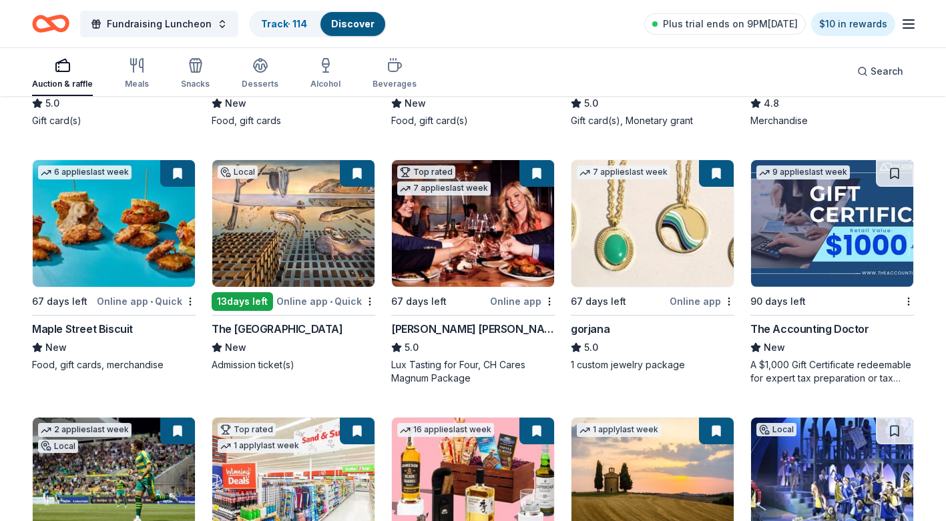
scroll to position [1845, 0]
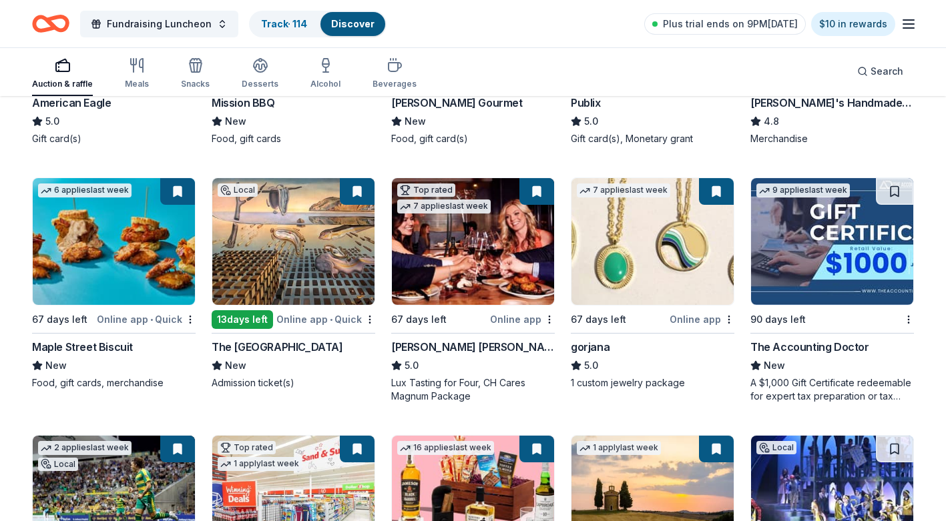
click at [815, 233] on img at bounding box center [832, 241] width 162 height 127
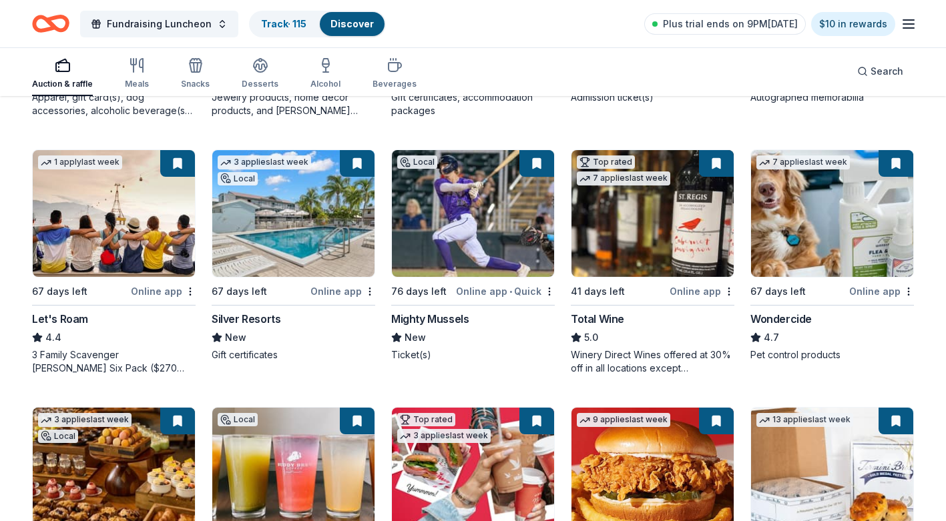
scroll to position [382, 0]
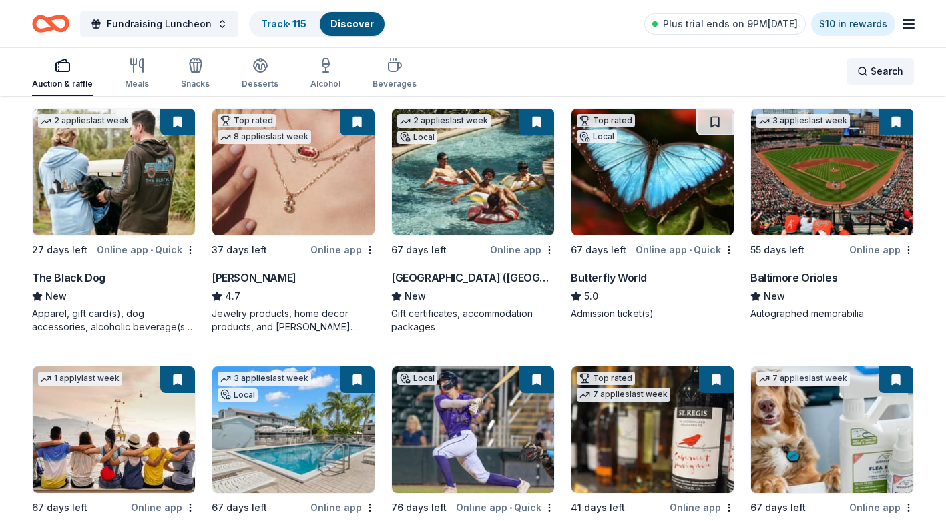
click at [864, 70] on div "Search" at bounding box center [880, 71] width 46 height 16
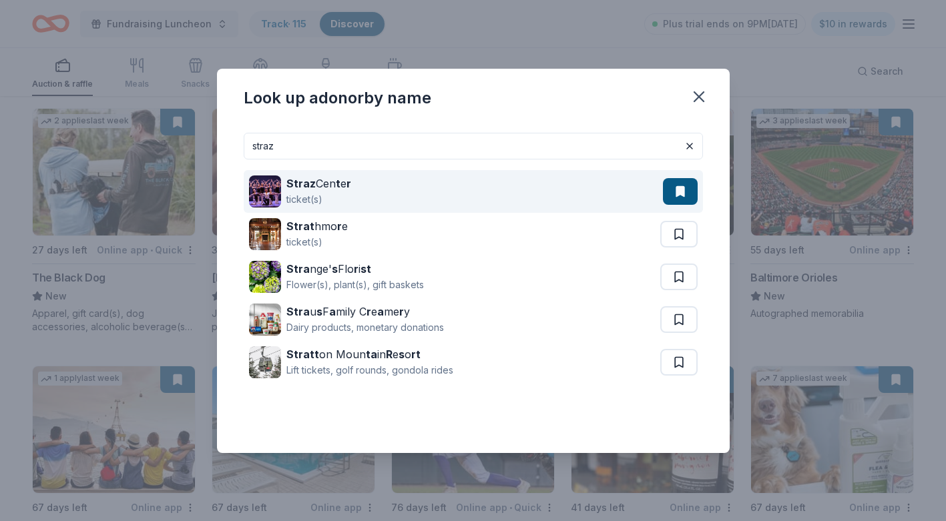
type input "straz"
click at [420, 191] on div "Straz Cen t e r ticket(s)" at bounding box center [456, 191] width 414 height 43
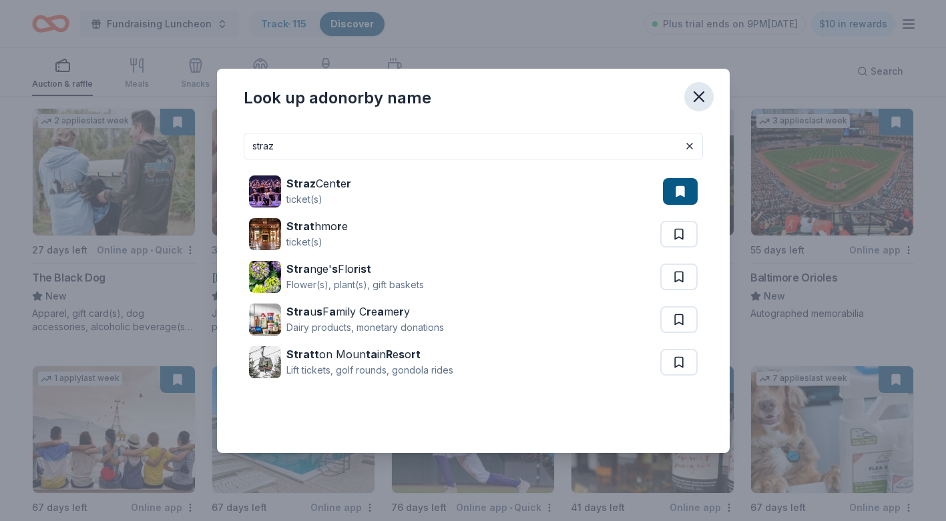
click at [699, 91] on icon "button" at bounding box center [698, 96] width 19 height 19
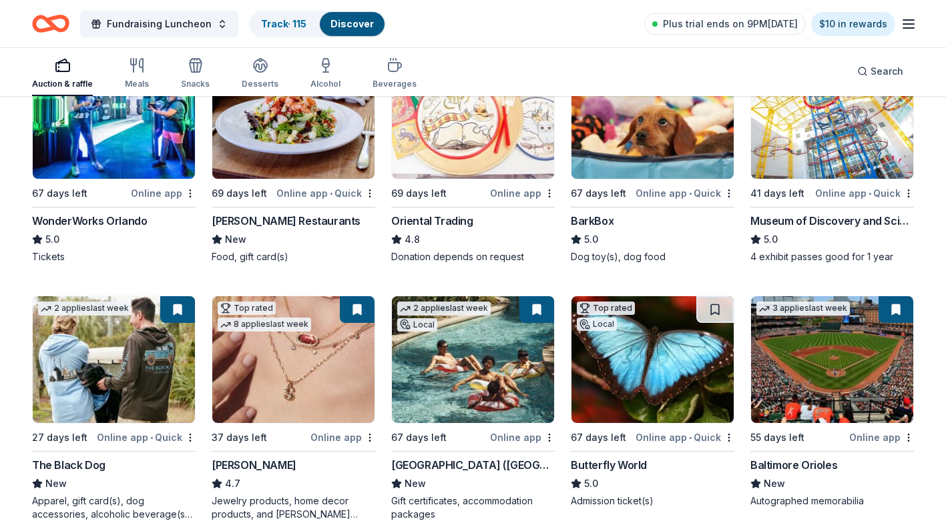
scroll to position [0, 0]
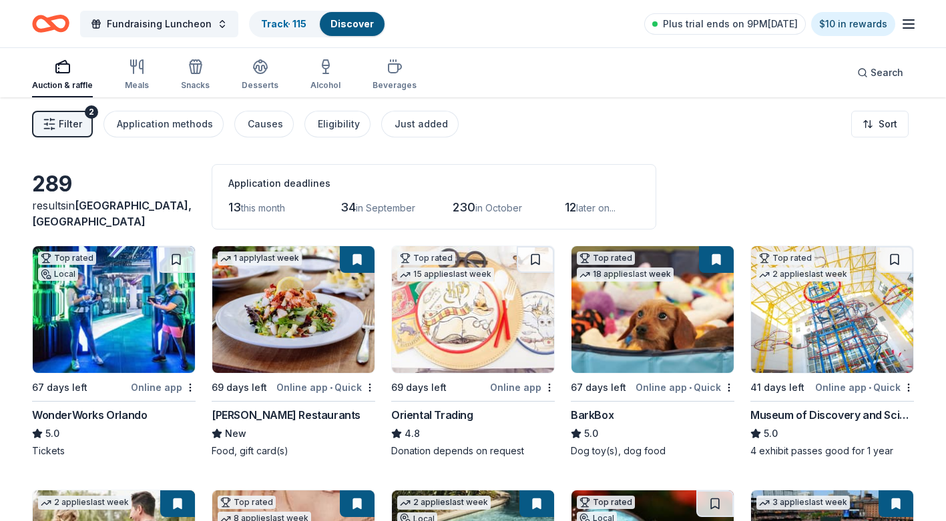
click at [346, 19] on link "Discover" at bounding box center [351, 23] width 43 height 11
click at [864, 69] on div "Search" at bounding box center [880, 73] width 46 height 16
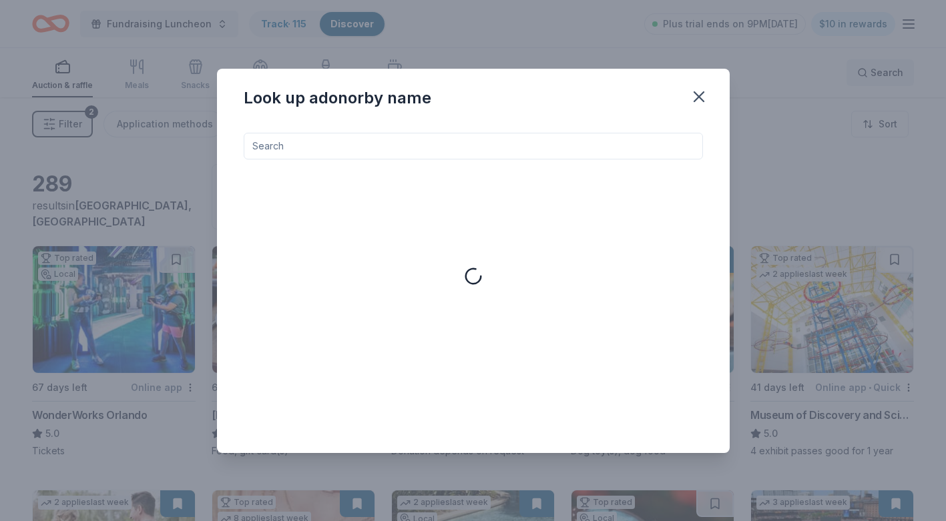
scroll to position [1, 0]
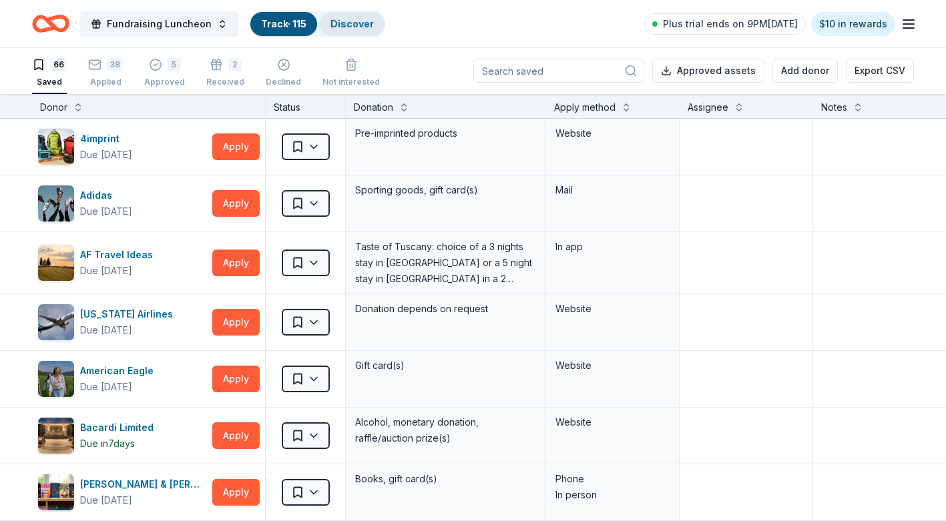
click at [348, 25] on link "Discover" at bounding box center [351, 23] width 43 height 11
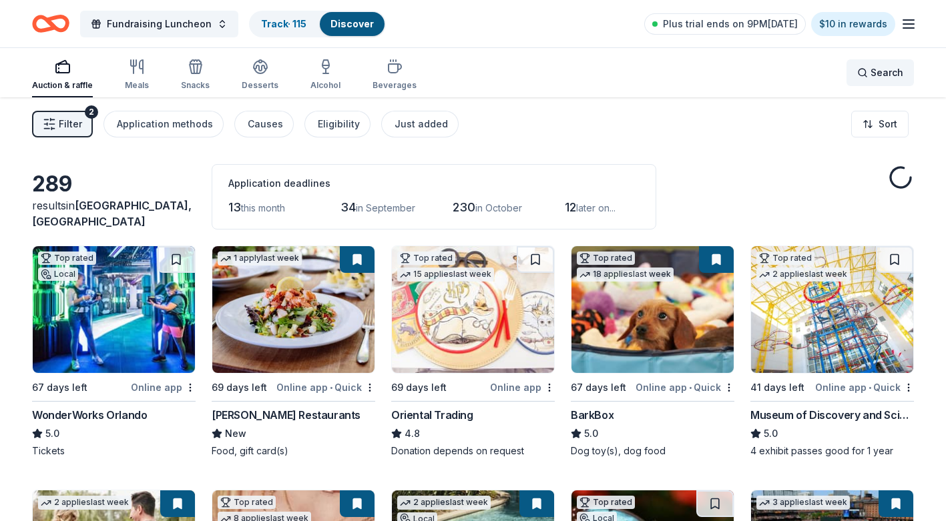
click at [863, 72] on div "Search" at bounding box center [880, 73] width 46 height 16
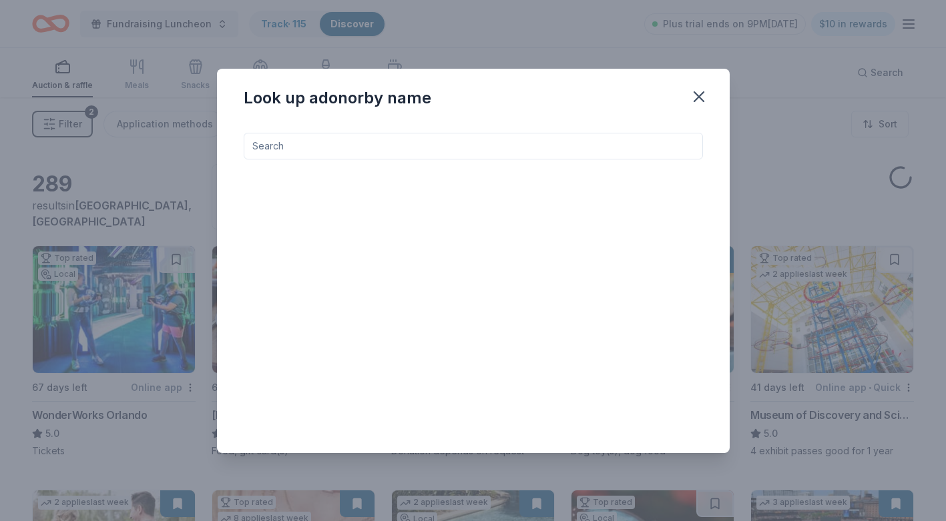
click at [662, 153] on input at bounding box center [473, 146] width 459 height 27
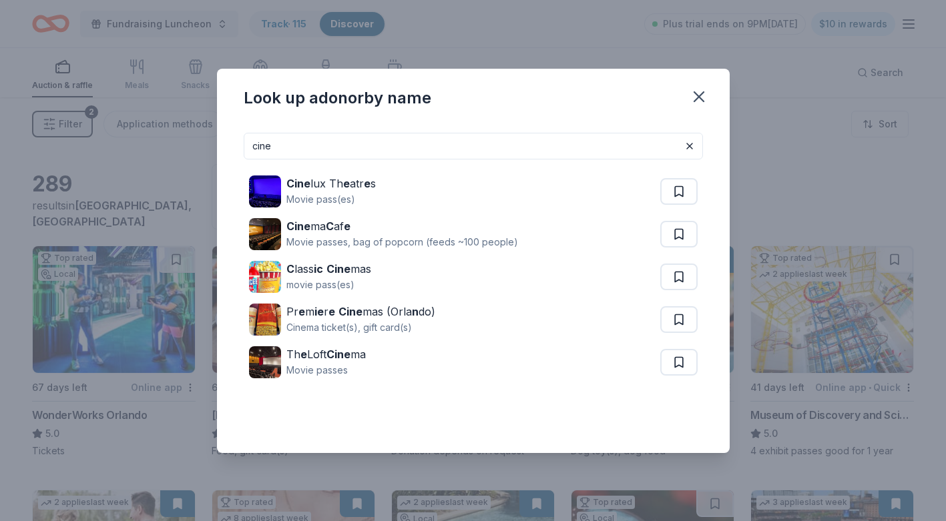
click at [277, 147] on input "cine" at bounding box center [473, 146] width 459 height 27
type input "cine"
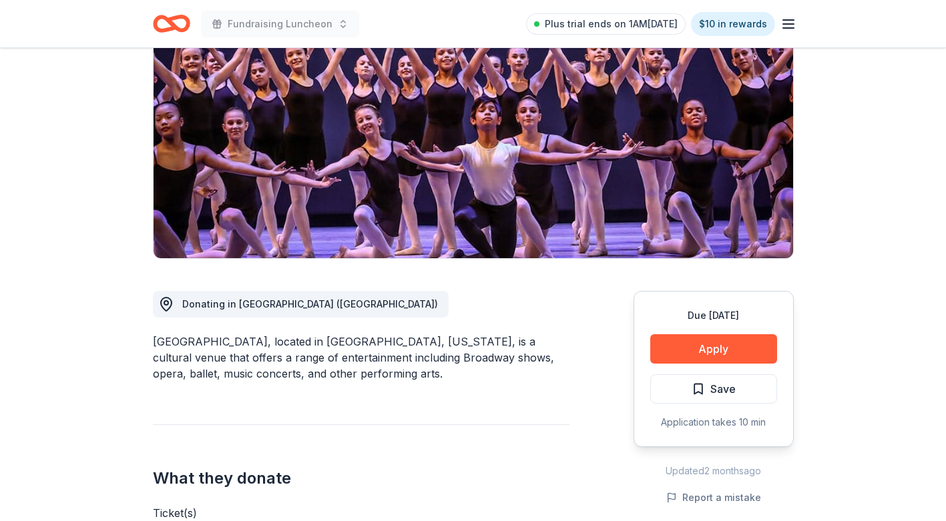
scroll to position [156, 0]
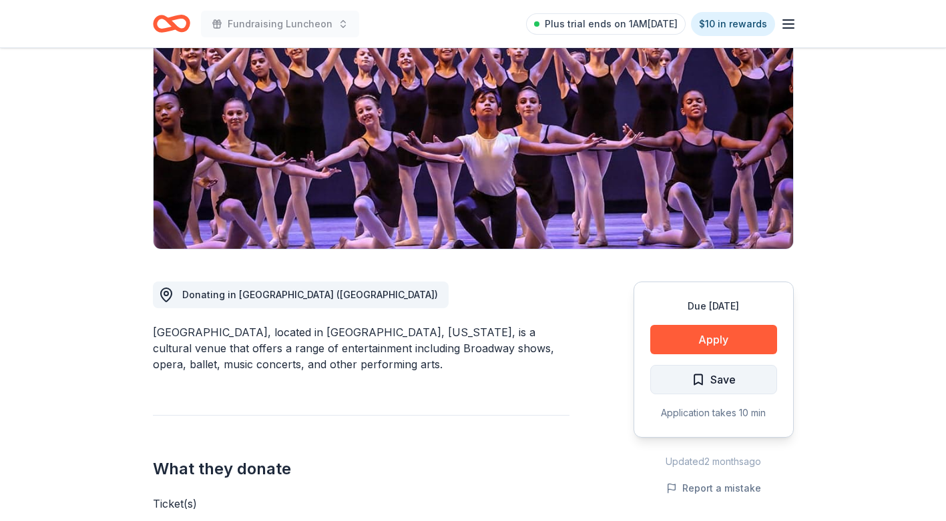
click at [702, 380] on span "Save" at bounding box center [713, 379] width 44 height 17
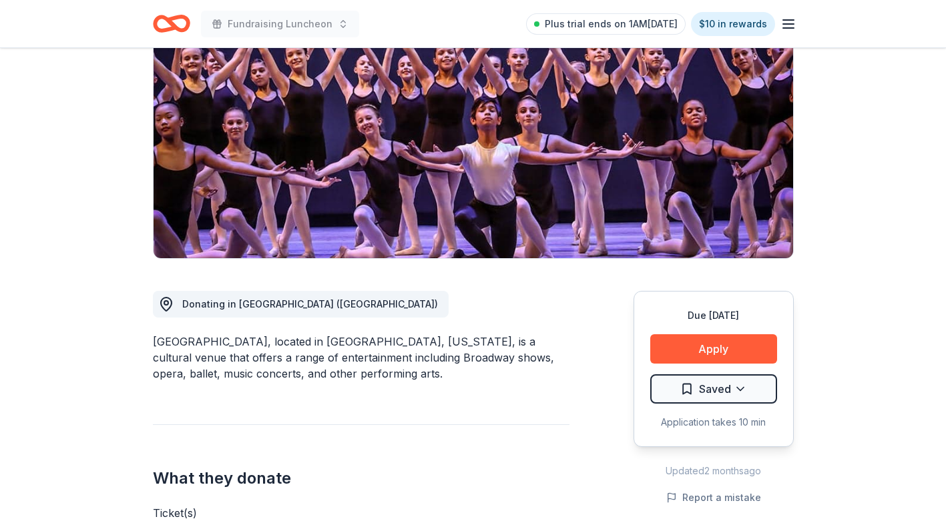
scroll to position [0, 0]
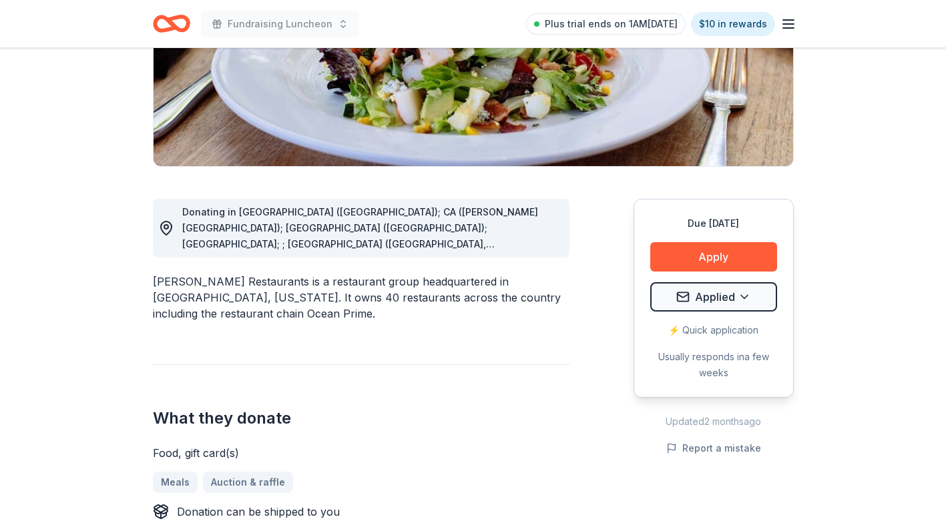
scroll to position [241, 0]
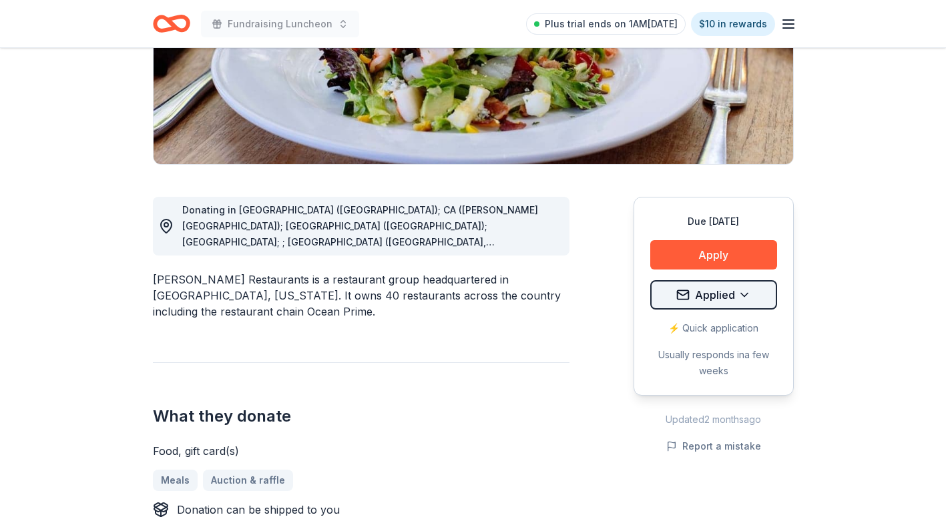
click at [699, 280] on html "Fundraising Luncheon Plus trial ends on 1AM[DATE] $10 in rewards Due [DATE] Sha…" at bounding box center [473, 19] width 946 height 521
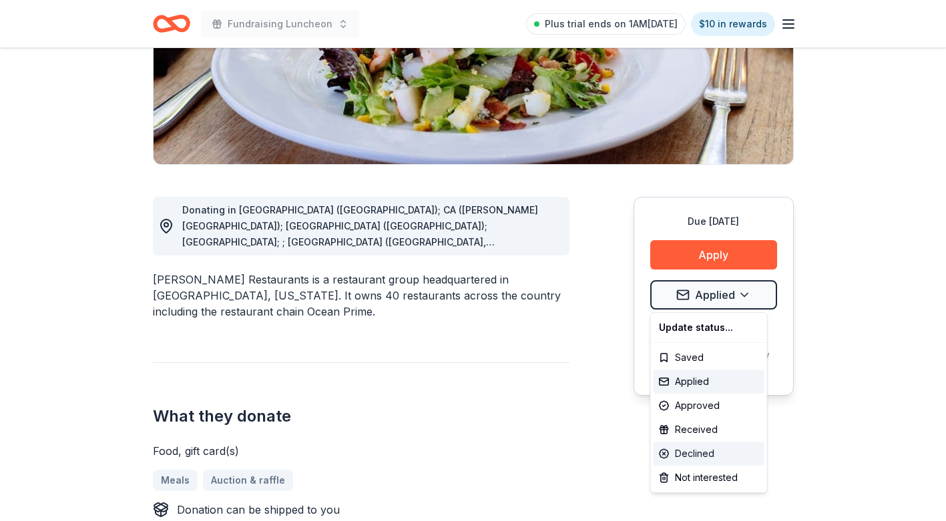
click at [701, 455] on div "Declined" at bounding box center [708, 454] width 111 height 24
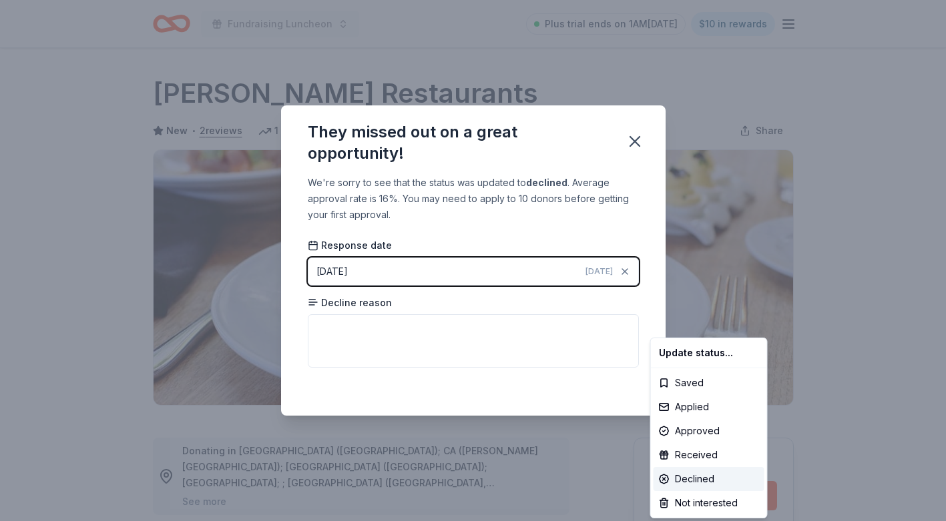
click at [327, 326] on html "Fundraising Luncheon Plus trial ends on 1AM[DATE] $10 in rewards Due [DATE] Sha…" at bounding box center [473, 260] width 946 height 521
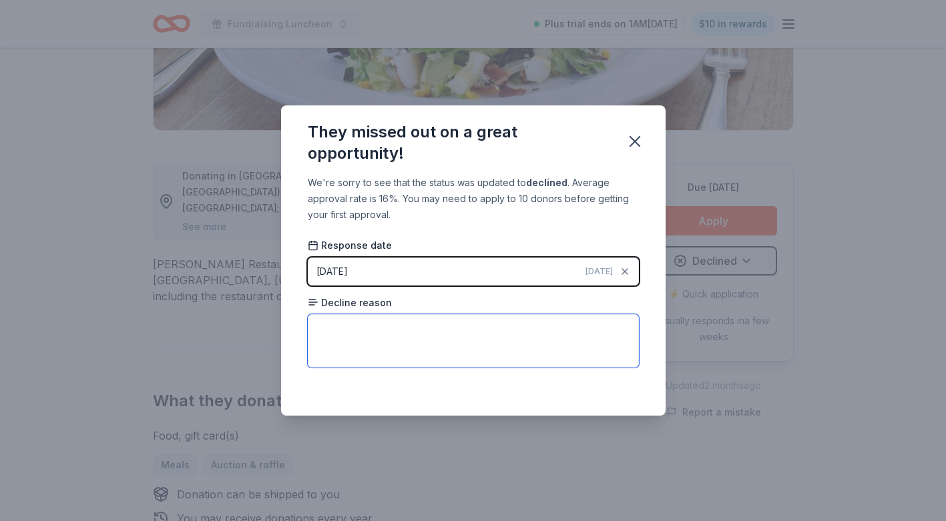
click at [342, 334] on textarea at bounding box center [473, 340] width 331 height 53
click at [418, 334] on textarea "too many requests" at bounding box center [473, 340] width 331 height 53
type textarea "too many requests"
click at [636, 139] on icon "button" at bounding box center [634, 141] width 9 height 9
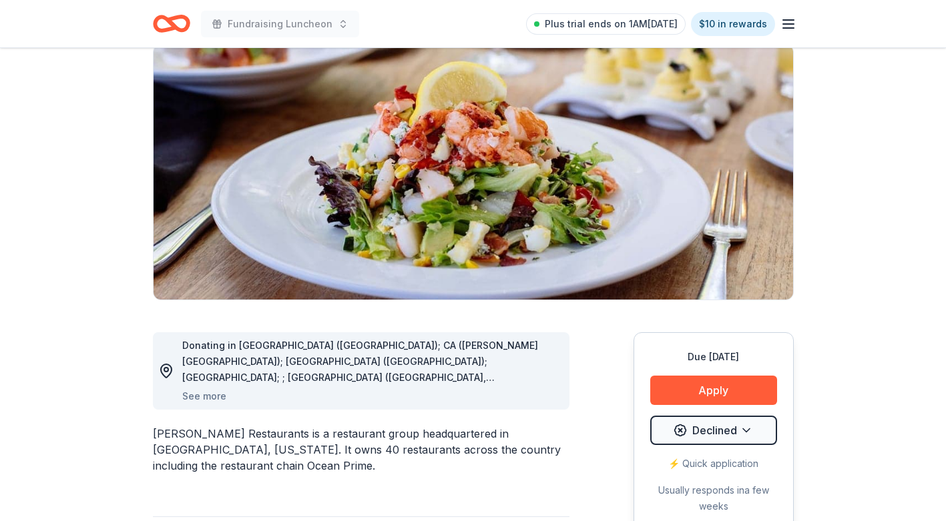
scroll to position [0, 0]
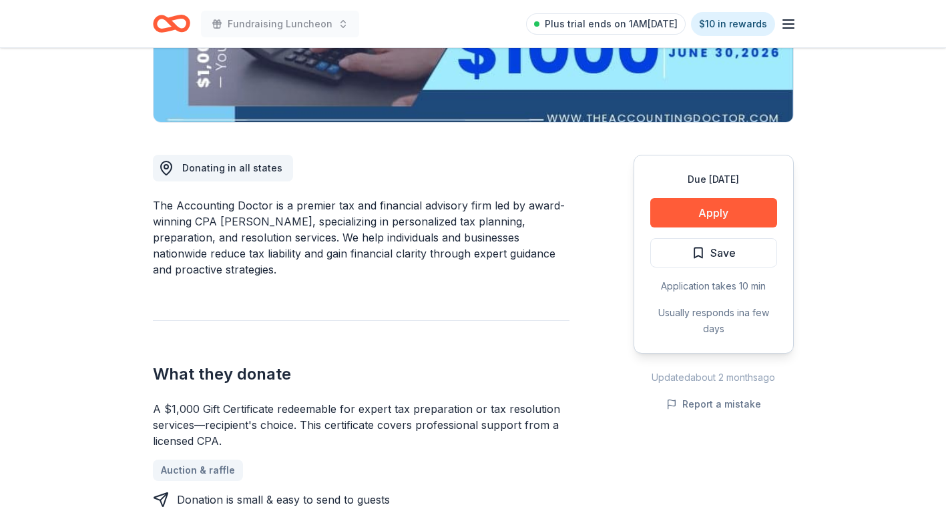
scroll to position [274, 0]
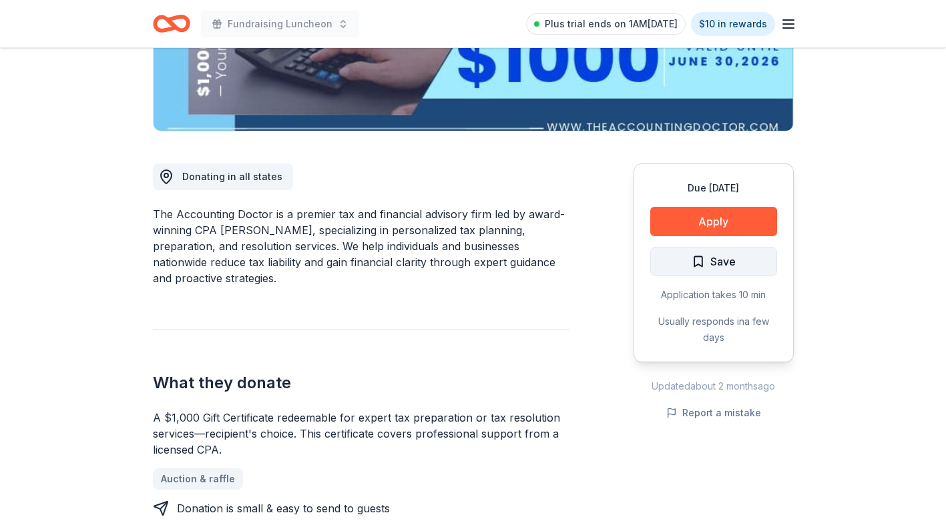
click at [697, 258] on span "Save" at bounding box center [713, 261] width 44 height 17
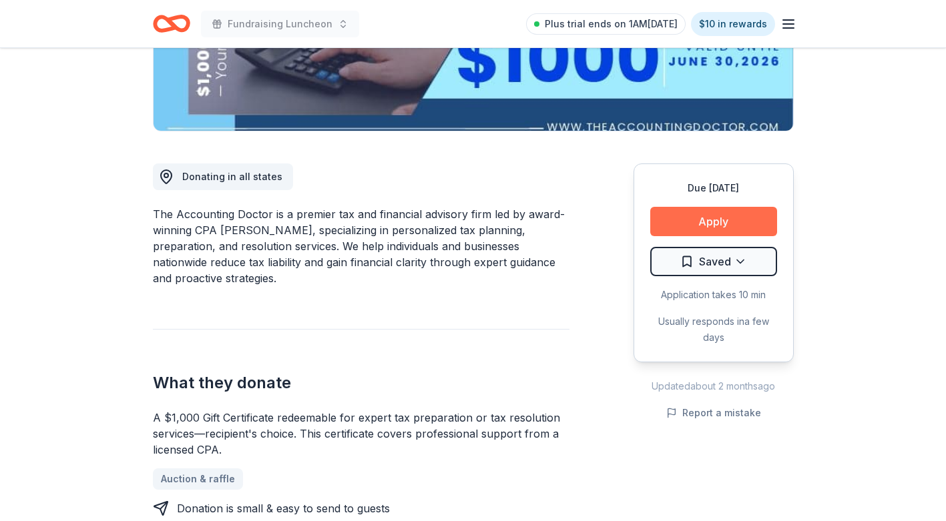
click at [695, 222] on button "Apply" at bounding box center [713, 221] width 127 height 29
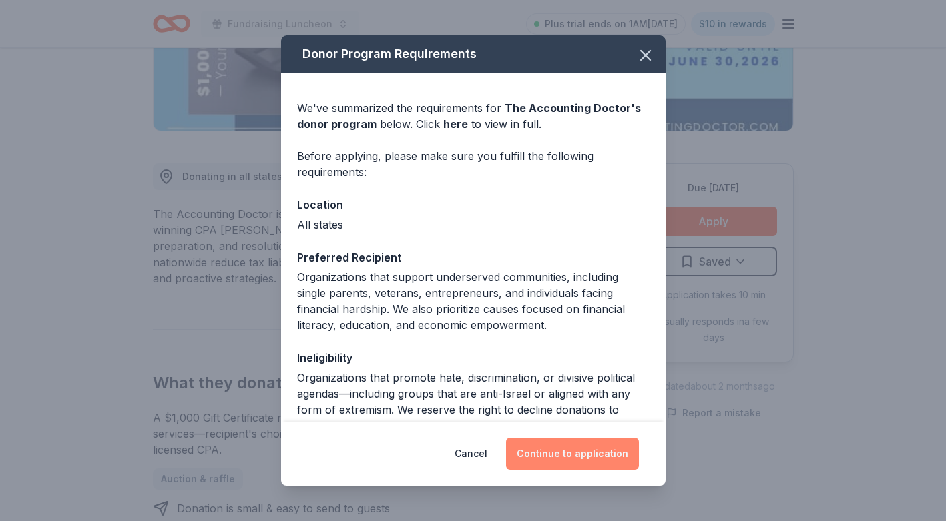
click at [563, 455] on button "Continue to application" at bounding box center [572, 454] width 133 height 32
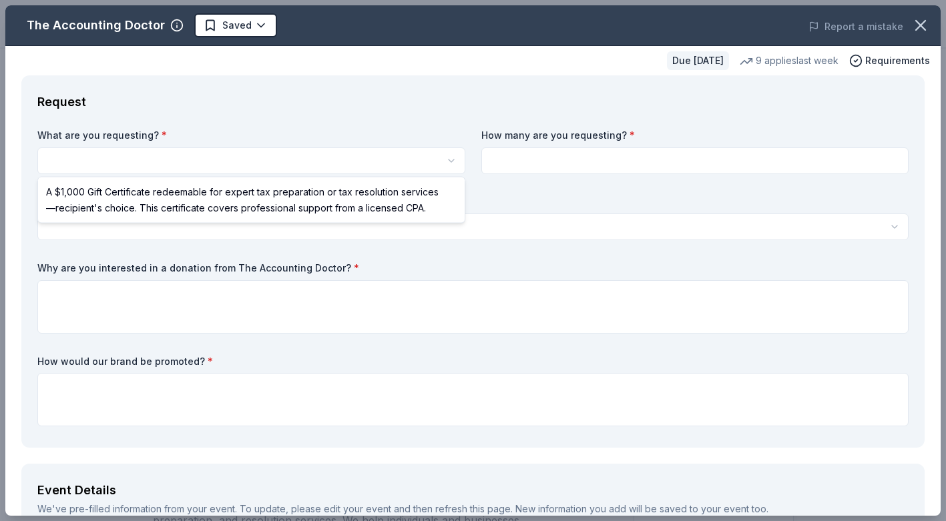
scroll to position [0, 0]
click at [450, 159] on html "Fundraising Luncheon Plus trial ends on 1AM[DATE] $10 in rewards Due [DATE] Sha…" at bounding box center [473, 260] width 946 height 521
select select "A $1,000 Gift Certificate redeemable for expert tax preparation or tax resoluti…"
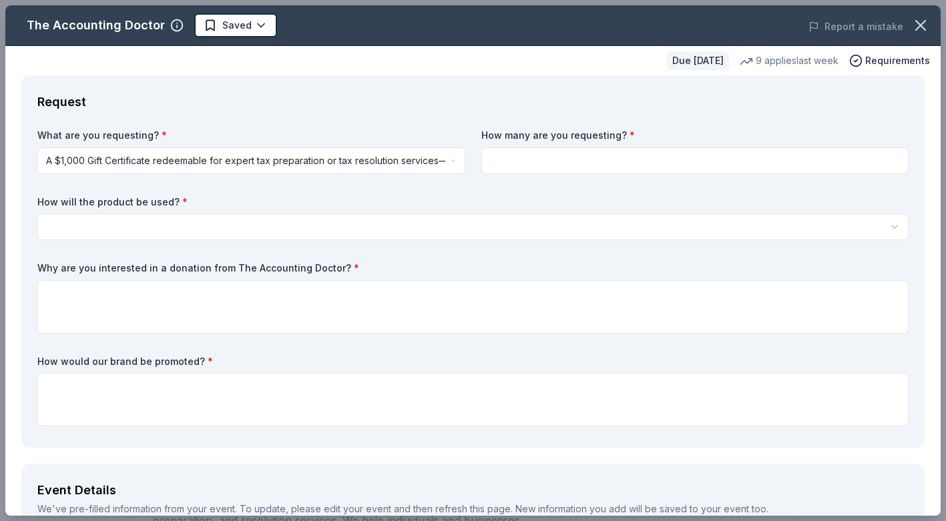
click at [535, 157] on input at bounding box center [695, 160] width 428 height 27
type input "1"
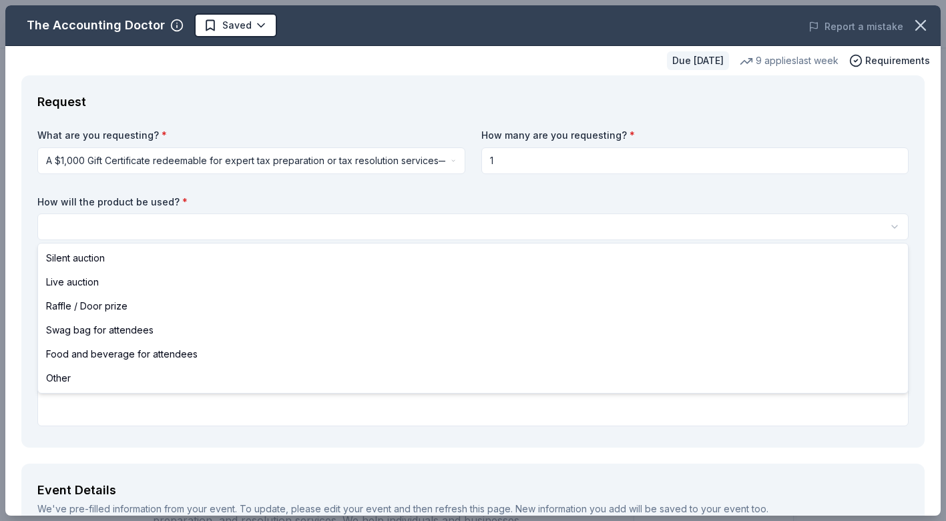
click at [334, 224] on html "Fundraising Luncheon Plus trial ends on 1AM[DATE] $10 in rewards Due [DATE] Sha…" at bounding box center [473, 260] width 946 height 521
select select "silentAuction"
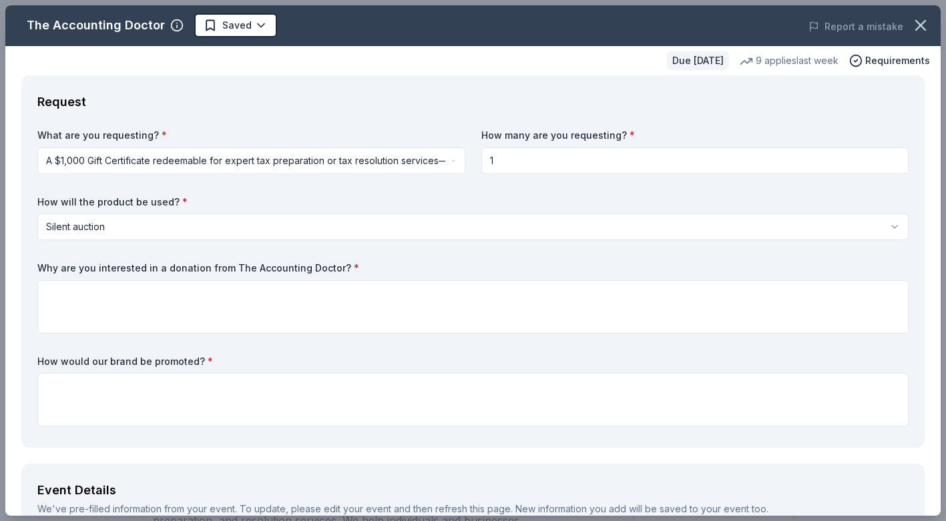
click at [417, 93] on div "Request" at bounding box center [472, 101] width 871 height 21
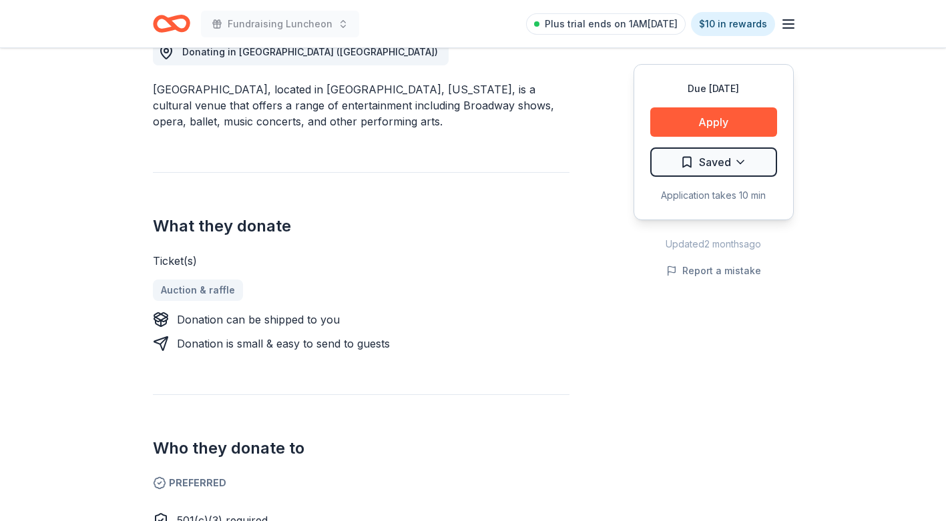
scroll to position [352, 0]
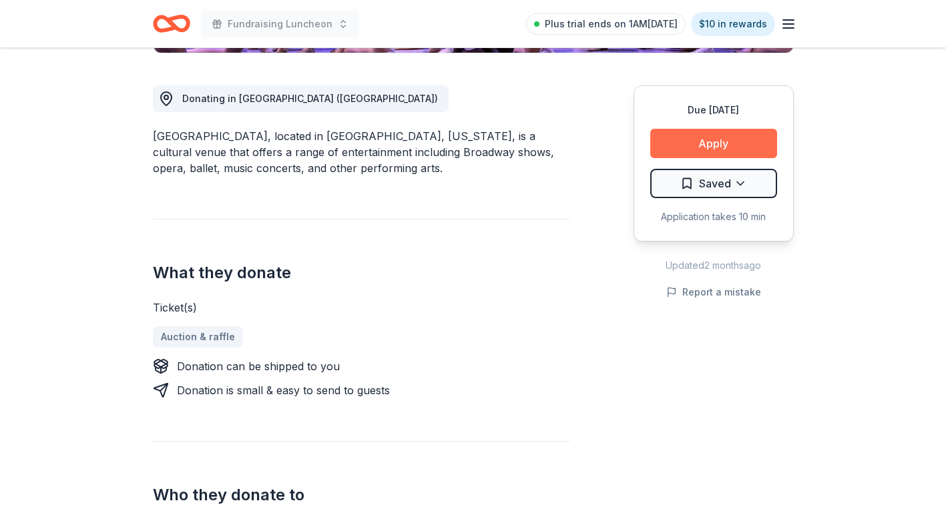
click at [689, 142] on button "Apply" at bounding box center [713, 143] width 127 height 29
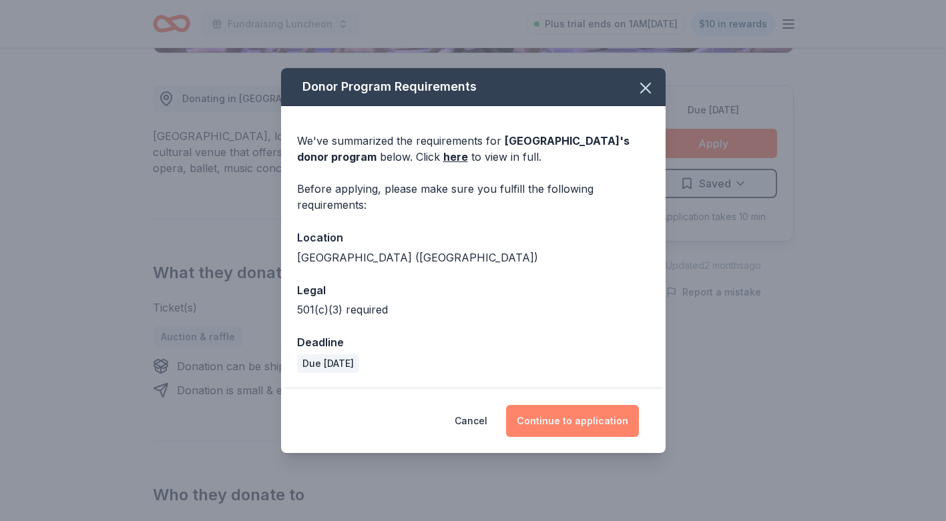
click at [564, 418] on button "Continue to application" at bounding box center [572, 421] width 133 height 32
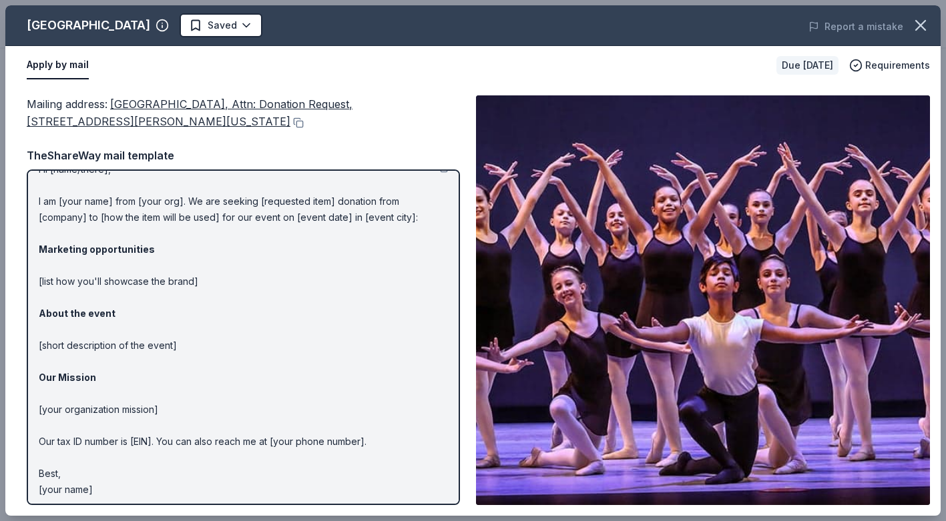
scroll to position [25, 0]
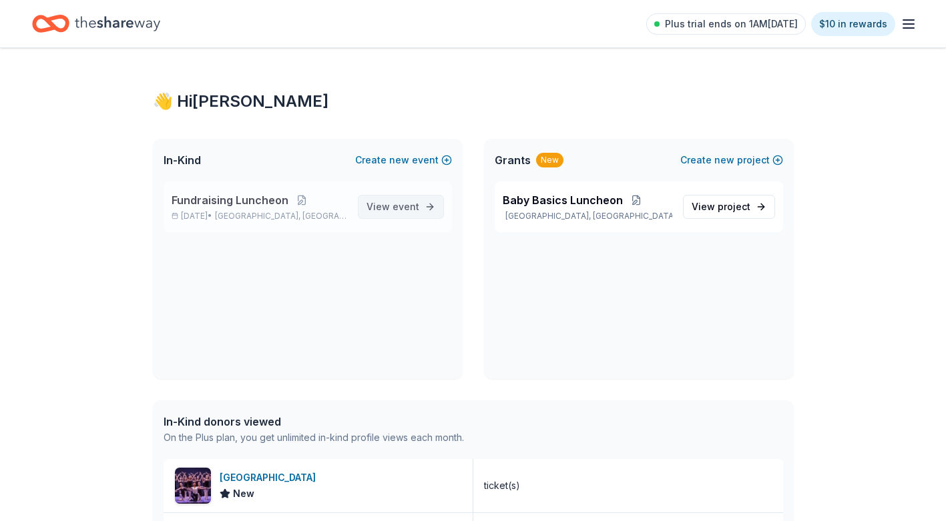
click at [392, 207] on span "View event" at bounding box center [392, 207] width 53 height 16
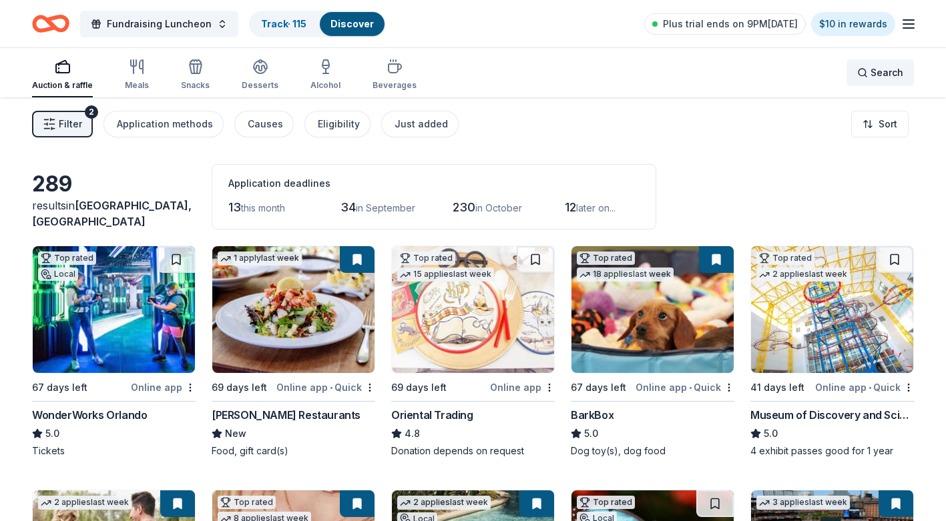
click at [864, 73] on div "Search" at bounding box center [880, 73] width 46 height 16
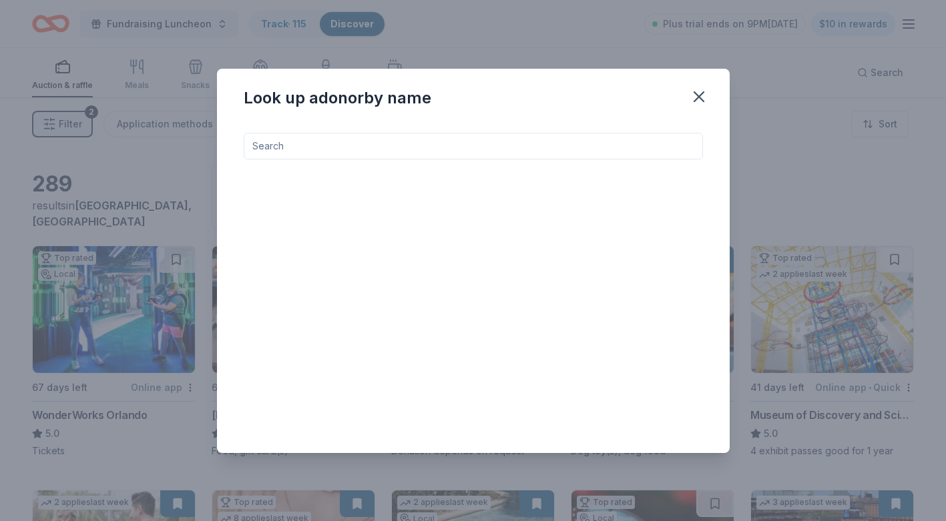
click at [569, 151] on input at bounding box center [473, 146] width 459 height 27
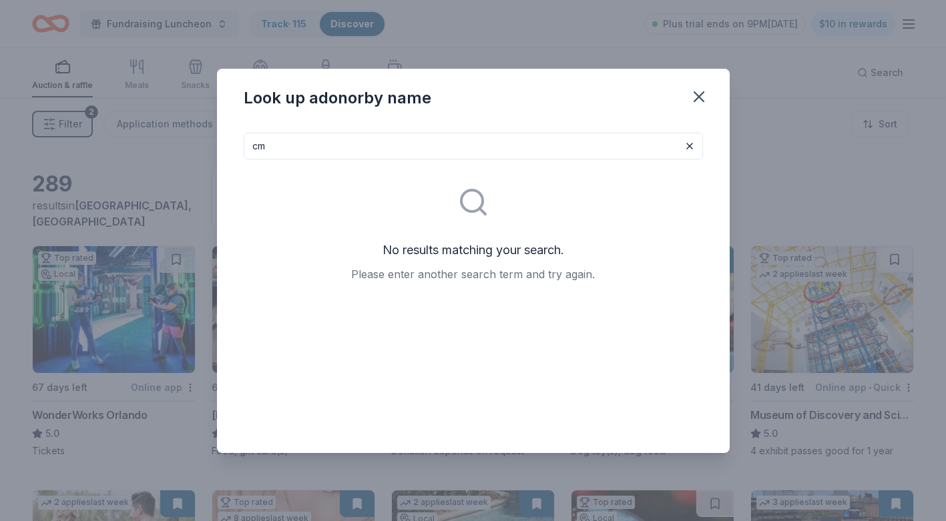
type input "c"
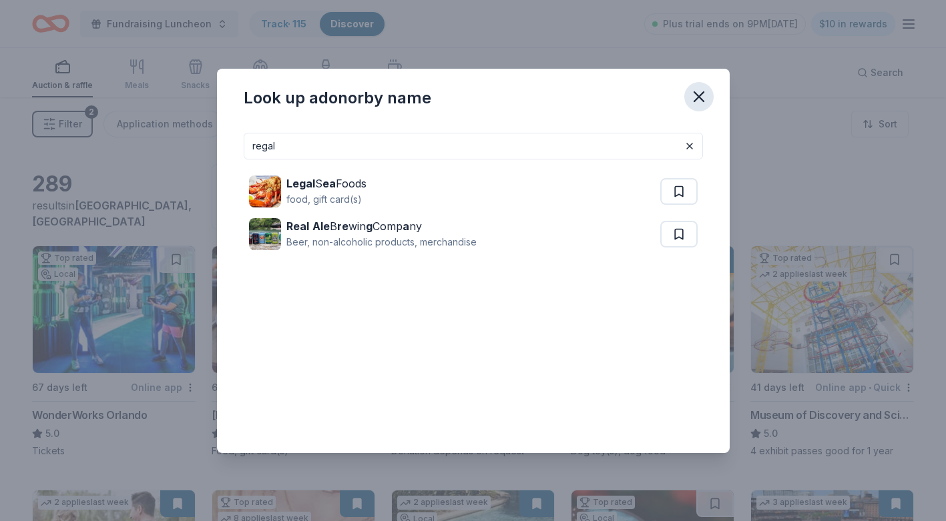
type input "regal"
click at [701, 95] on icon "button" at bounding box center [698, 96] width 19 height 19
